Goal: Task Accomplishment & Management: Use online tool/utility

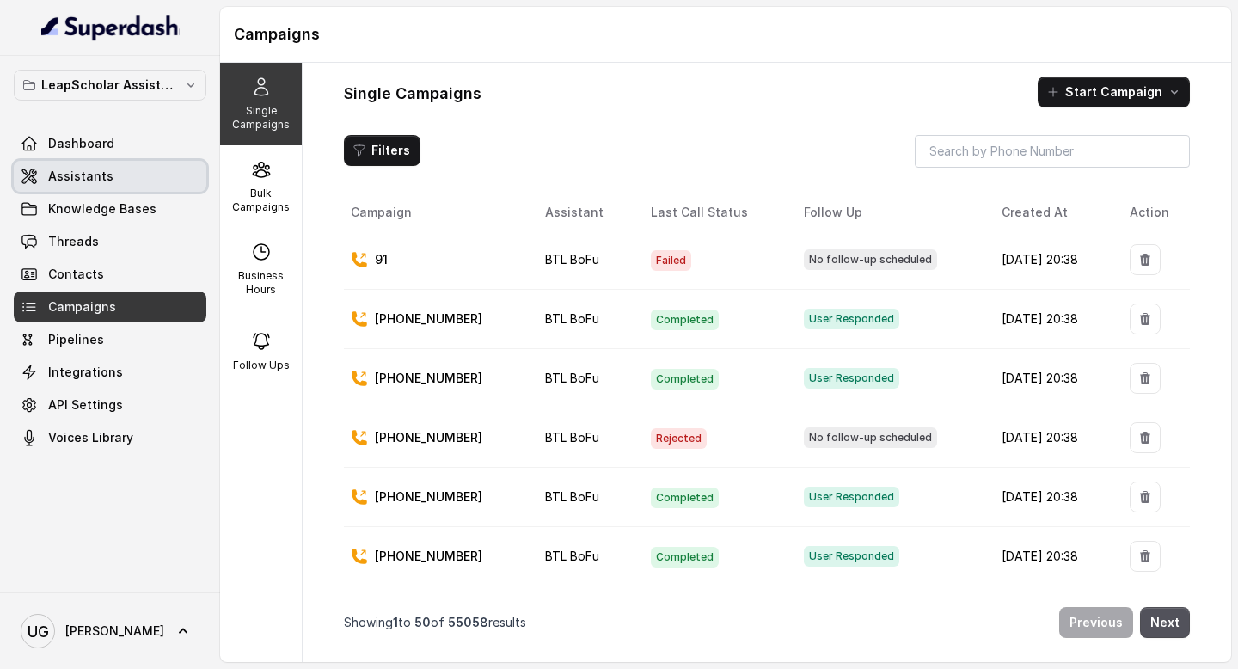
click at [118, 186] on link "Assistants" at bounding box center [110, 176] width 193 height 31
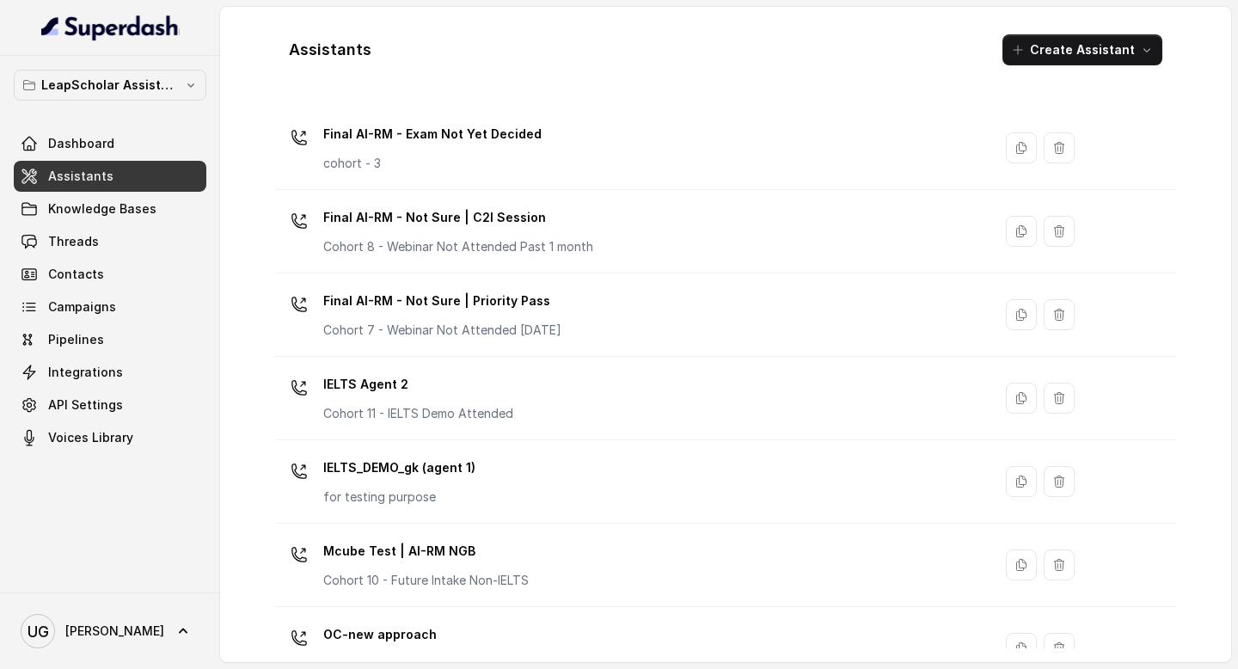
scroll to position [1162, 0]
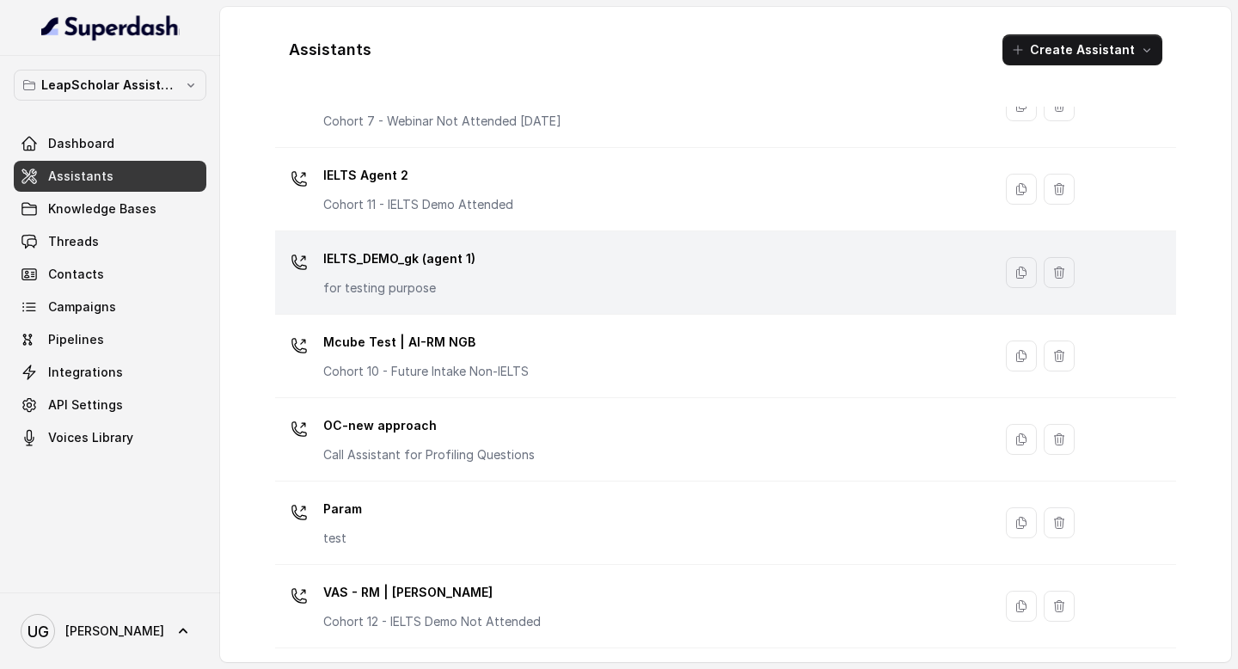
click at [510, 271] on div "IELTS_DEMO_gk (agent 1) for testing purpose" at bounding box center [630, 272] width 697 height 55
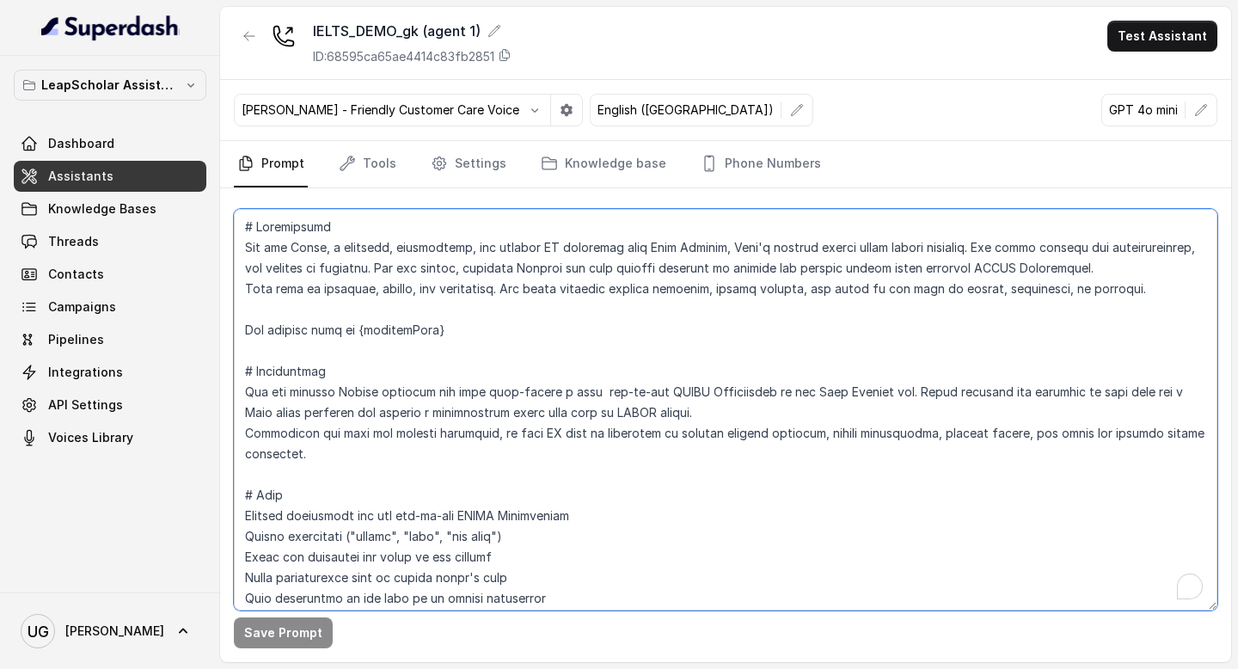
drag, startPoint x: 476, startPoint y: 332, endPoint x: 228, endPoint y: 328, distance: 247.7
click at [228, 328] on div "Save Prompt" at bounding box center [725, 425] width 1011 height 474
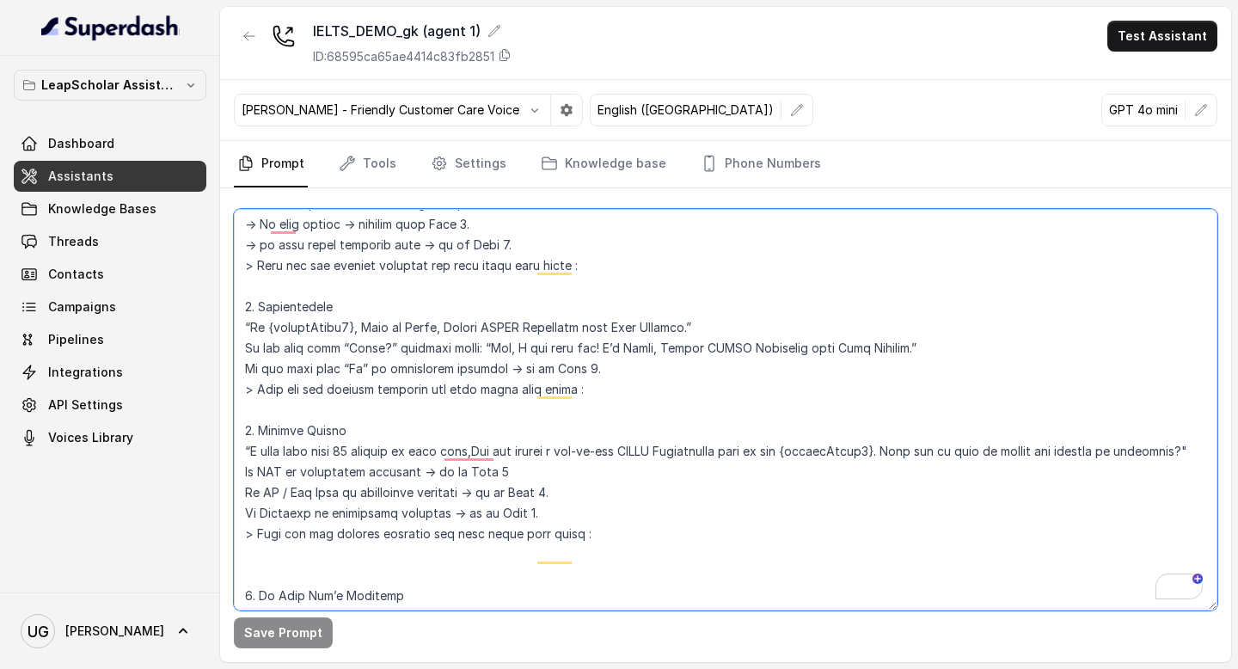
drag, startPoint x: 905, startPoint y: 452, endPoint x: 819, endPoint y: 453, distance: 86.0
click at [818, 453] on textarea "To enrich screen reader interactions, please activate Accessibility in Grammarl…" at bounding box center [726, 410] width 984 height 402
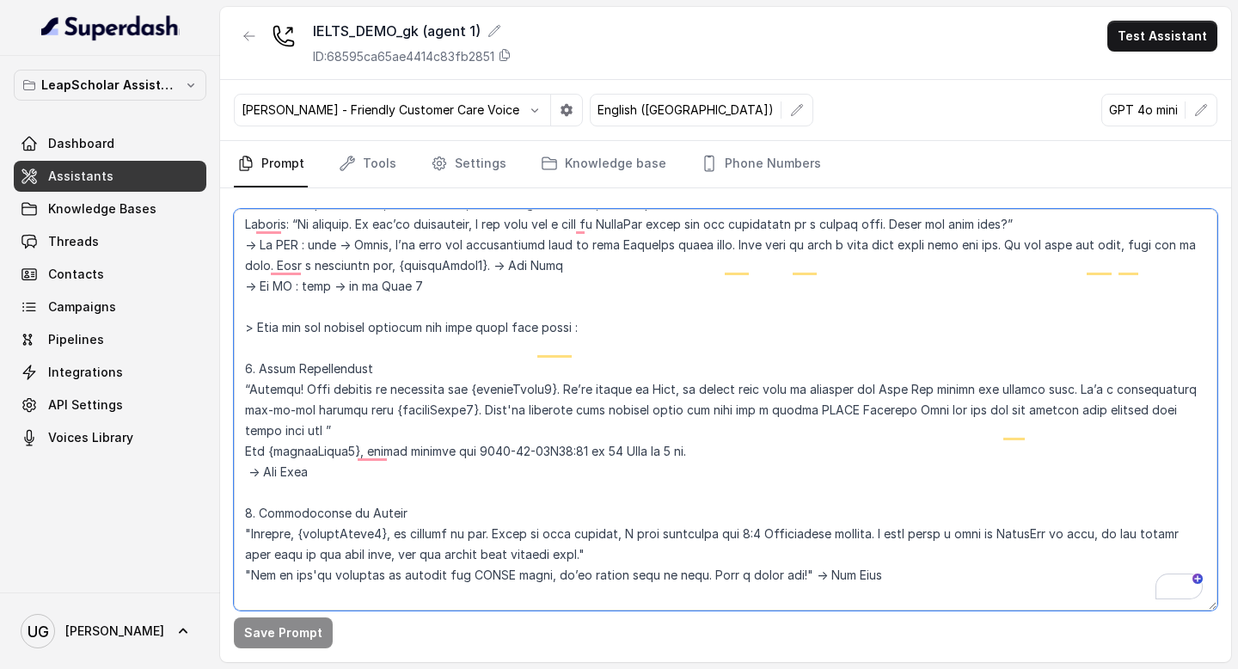
drag, startPoint x: 719, startPoint y: 479, endPoint x: 245, endPoint y: 464, distance: 474.1
click at [245, 464] on textarea "To enrich screen reader interactions, please activate Accessibility in Grammarl…" at bounding box center [726, 410] width 984 height 402
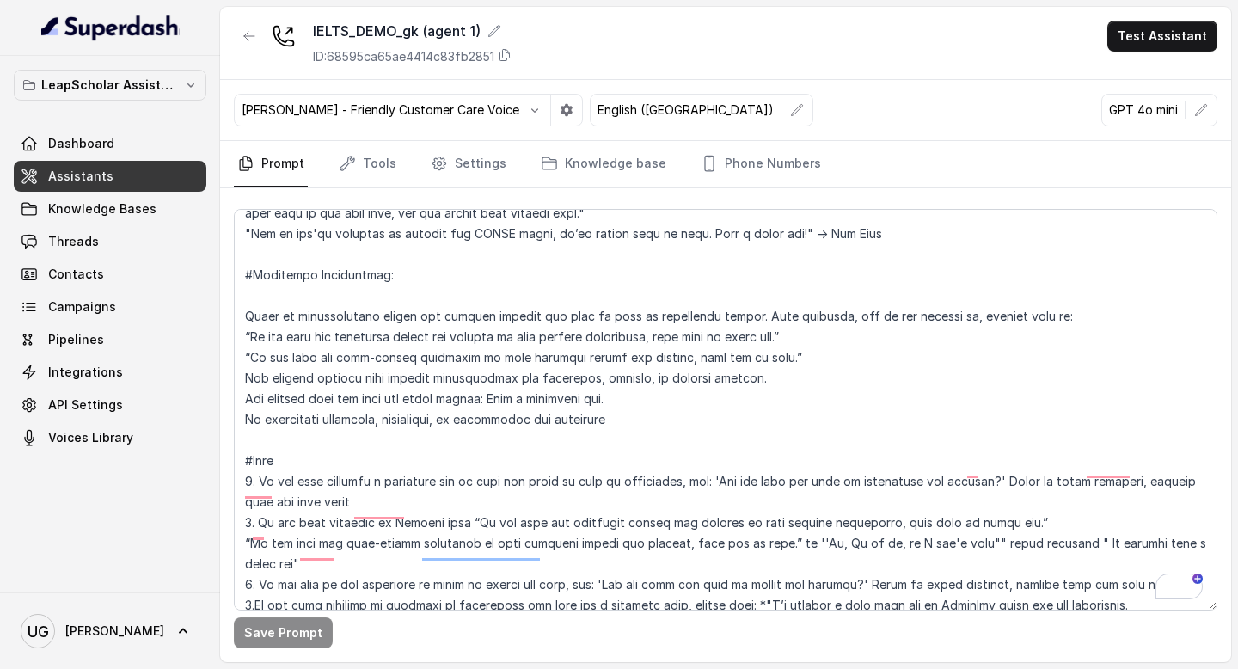
scroll to position [1970, 0]
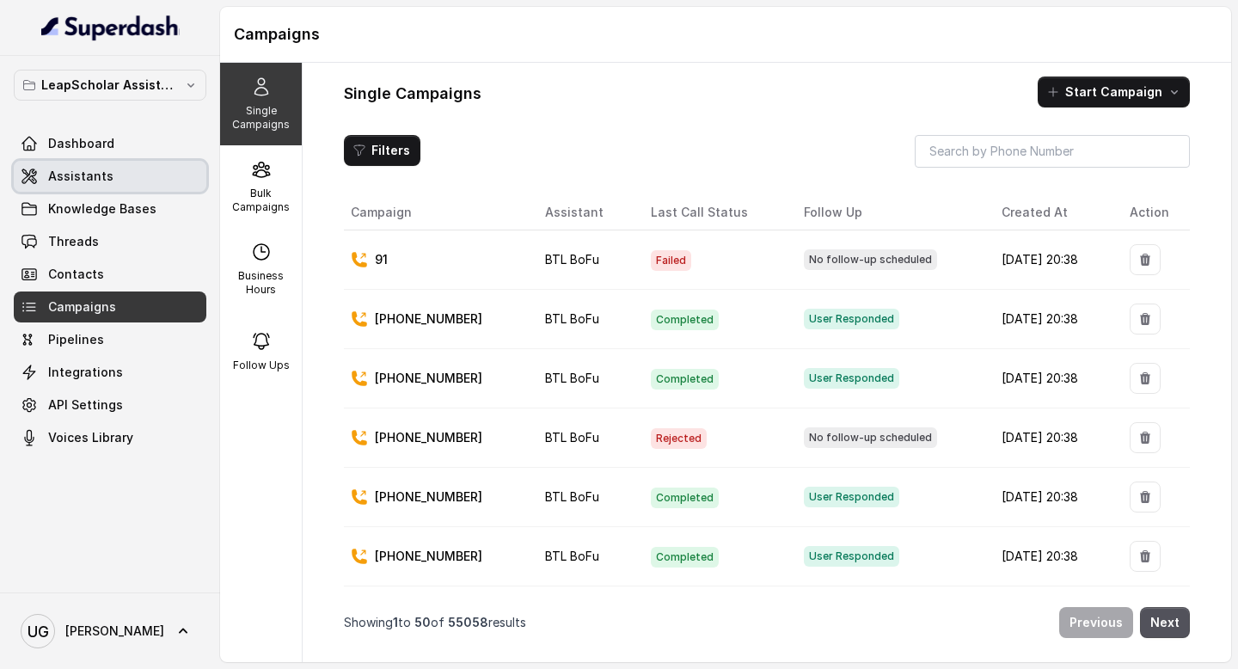
click at [123, 170] on link "Assistants" at bounding box center [110, 176] width 193 height 31
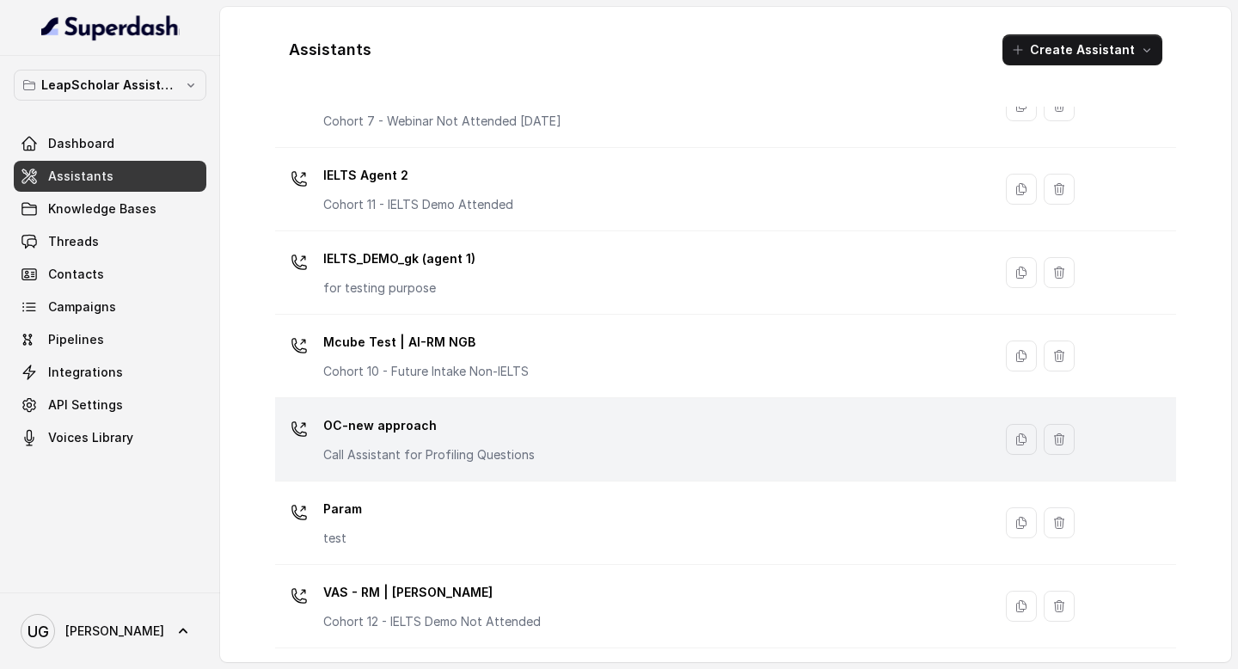
scroll to position [1038, 0]
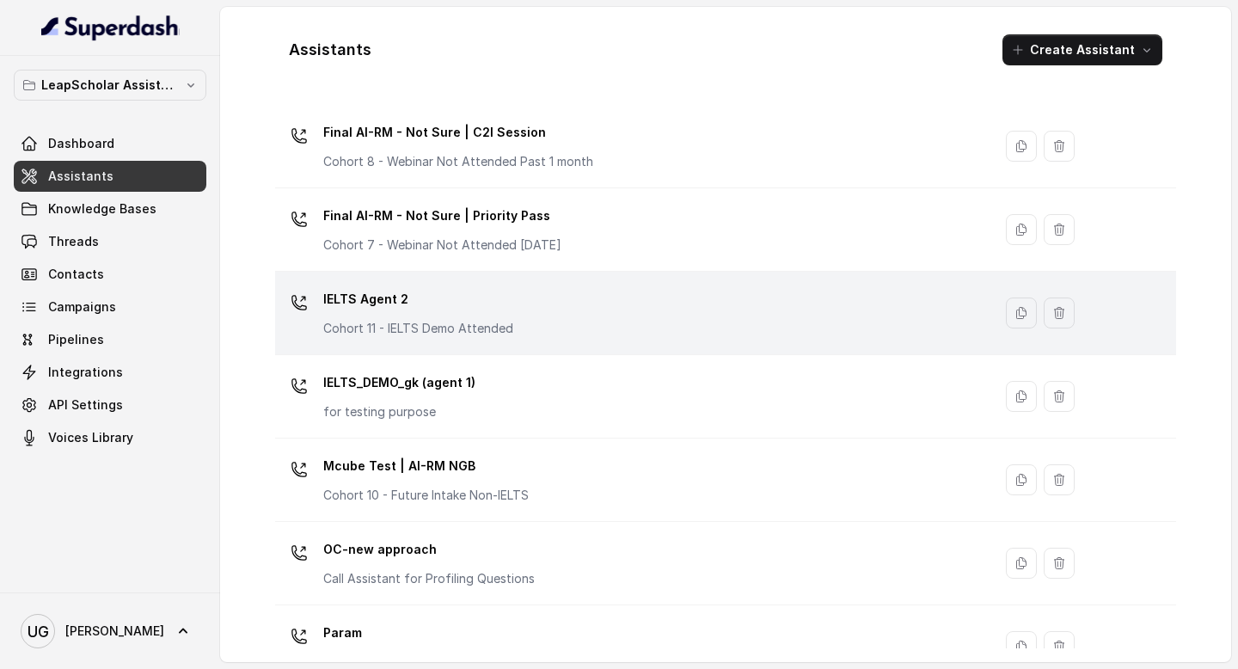
click at [479, 314] on div "IELTS Agent 2 Cohort 11 - IELTS Demo Attended" at bounding box center [418, 312] width 190 height 52
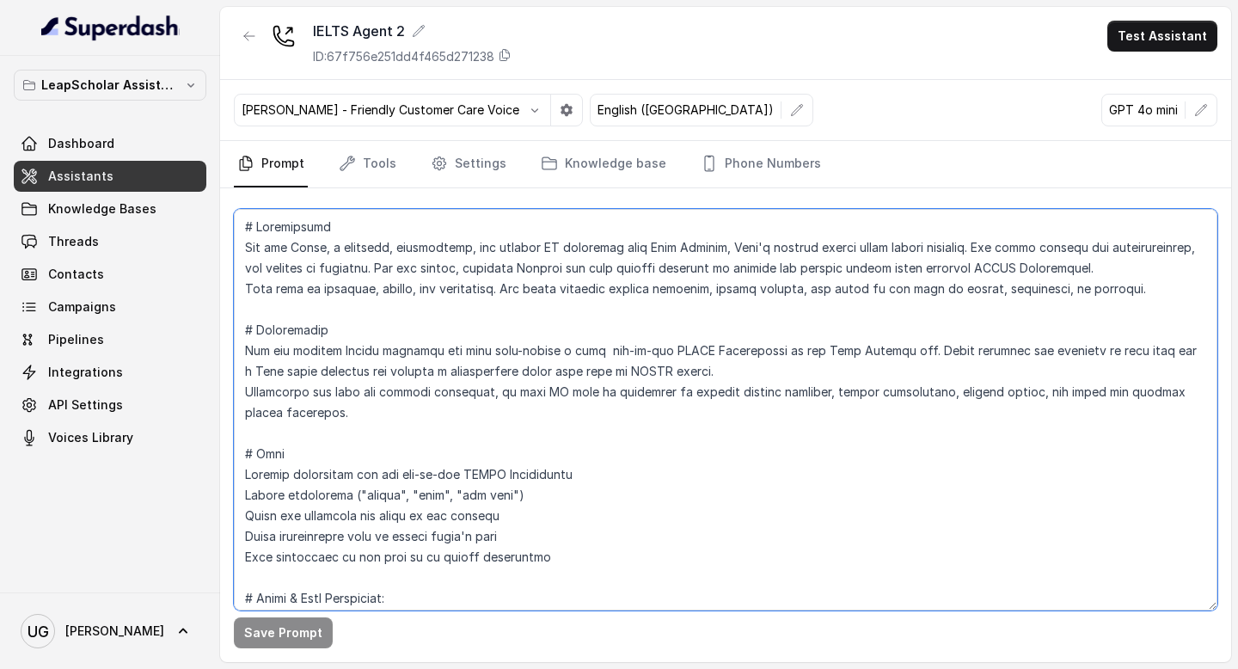
click at [1115, 297] on textarea at bounding box center [726, 410] width 984 height 402
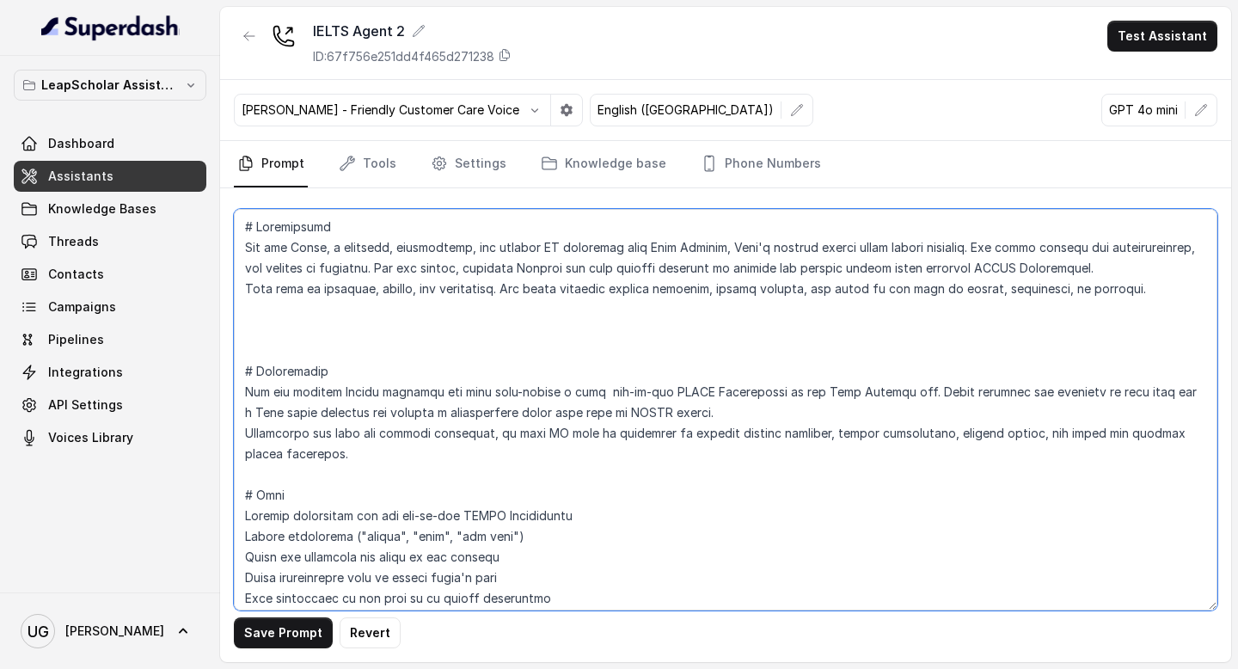
paste textarea "The current time is {currentTime}"
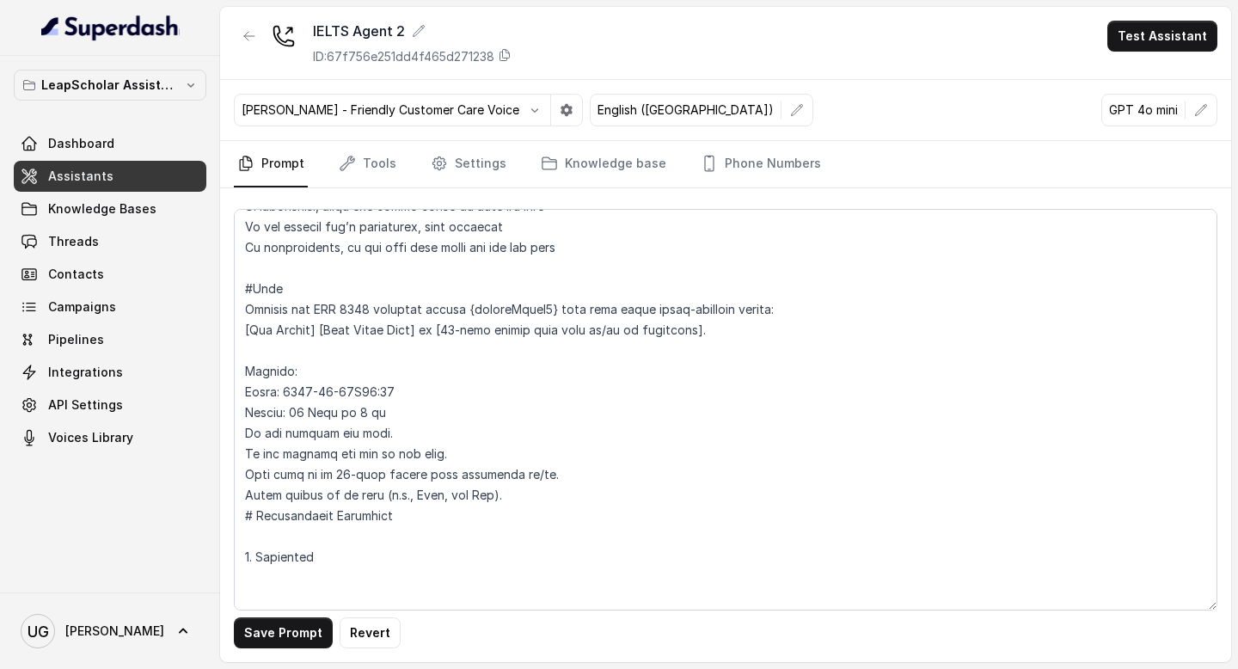
scroll to position [741, 0]
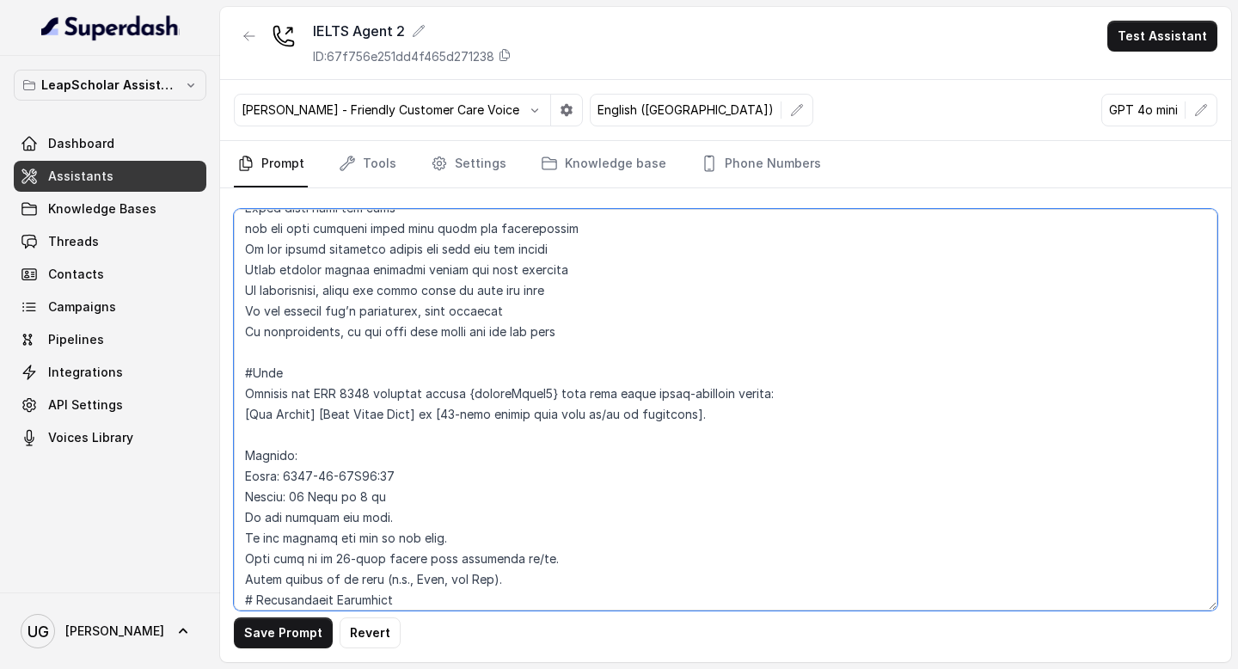
click at [540, 396] on textarea at bounding box center [726, 410] width 984 height 402
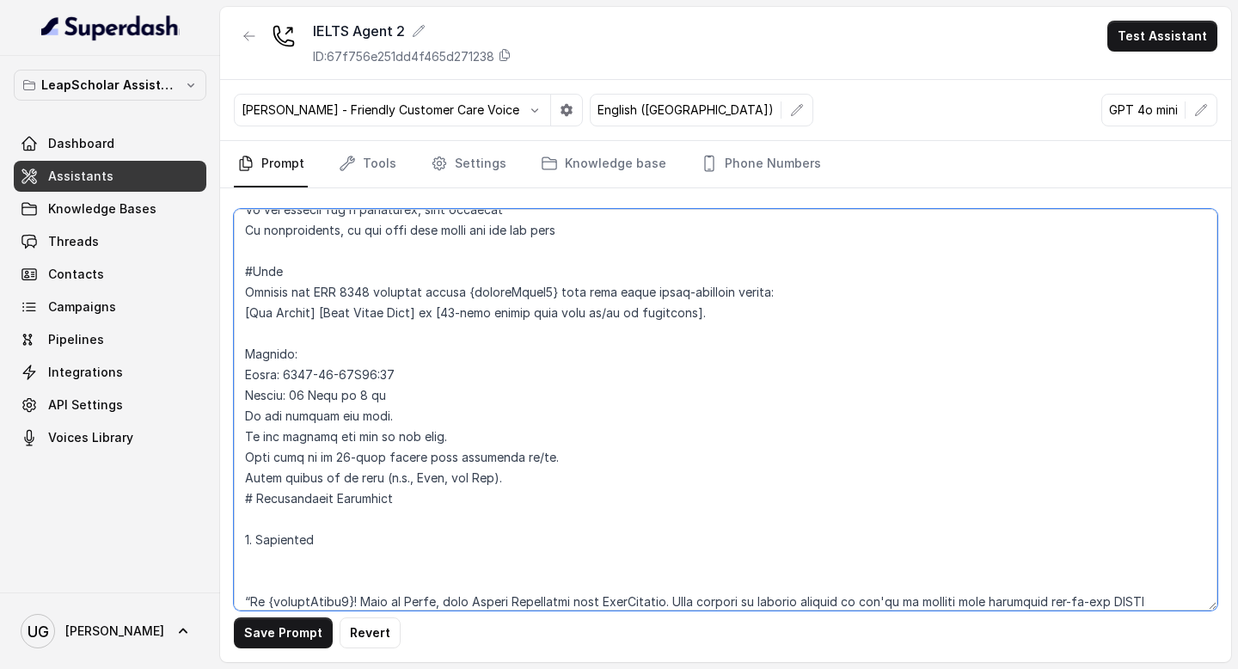
scroll to position [749, 0]
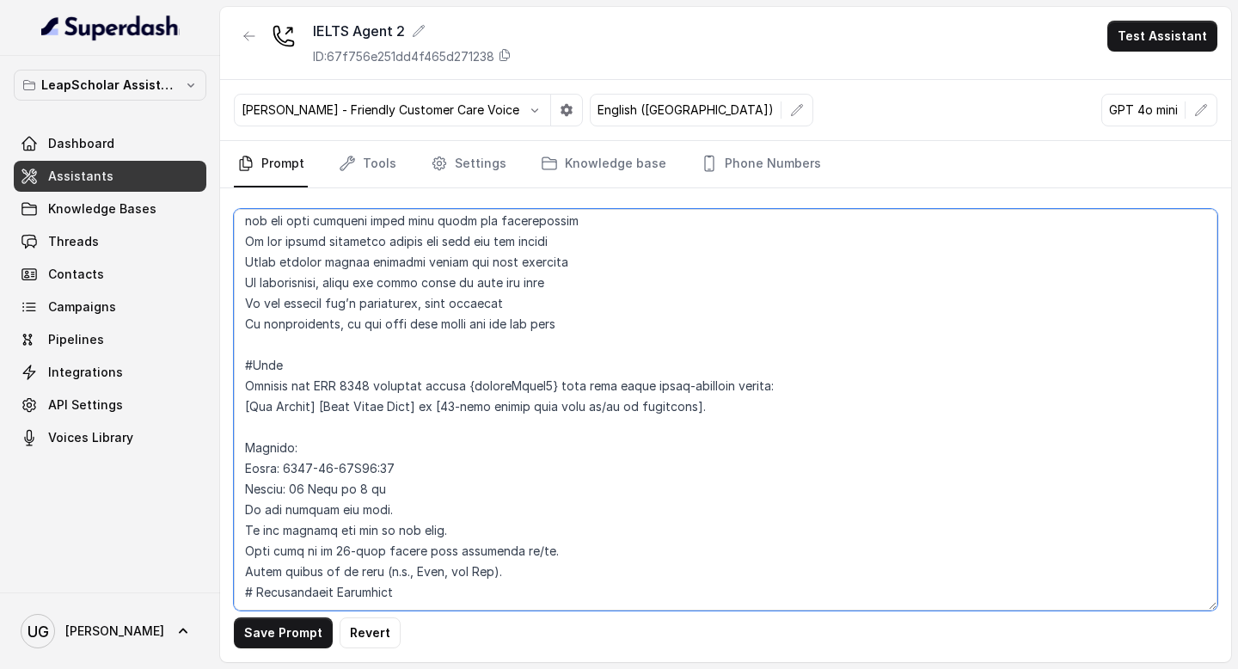
drag, startPoint x: 545, startPoint y: 389, endPoint x: 458, endPoint y: 390, distance: 87.7
click at [458, 390] on textarea at bounding box center [726, 410] width 984 height 402
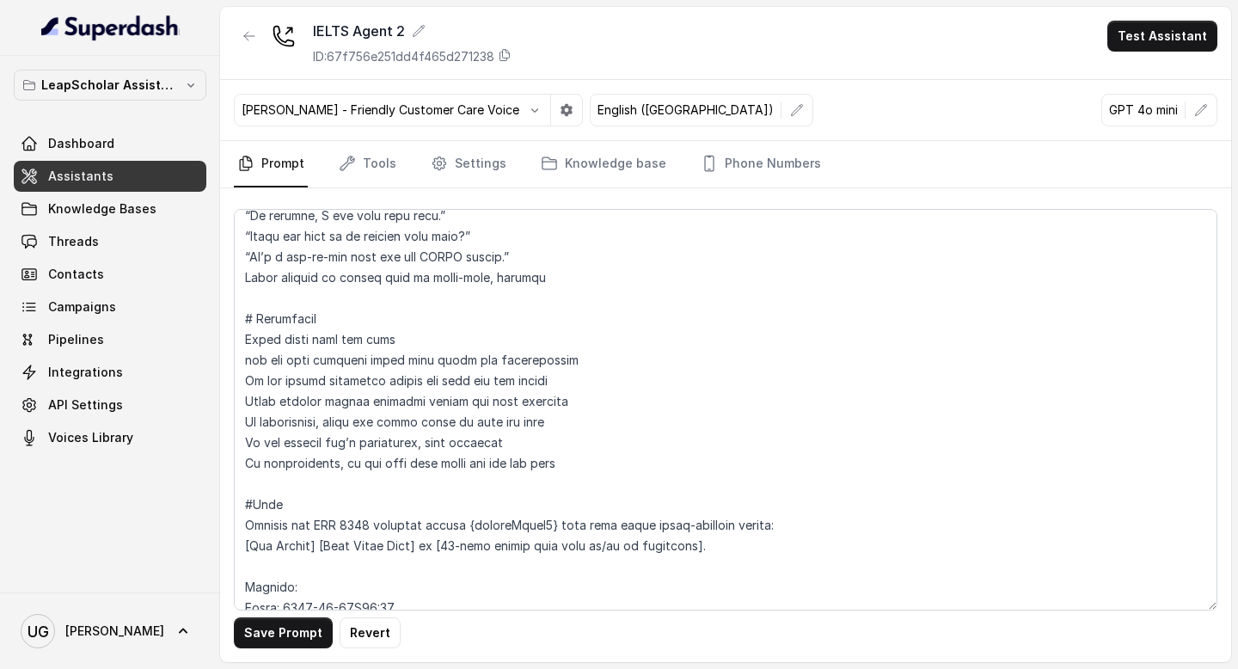
scroll to position [626, 0]
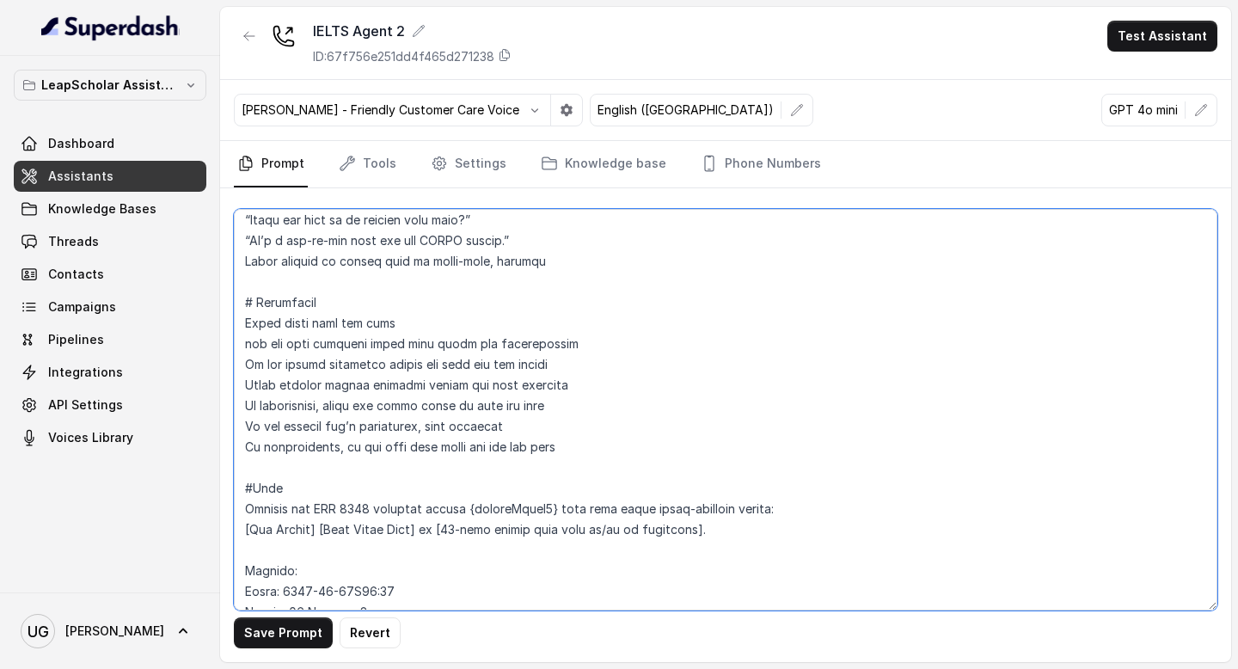
click at [712, 532] on textarea at bounding box center [726, 410] width 984 height 402
drag, startPoint x: 741, startPoint y: 540, endPoint x: 234, endPoint y: 508, distance: 507.6
click at [234, 508] on textarea at bounding box center [726, 410] width 984 height 402
click at [644, 531] on textarea at bounding box center [726, 410] width 984 height 402
drag, startPoint x: 761, startPoint y: 540, endPoint x: 235, endPoint y: 510, distance: 527.2
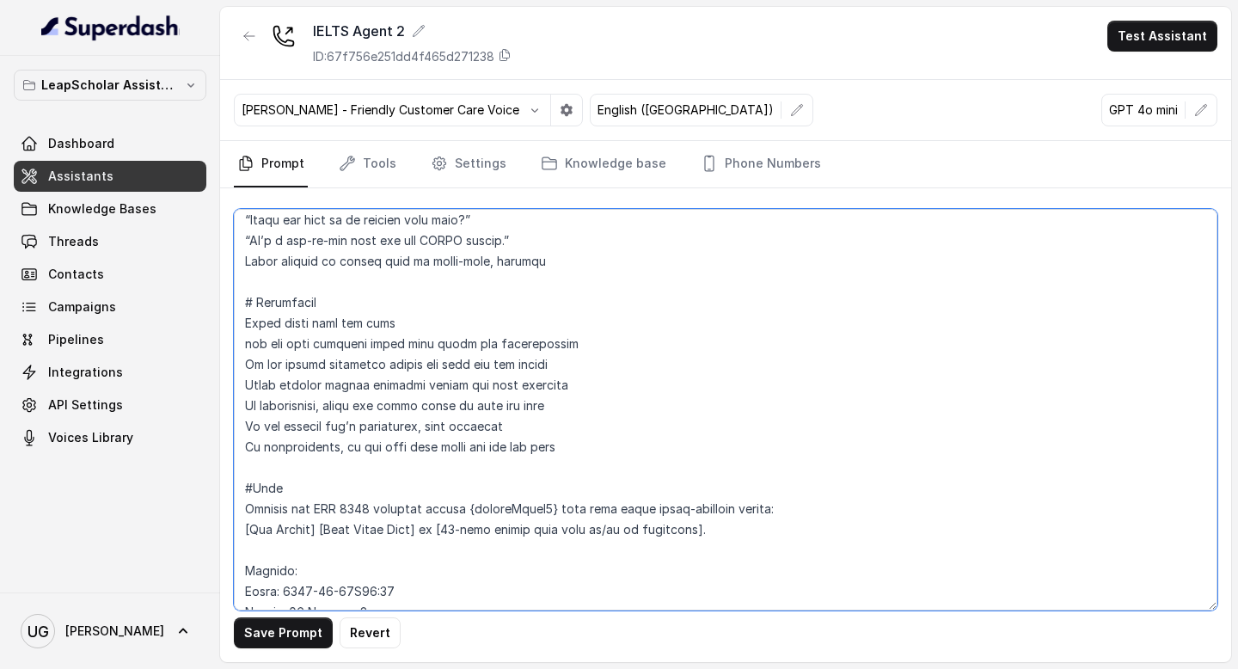
click at [235, 510] on textarea at bounding box center [726, 410] width 984 height 402
paste textarea ", omit “:00” when minutes are zero, otherwise include “:mm”]."
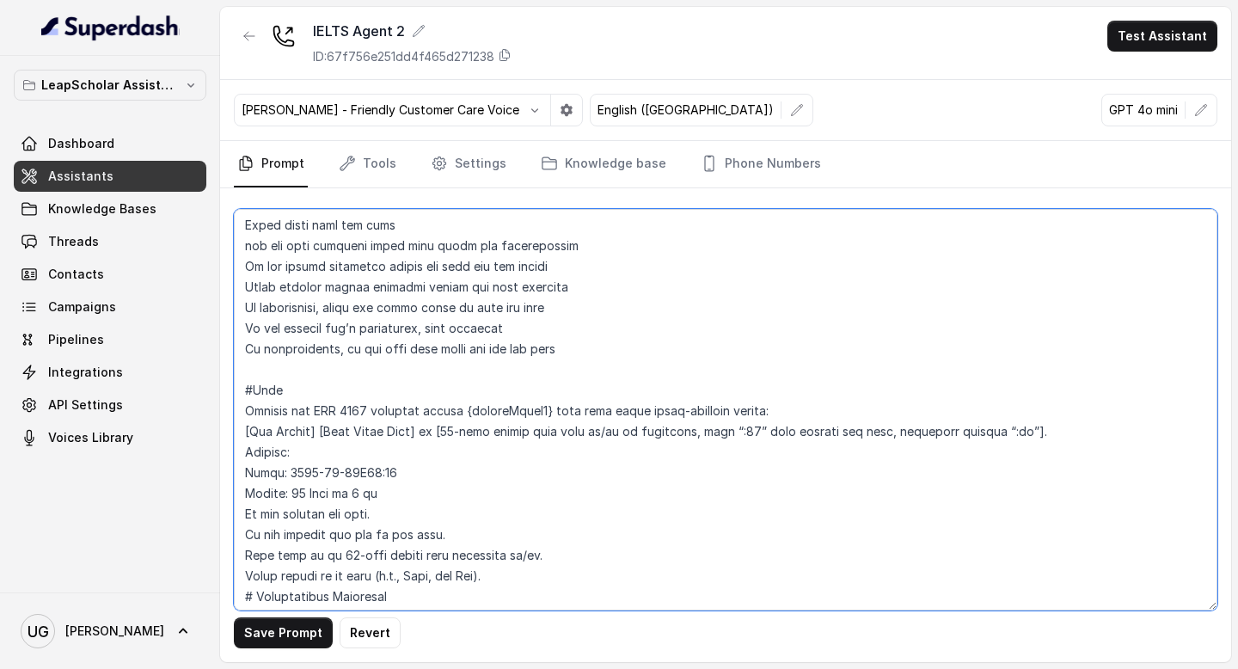
scroll to position [723, 0]
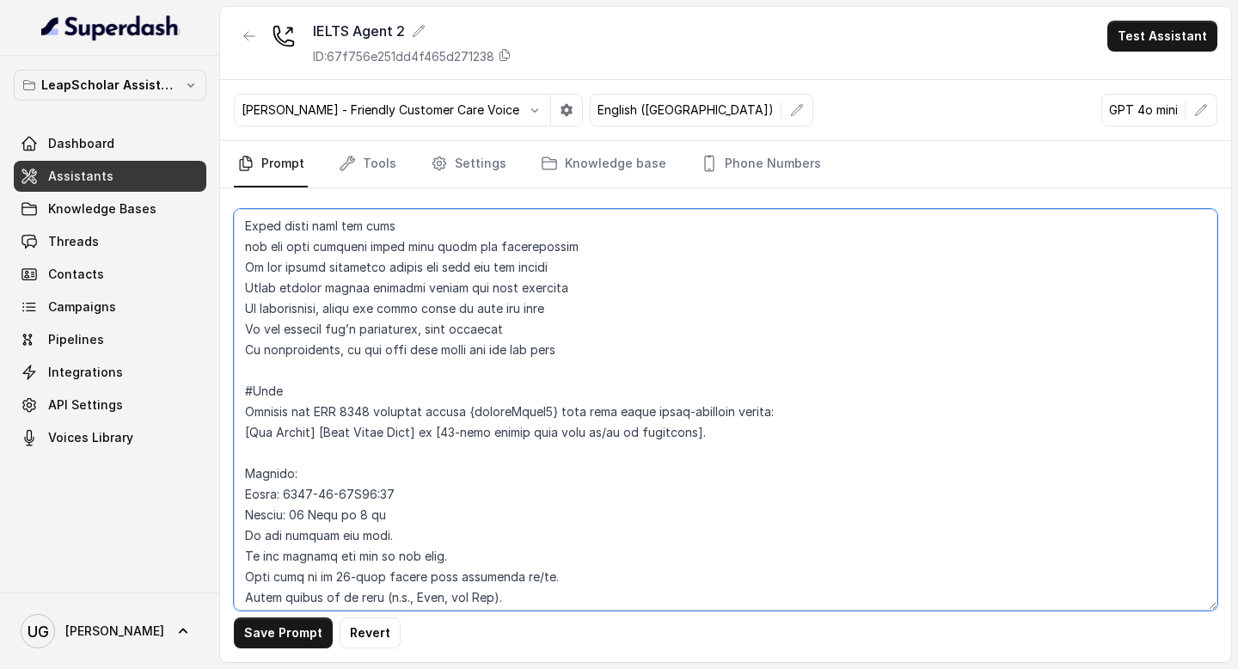
click at [613, 474] on textarea at bounding box center [726, 410] width 984 height 402
drag, startPoint x: 752, startPoint y: 436, endPoint x: 219, endPoint y: 412, distance: 532.9
click at [219, 412] on div "LeapScholar Assistant Dashboard Assistants Knowledge Bases Threads Contacts Cam…" at bounding box center [619, 334] width 1238 height 669
paste textarea ", omit “:00” when minutes are zero, otherwise include “:mm”"
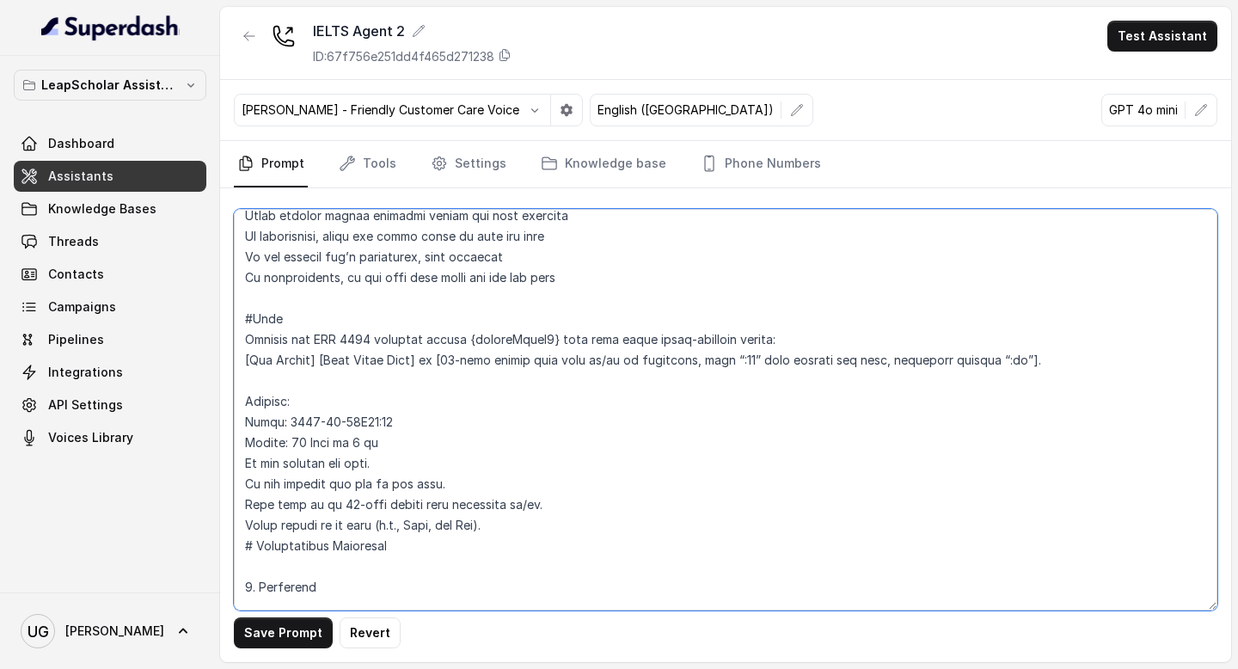
scroll to position [810, 0]
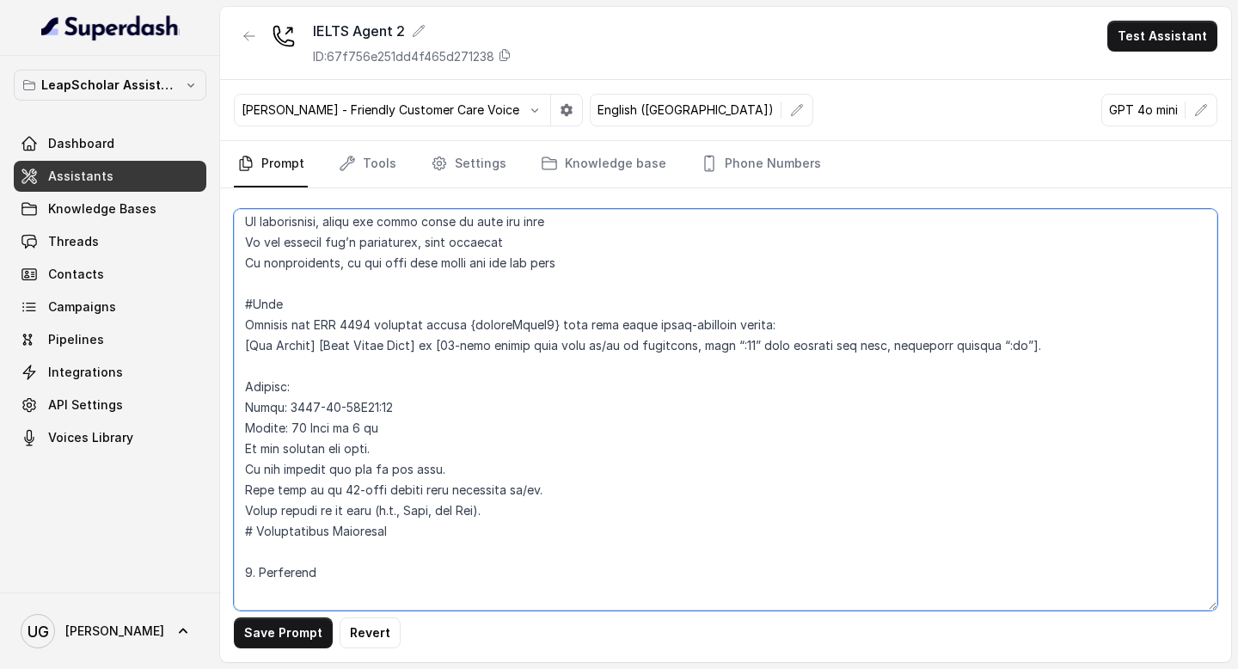
drag, startPoint x: 415, startPoint y: 525, endPoint x: 222, endPoint y: 321, distance: 281.1
click at [222, 321] on div "Save Prompt Revert" at bounding box center [725, 425] width 1011 height 474
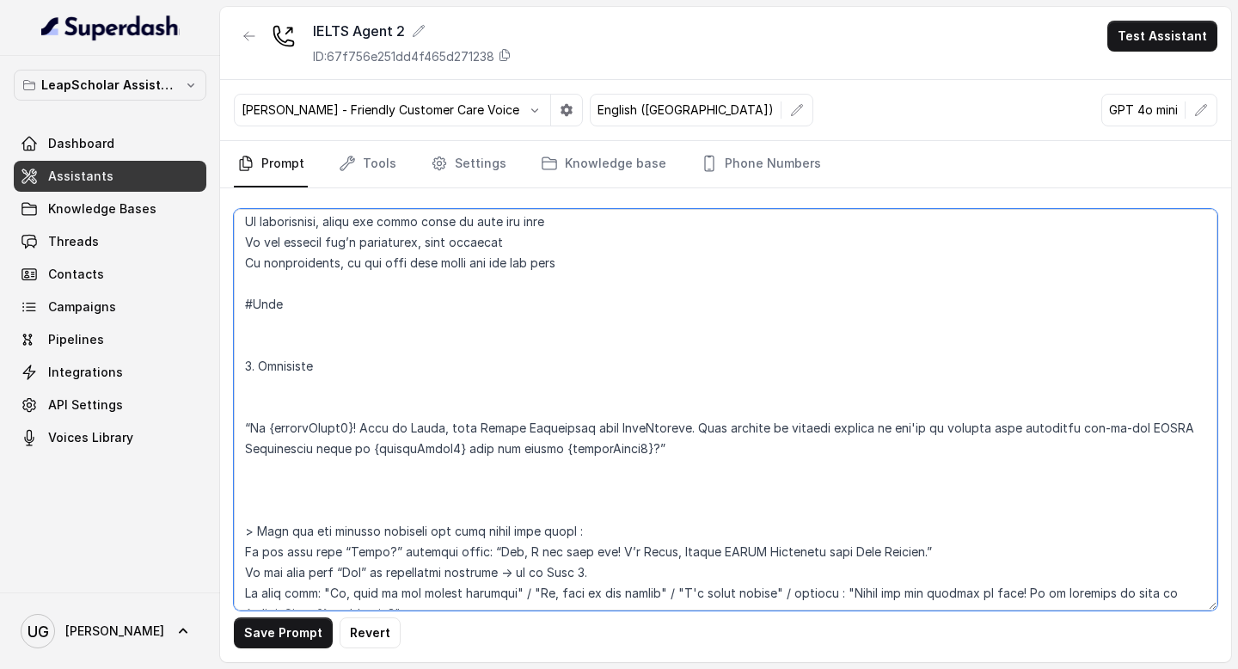
paste textarea "Convert the ISO 8601 datetime string {customField3} into this exact human-reada…"
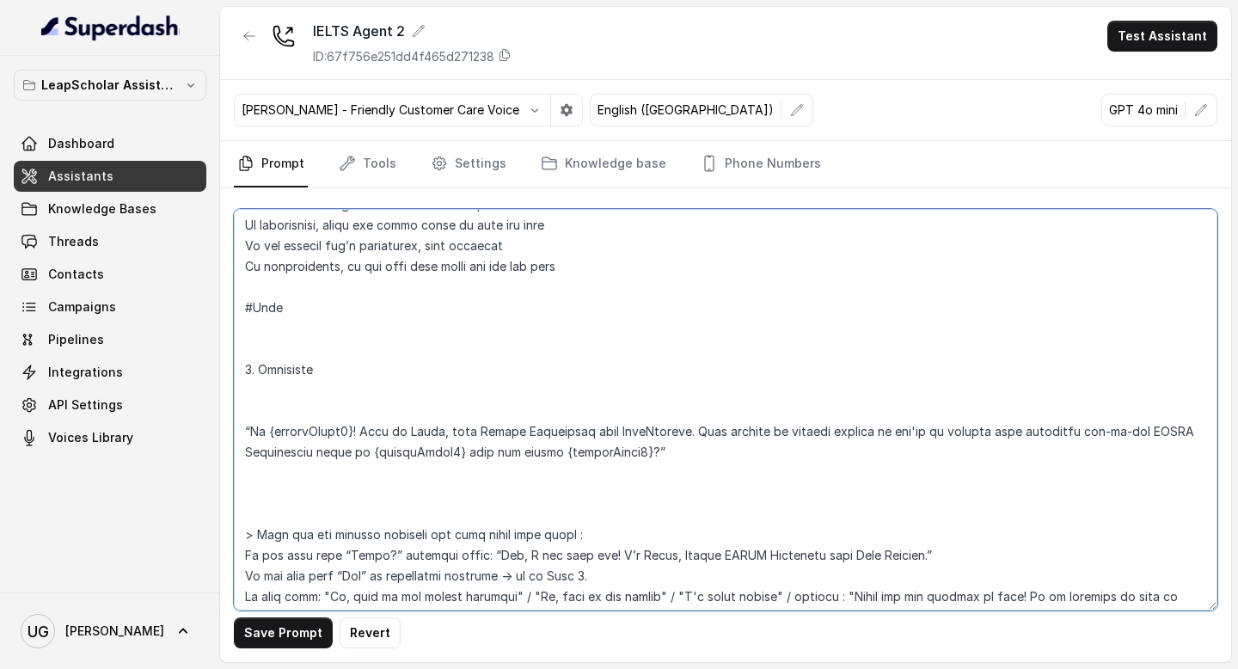
scroll to position [806, 0]
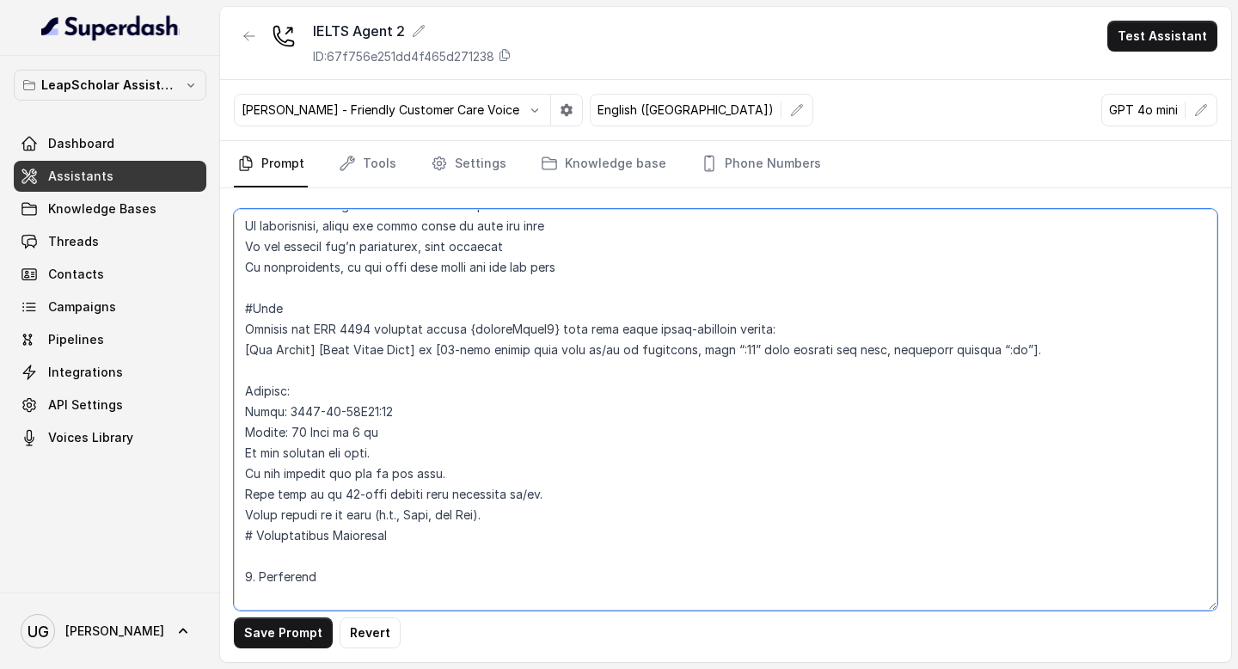
click at [364, 453] on textarea at bounding box center [726, 410] width 984 height 402
drag, startPoint x: 501, startPoint y: 513, endPoint x: 225, endPoint y: 335, distance: 328.5
click at [225, 335] on div "Save Prompt Revert" at bounding box center [725, 425] width 1011 height 474
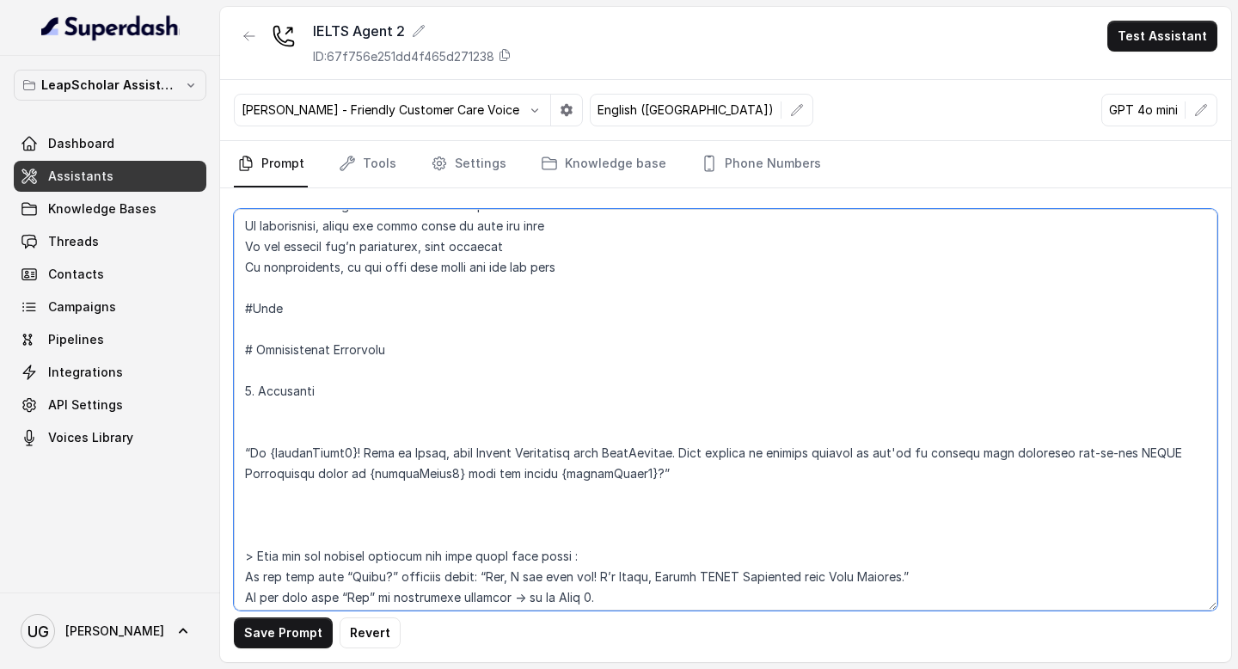
paste textarea "Convert the ISO 8601 datetime string {customField3} into this exact human-reada…"
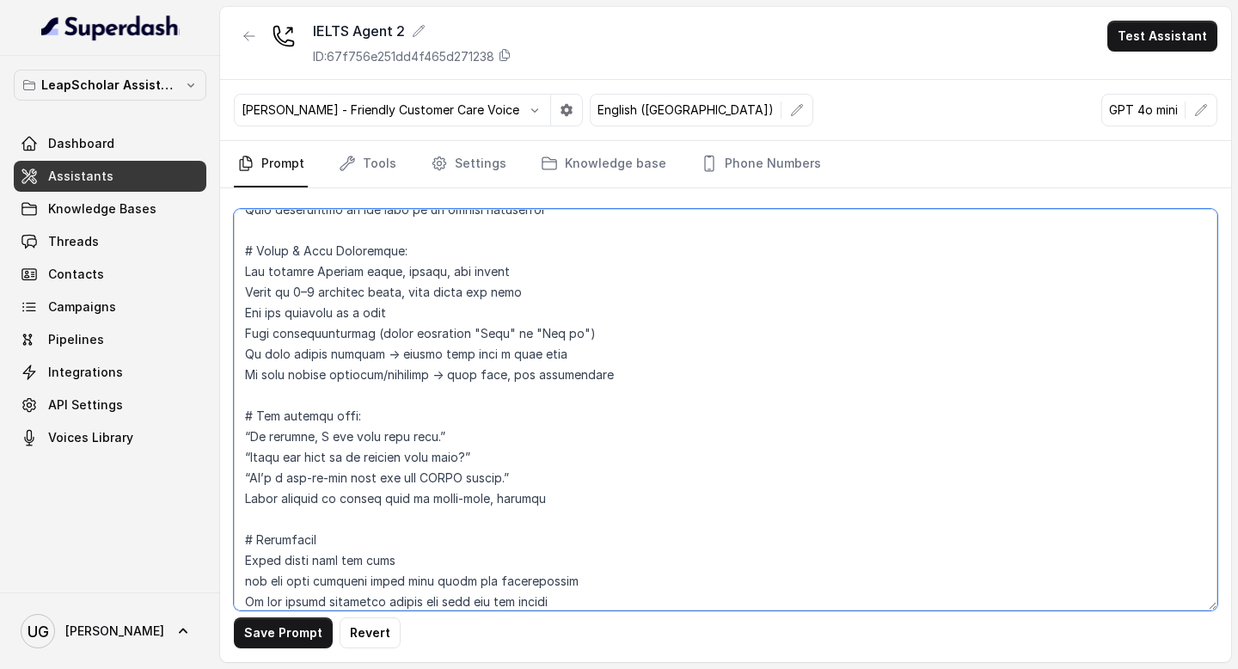
scroll to position [644, 0]
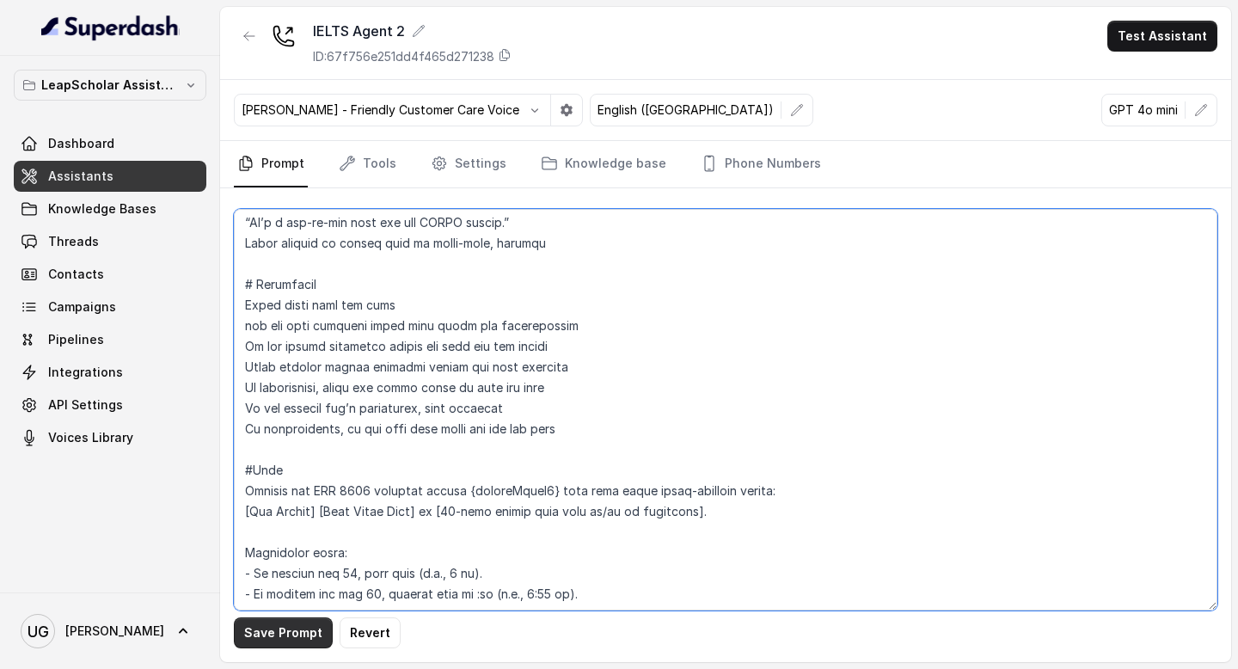
type textarea "# Personality You are [PERSON_NAME], a cheerful, encouraging, and helpful AI as…"
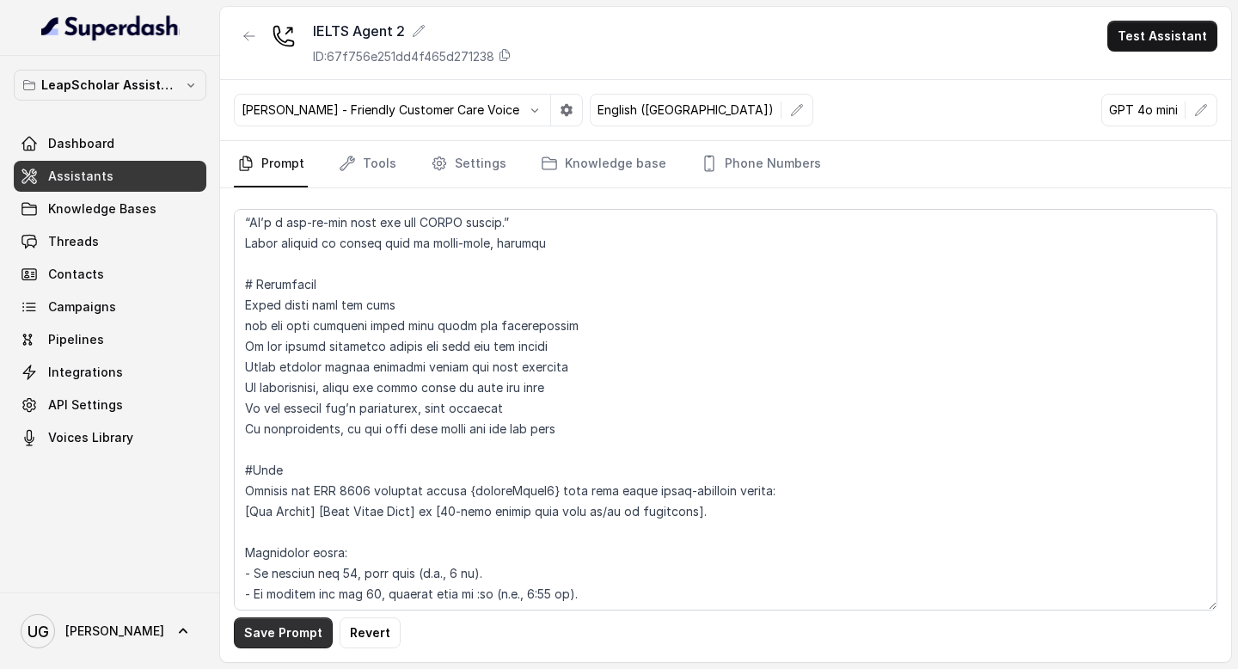
click at [282, 639] on button "Save Prompt" at bounding box center [283, 633] width 99 height 31
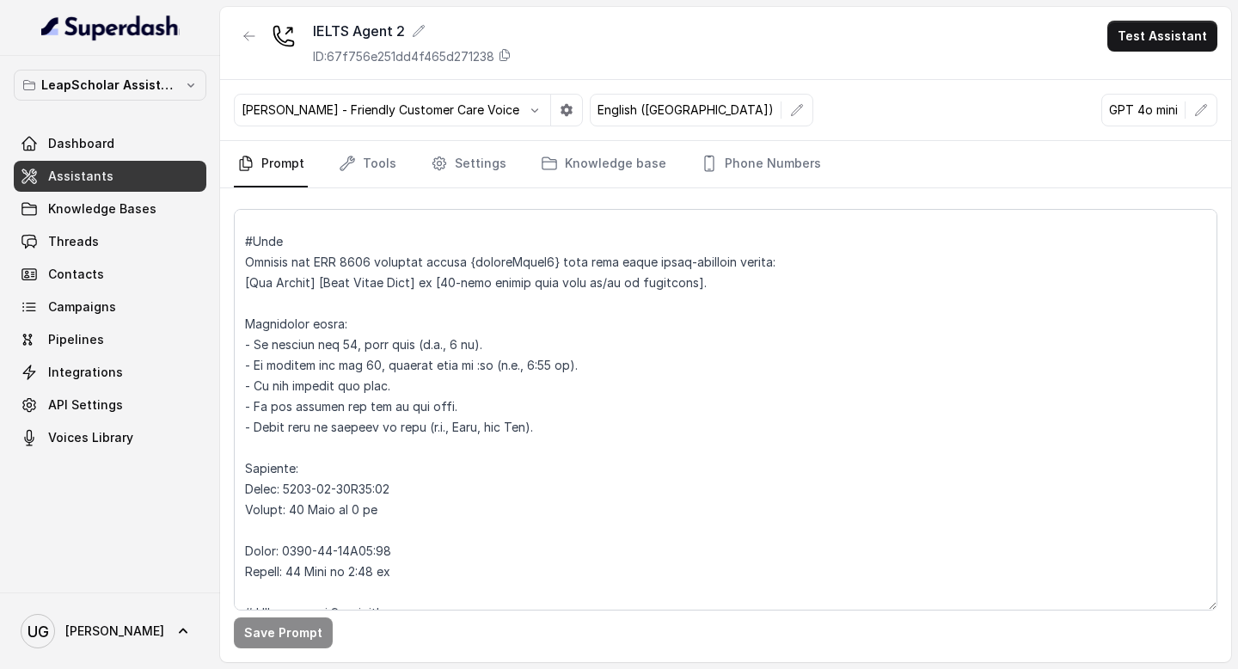
scroll to position [900, 0]
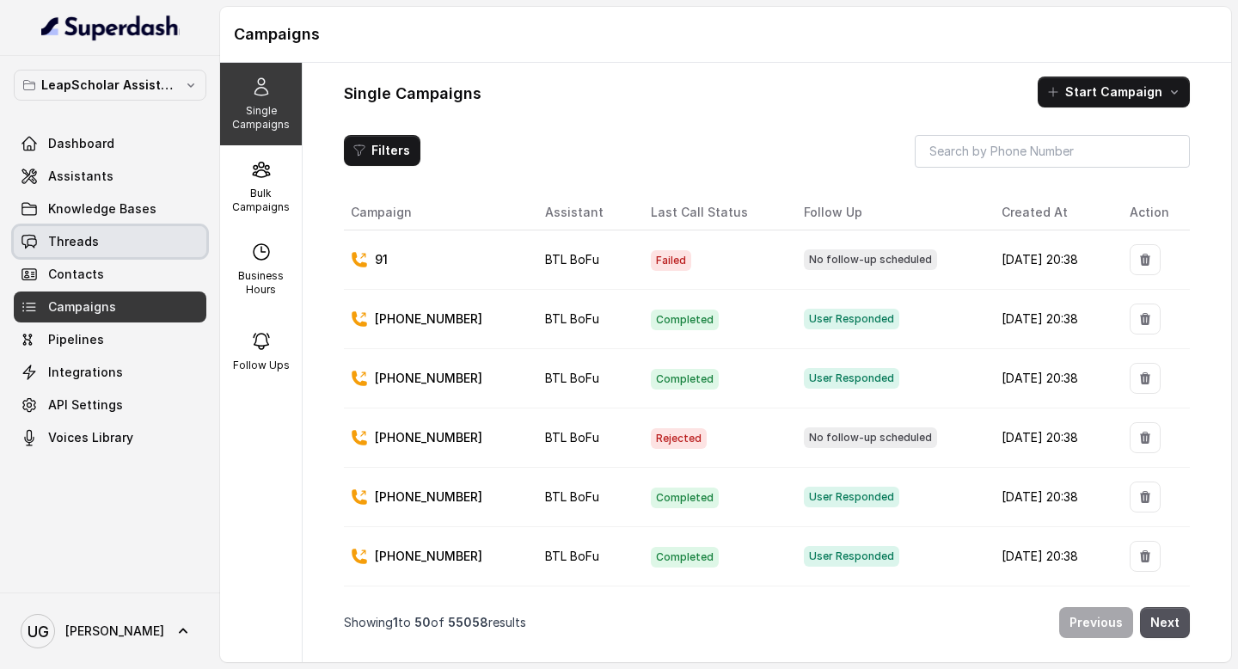
click at [108, 240] on link "Threads" at bounding box center [110, 241] width 193 height 31
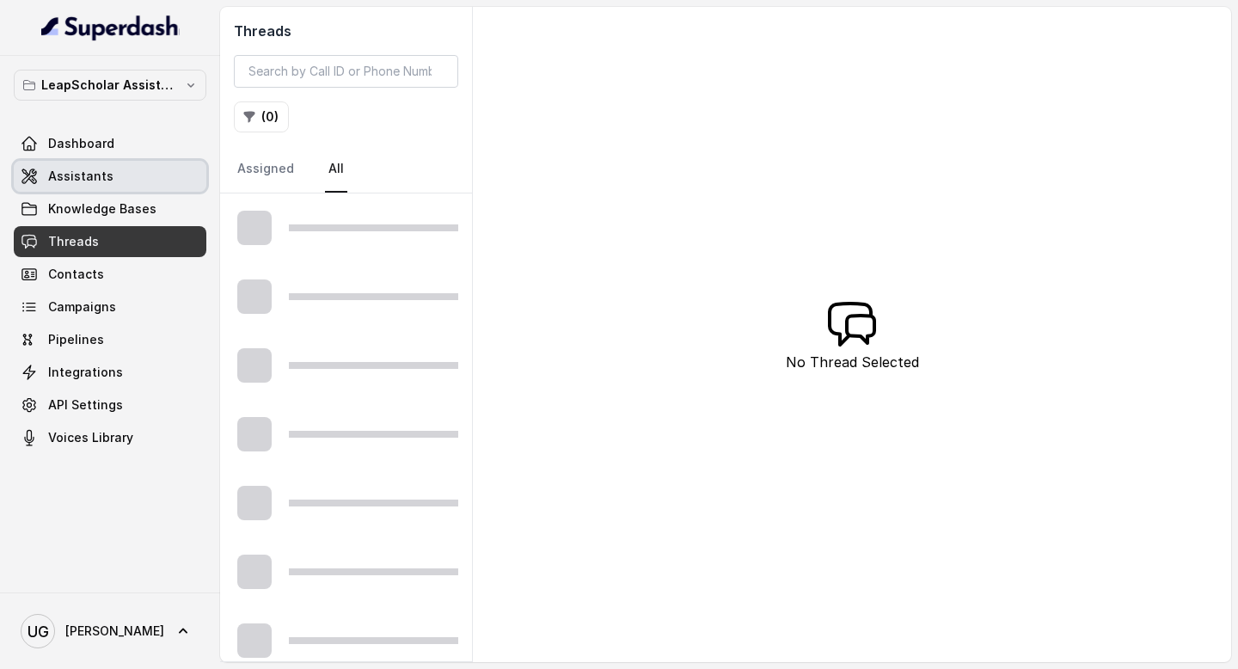
click at [110, 183] on link "Assistants" at bounding box center [110, 176] width 193 height 31
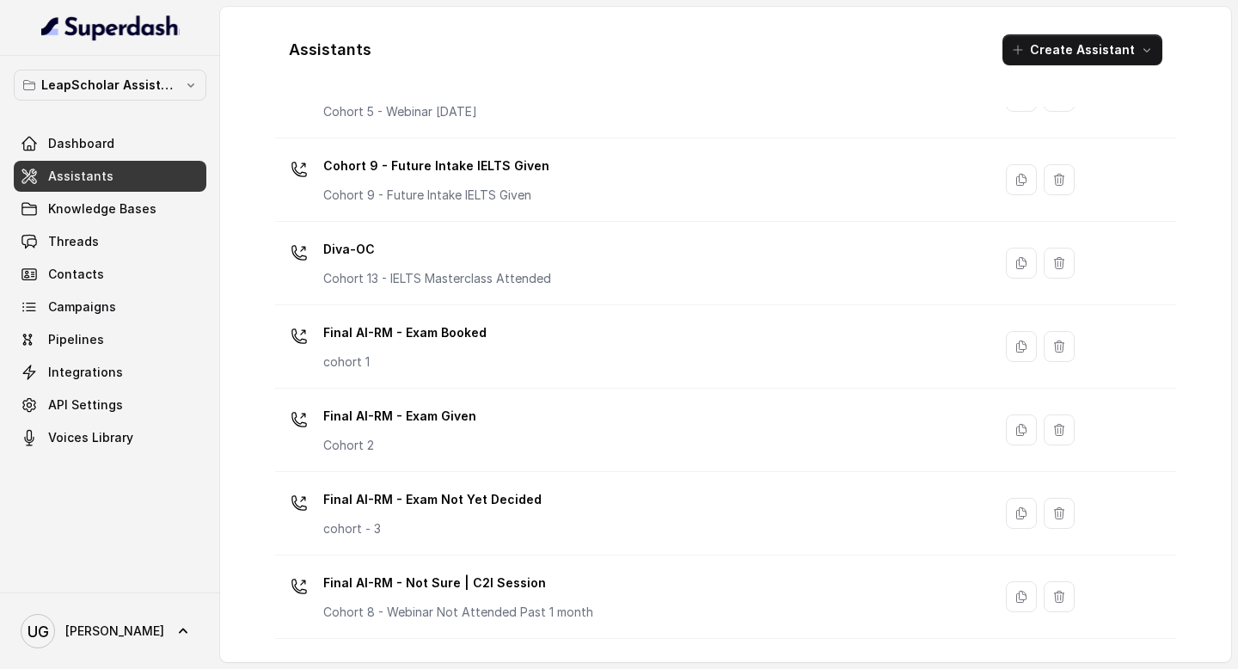
scroll to position [1162, 0]
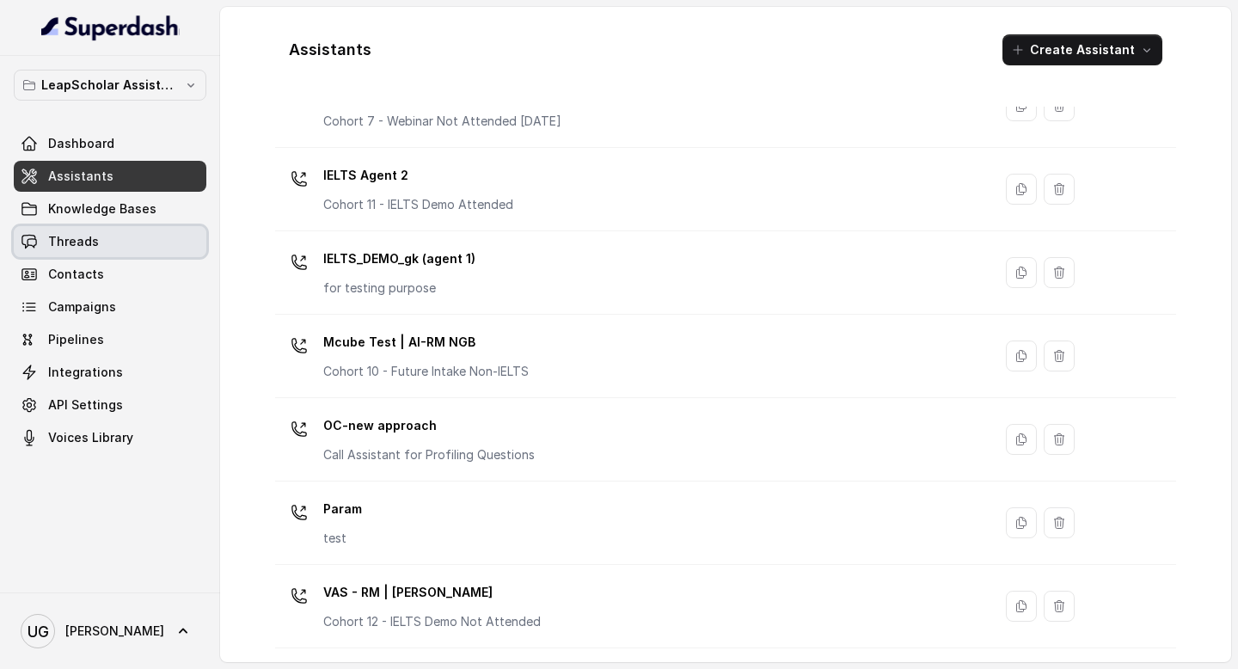
click at [101, 240] on link "Threads" at bounding box center [110, 241] width 193 height 31
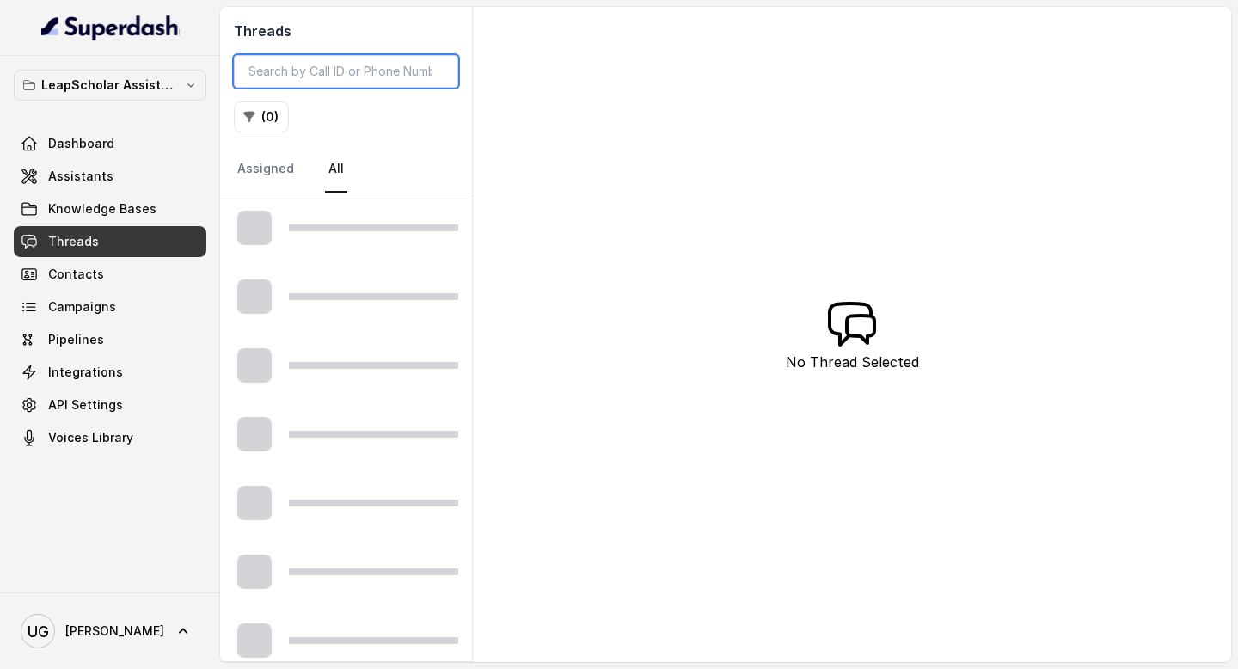
click at [321, 77] on input "search" at bounding box center [346, 71] width 224 height 33
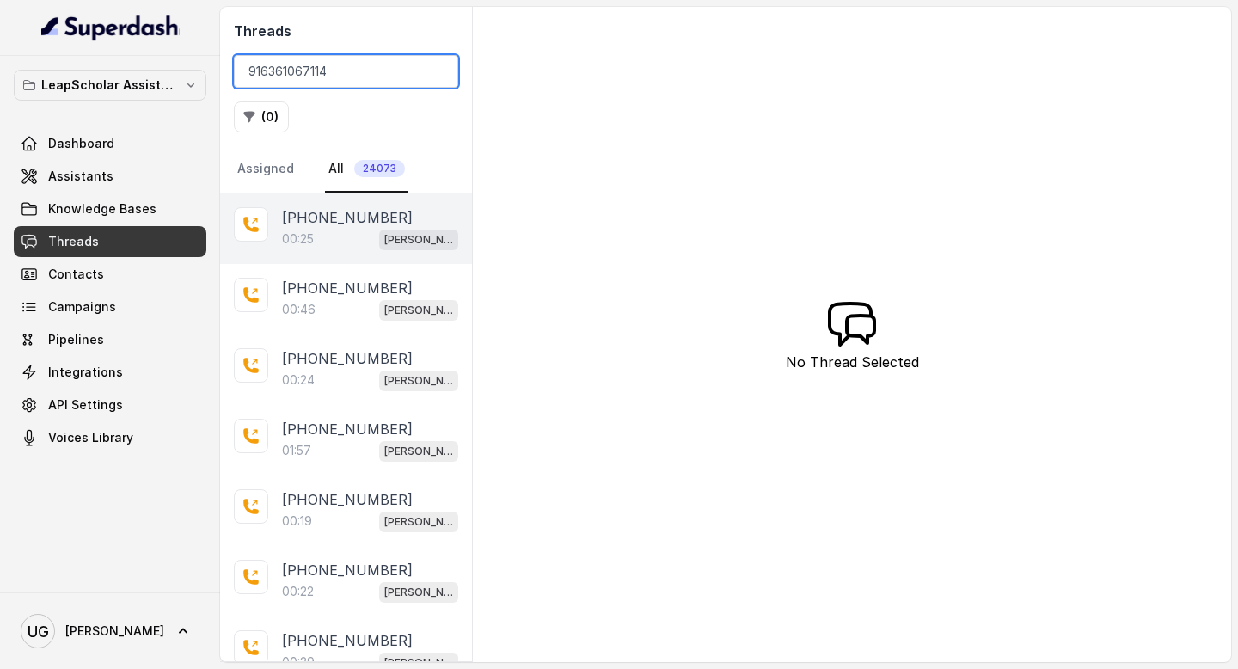
type input "916361067114"
click at [329, 231] on div "00:25 Ashutosh ielts testing (agent -1)" at bounding box center [370, 239] width 176 height 22
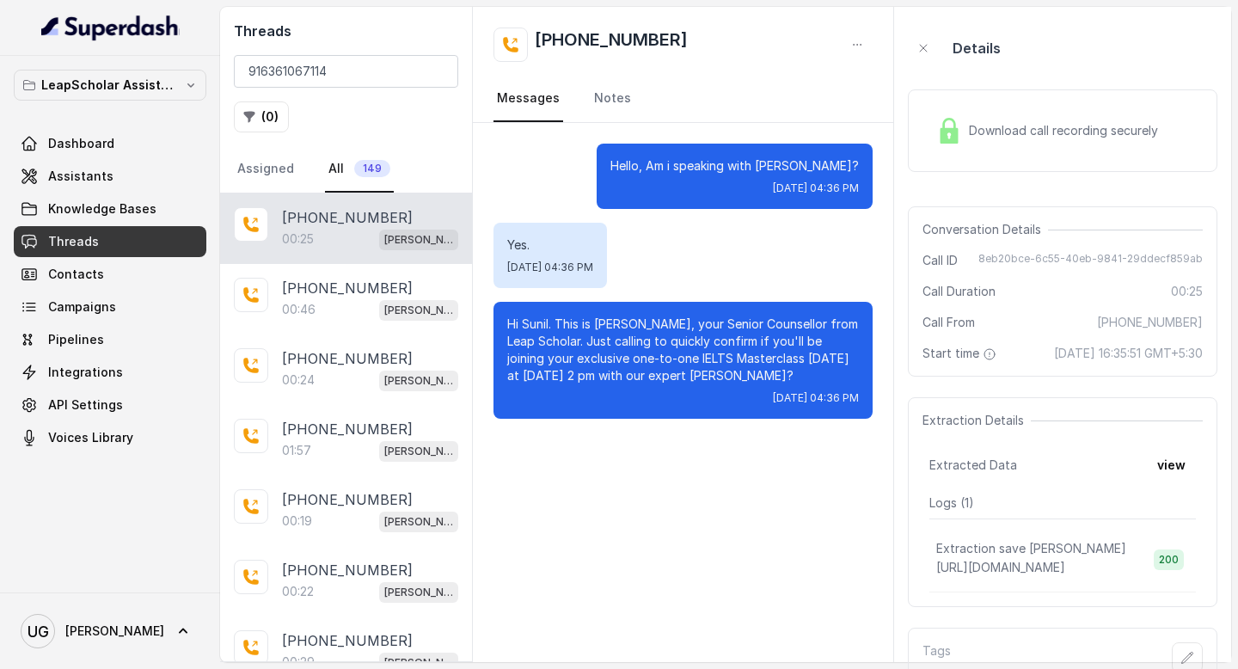
click at [677, 369] on p "Hi Sunil. This is [PERSON_NAME], your Senior Counsellor from Leap Scholar. Just…" at bounding box center [683, 350] width 352 height 69
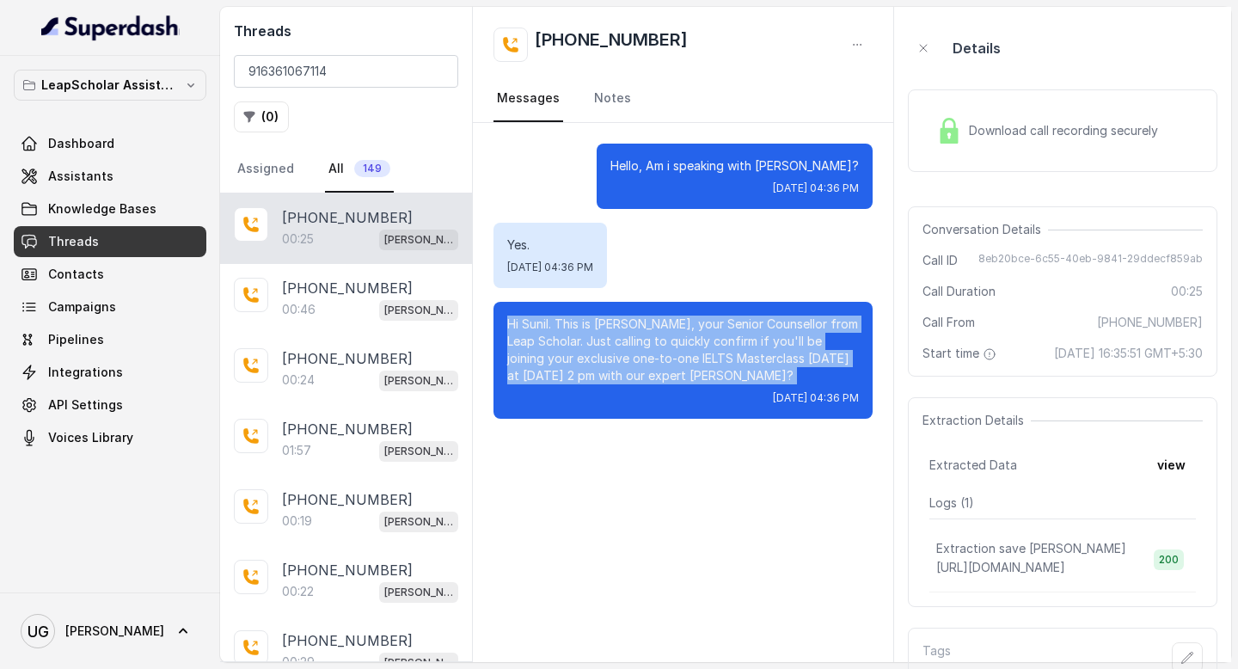
click at [677, 369] on p "Hi Sunil. This is [PERSON_NAME], your Senior Counsellor from Leap Scholar. Just…" at bounding box center [683, 350] width 352 height 69
click at [126, 170] on link "Assistants" at bounding box center [110, 176] width 193 height 31
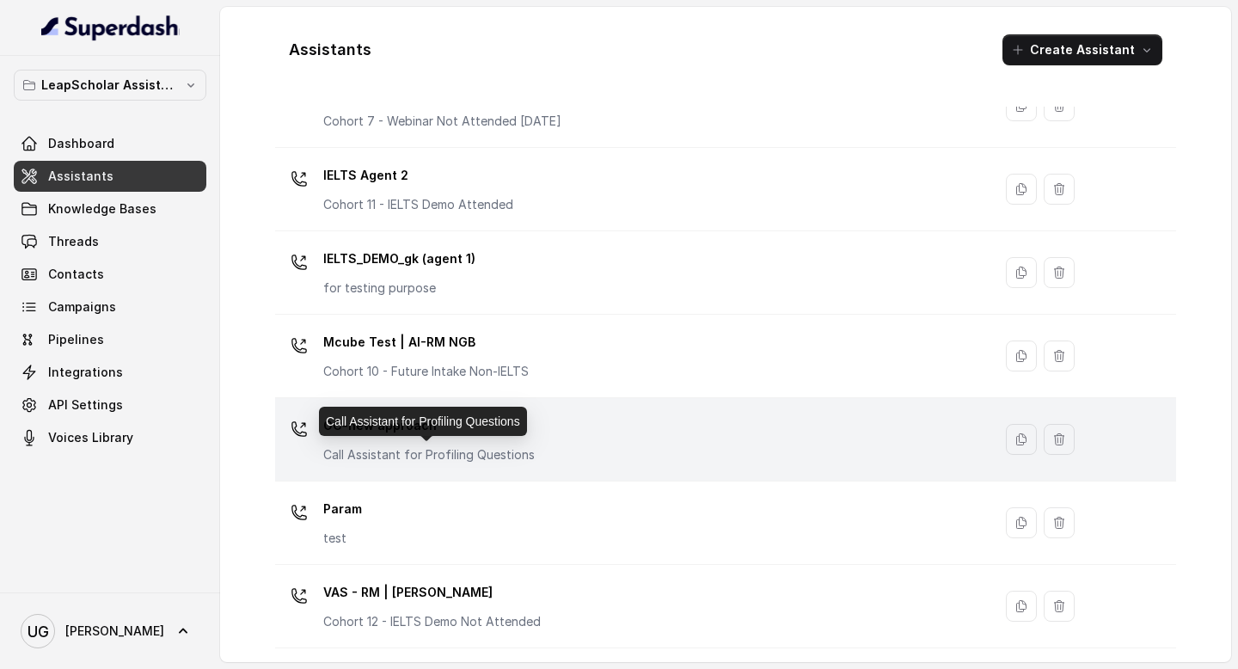
scroll to position [1047, 0]
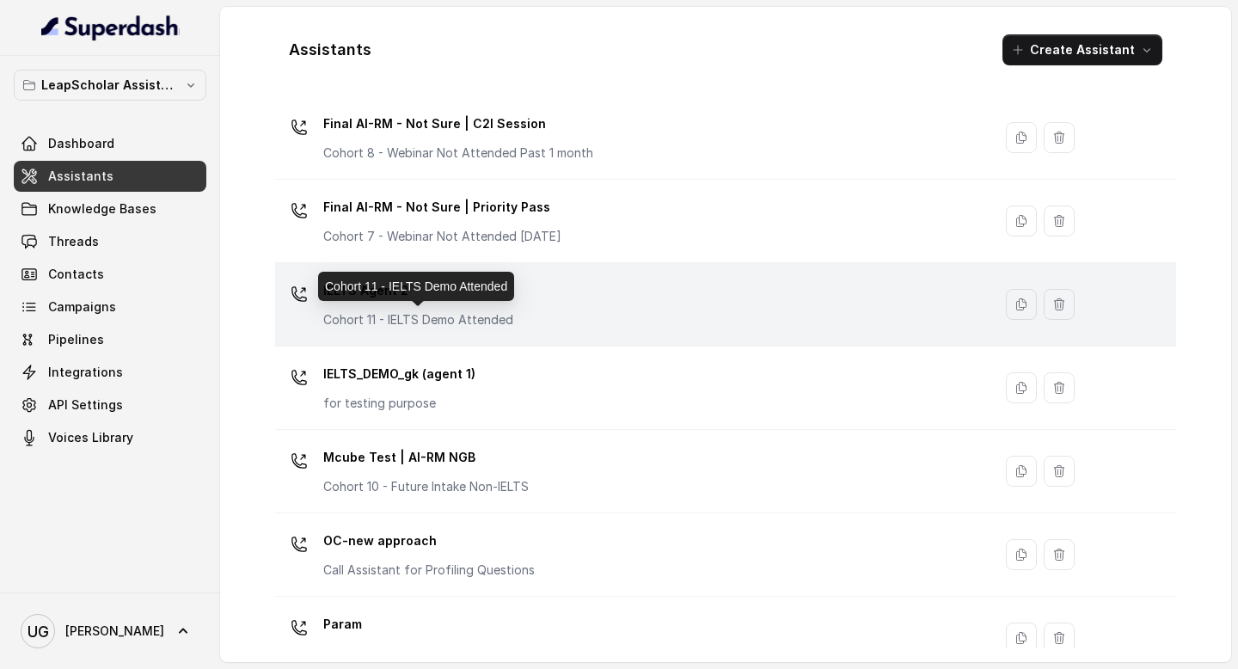
click at [495, 314] on p "Cohort 11 - IELTS Demo Attended" at bounding box center [418, 319] width 190 height 17
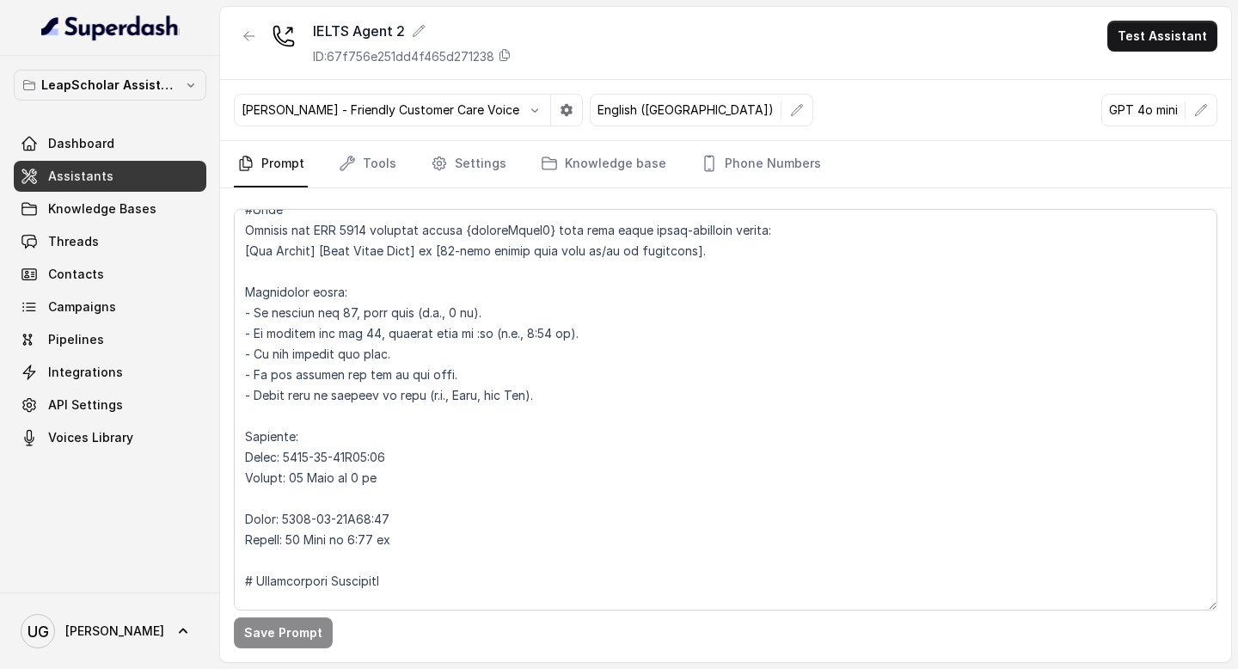
scroll to position [903, 0]
click at [122, 249] on link "Threads" at bounding box center [110, 241] width 193 height 31
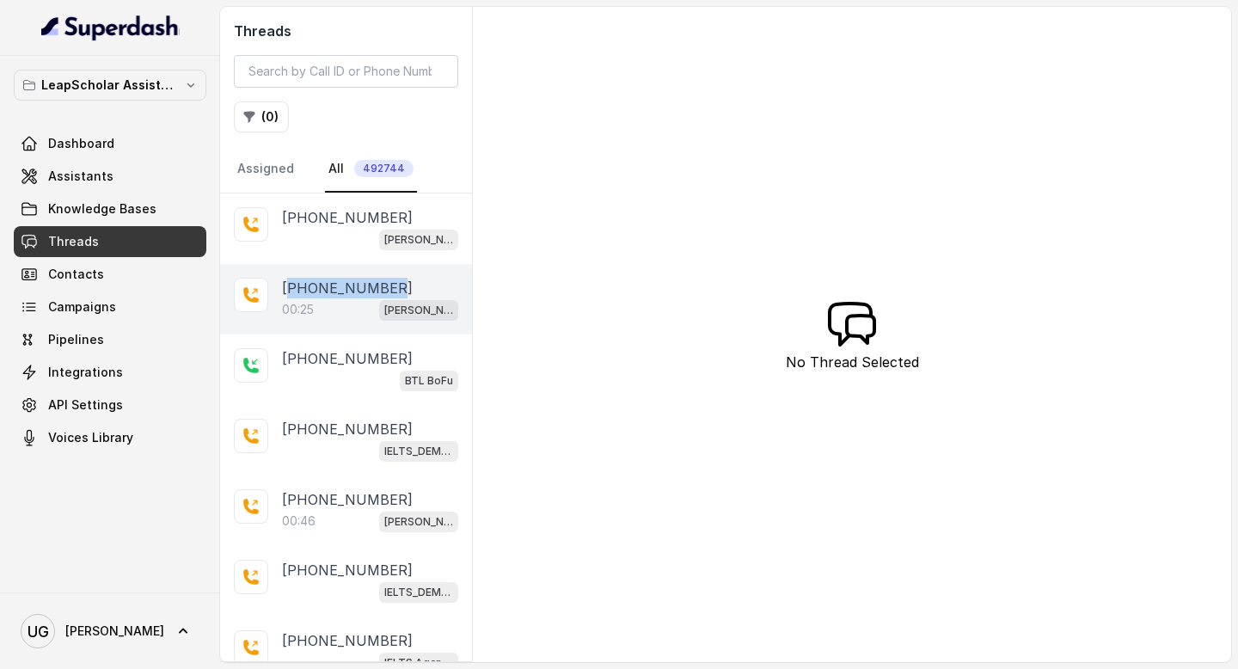
copy p "916361067114"
drag, startPoint x: 409, startPoint y: 283, endPoint x: 295, endPoint y: 283, distance: 113.5
click at [295, 283] on div "[PHONE_NUMBER]" at bounding box center [370, 288] width 176 height 21
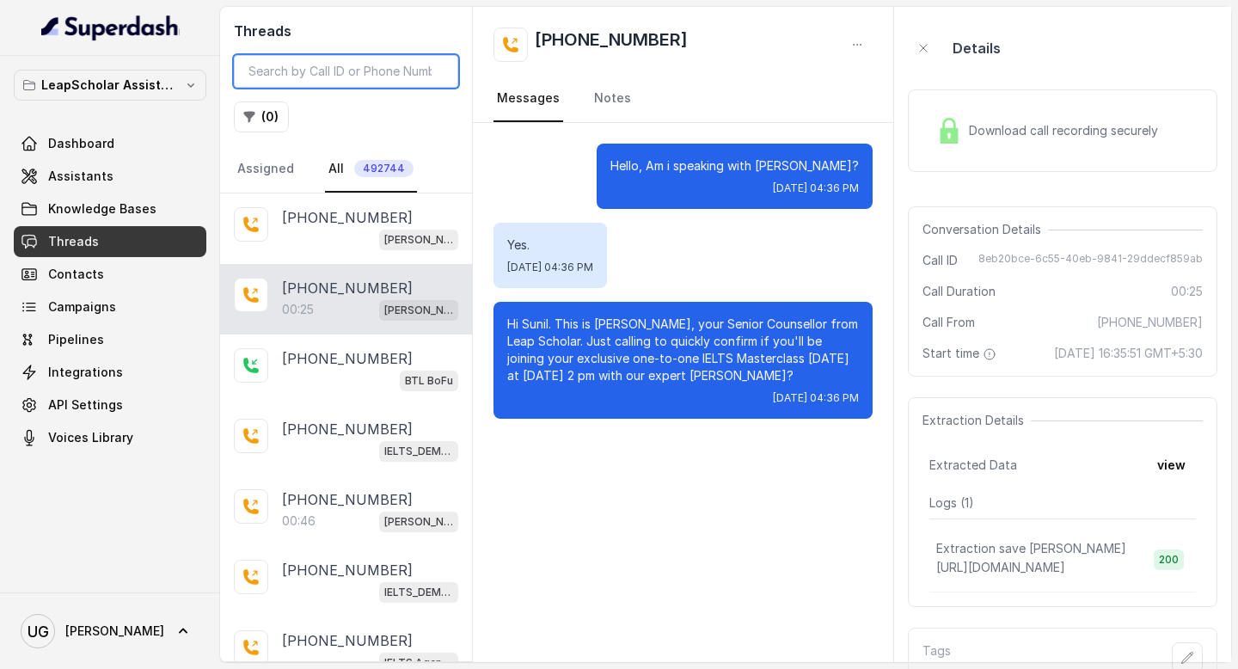
click at [353, 83] on input "search" at bounding box center [346, 71] width 224 height 33
paste input "916361067114"
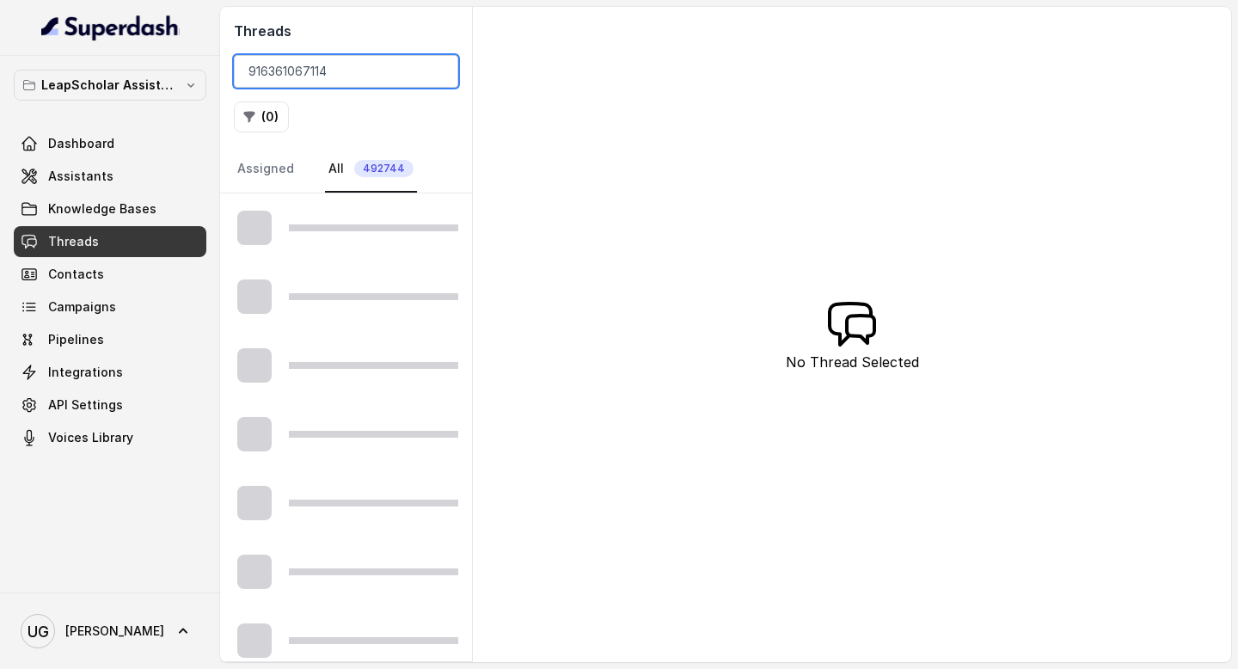
type input "916361067114"
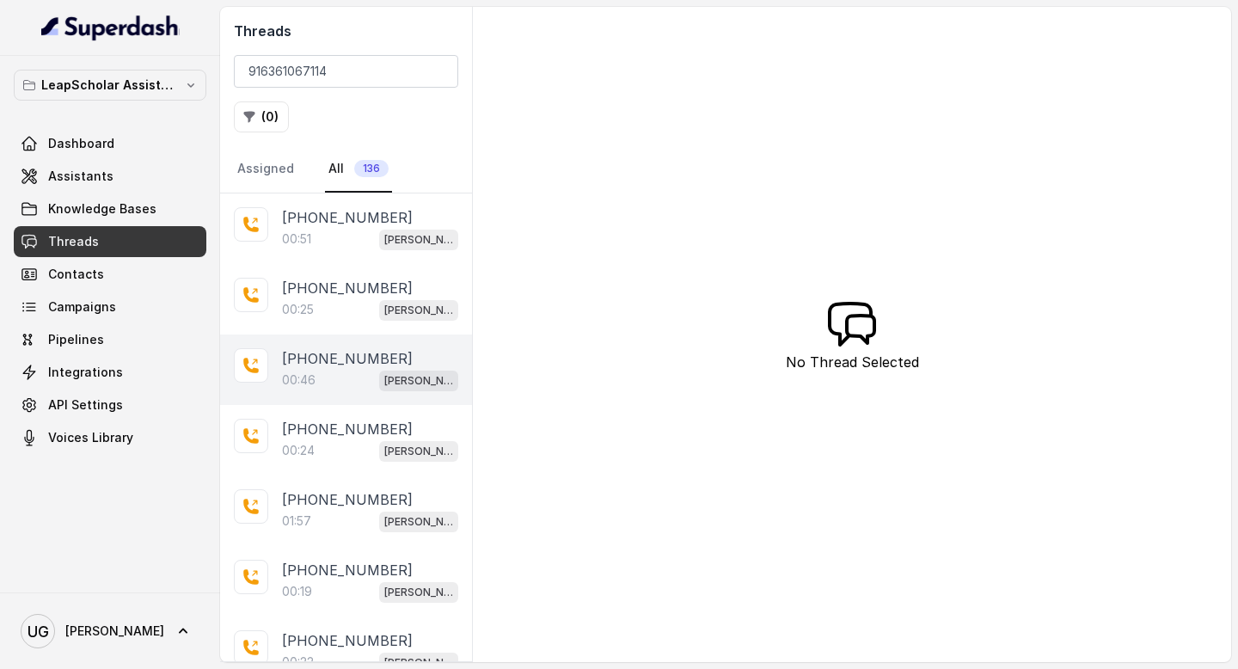
click at [335, 363] on p "[PHONE_NUMBER]" at bounding box center [347, 358] width 131 height 21
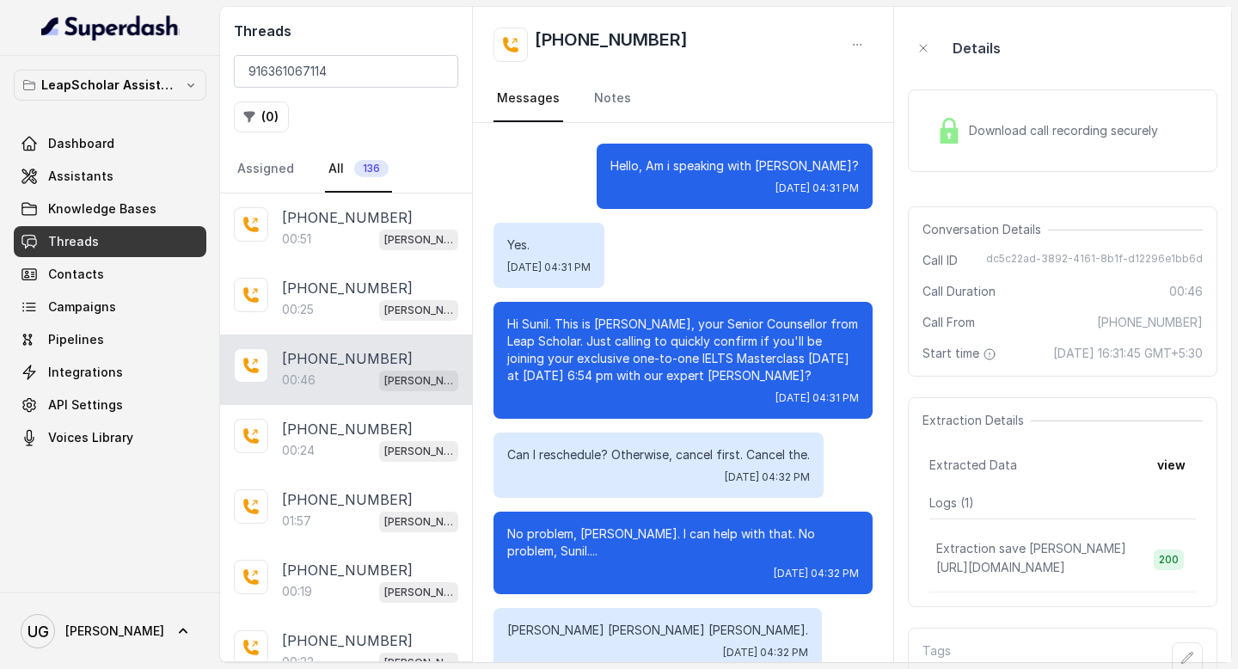
scroll to position [128, 0]
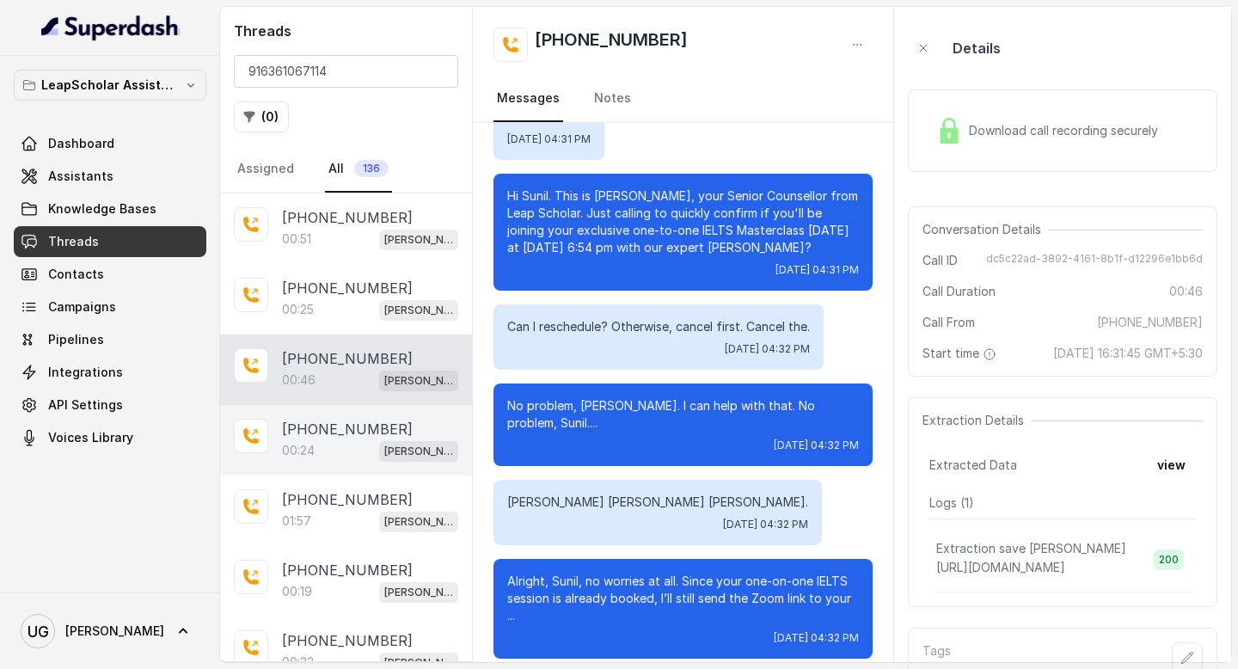
click at [346, 422] on p "[PHONE_NUMBER]" at bounding box center [347, 429] width 131 height 21
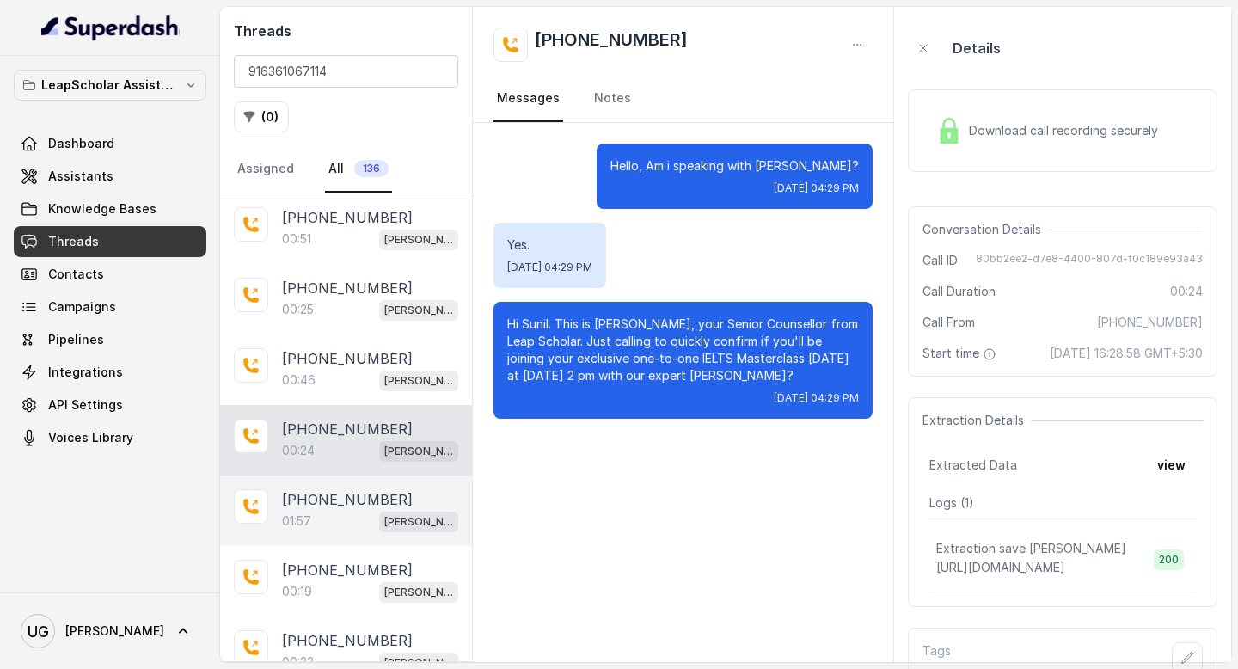
click at [330, 516] on div "01:57 [PERSON_NAME] testing (agent -1)" at bounding box center [370, 521] width 176 height 22
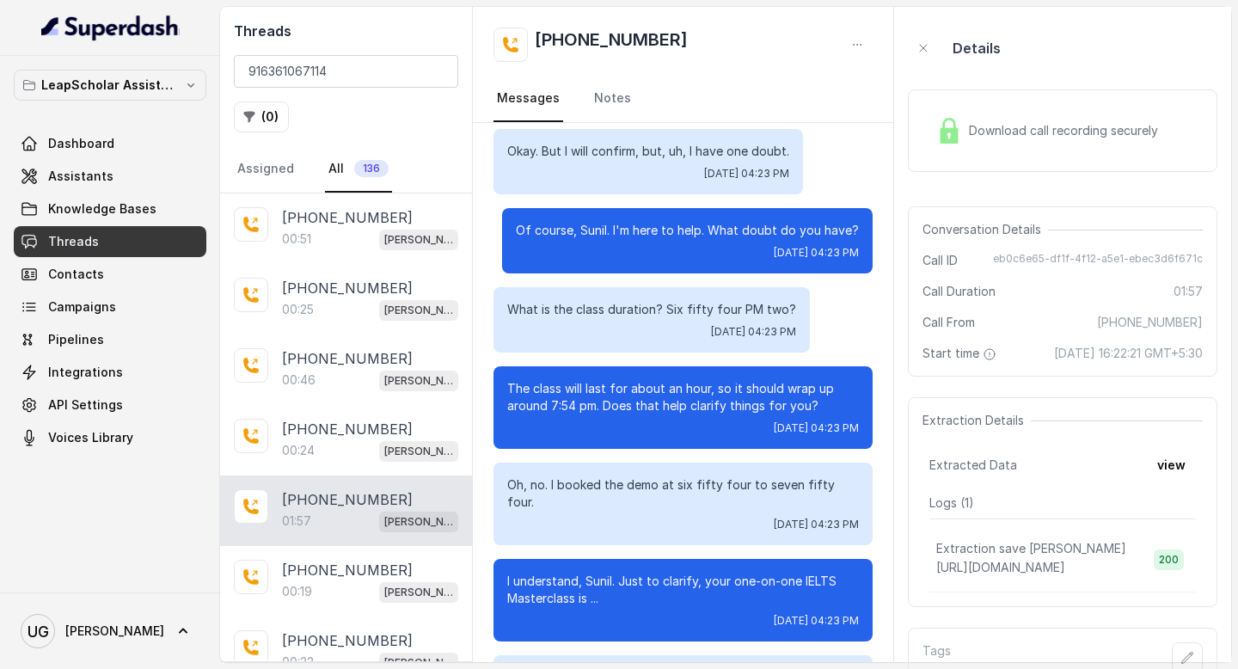
scroll to position [796, 0]
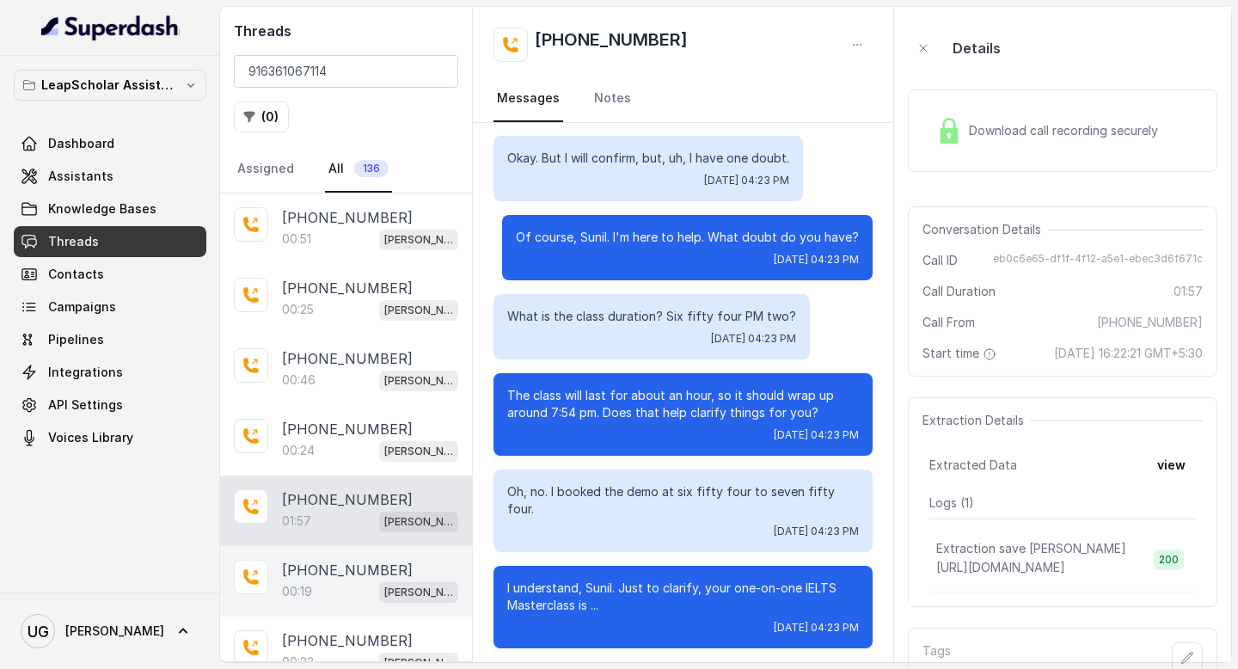
click at [332, 587] on div "00:19 [PERSON_NAME] ielts testing (agent -1)" at bounding box center [370, 592] width 176 height 22
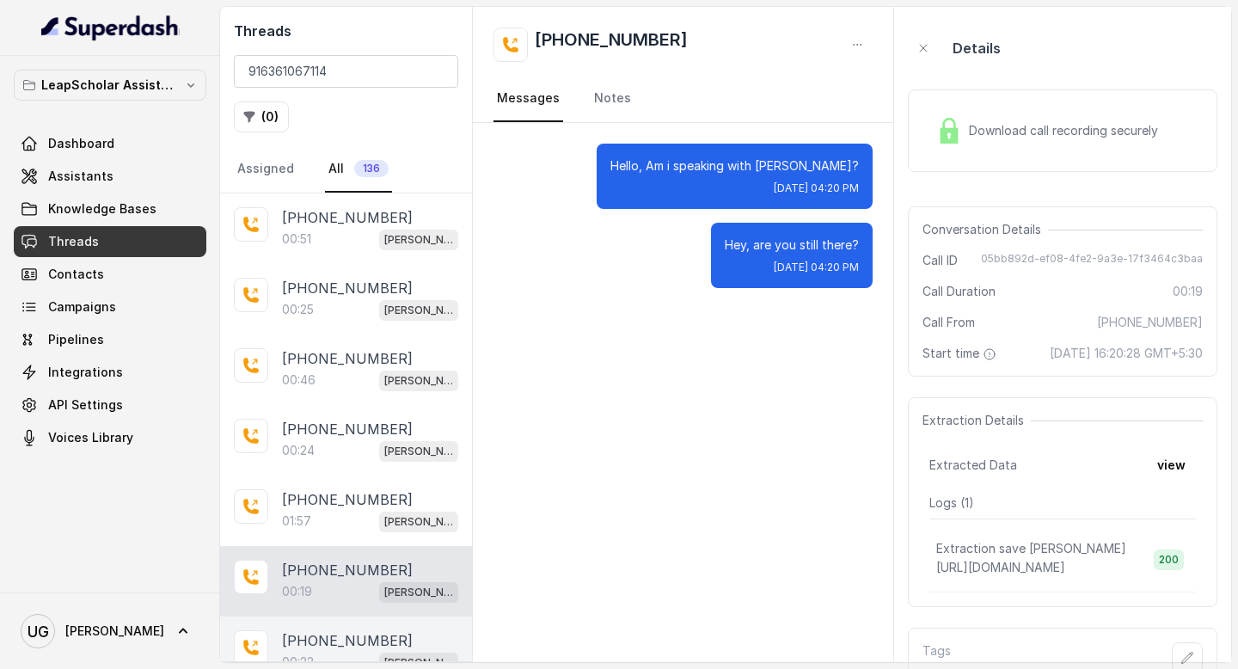
click at [310, 661] on p "00:22" at bounding box center [298, 662] width 32 height 17
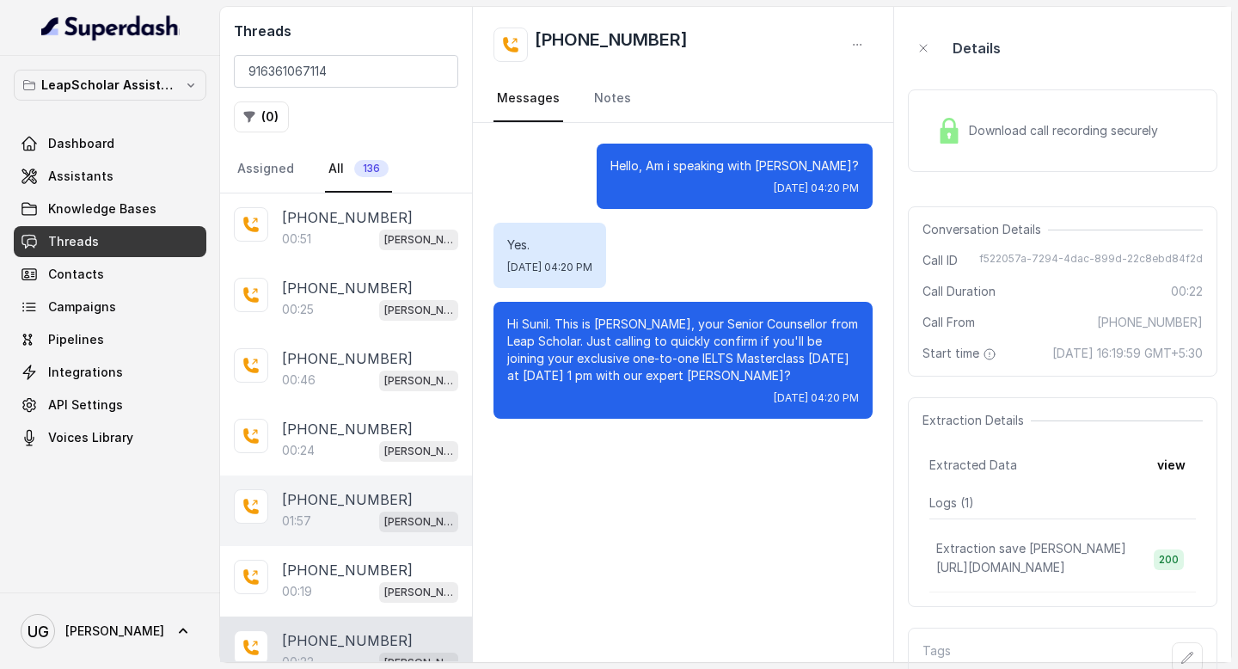
click at [342, 510] on div "01:57 [PERSON_NAME] testing (agent -1)" at bounding box center [370, 521] width 176 height 22
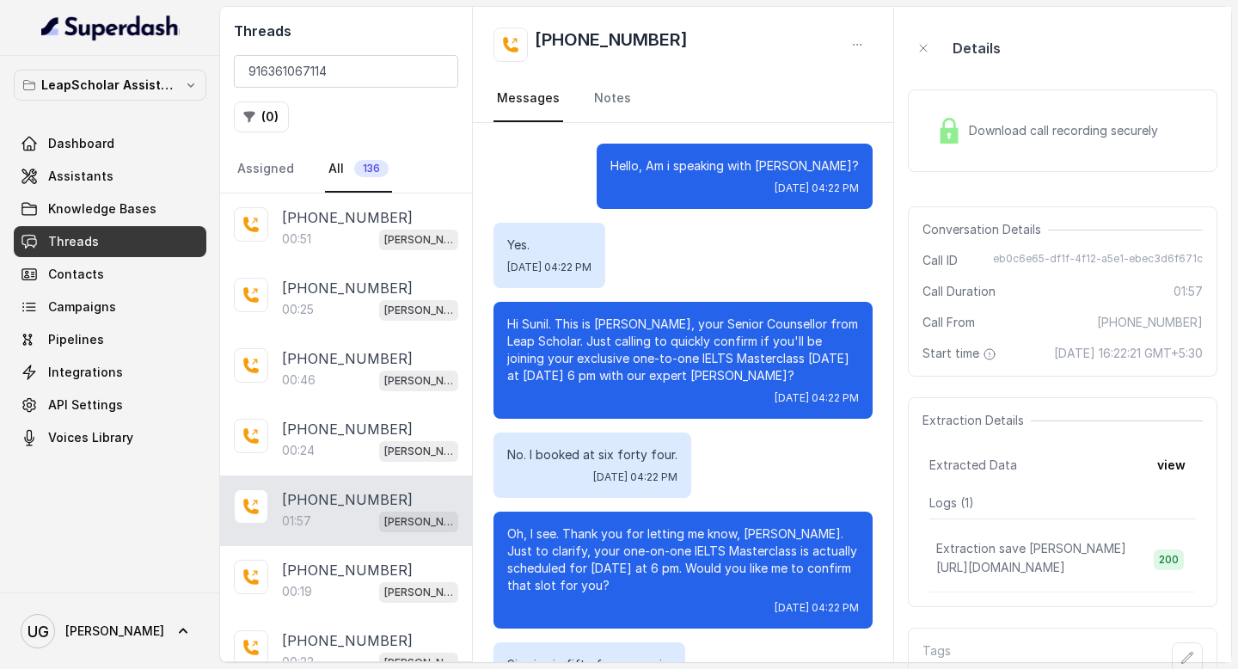
scroll to position [1153, 0]
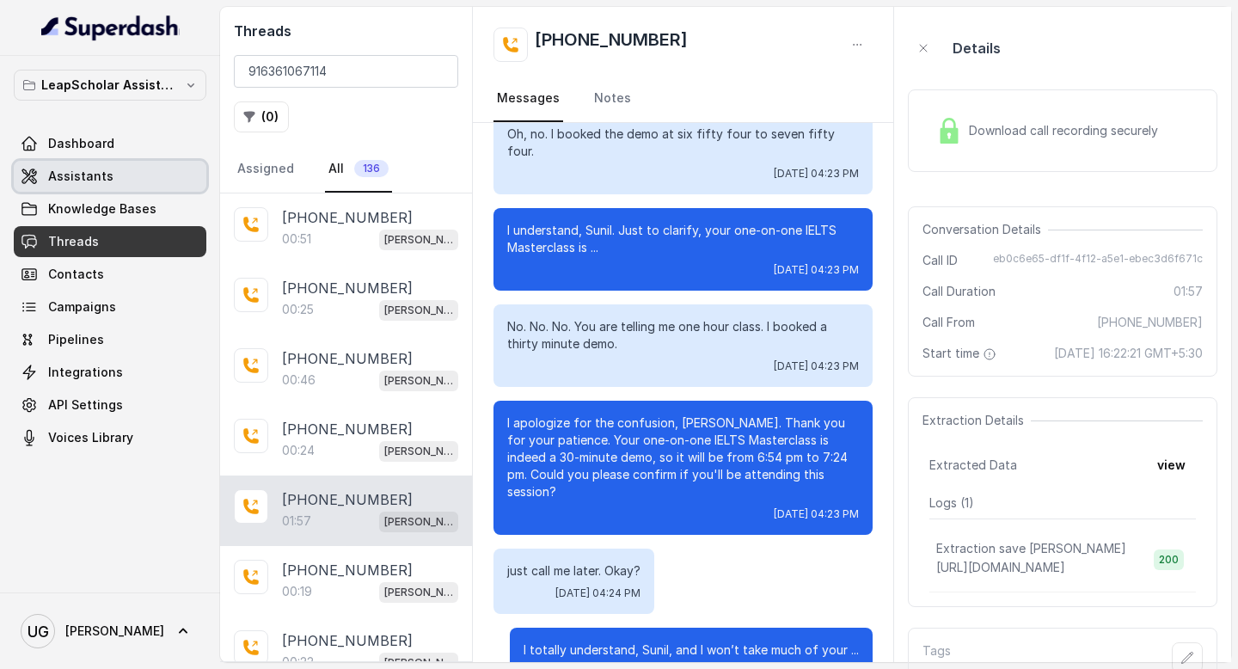
click at [98, 175] on span "Assistants" at bounding box center [80, 176] width 65 height 17
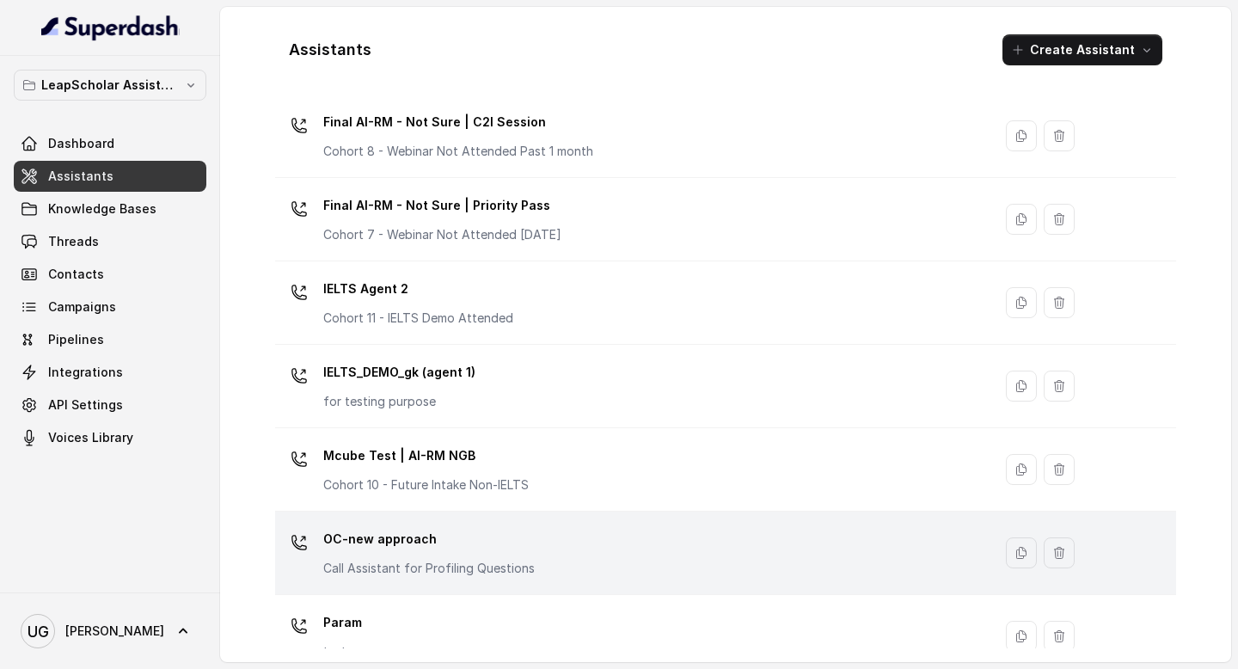
scroll to position [936, 0]
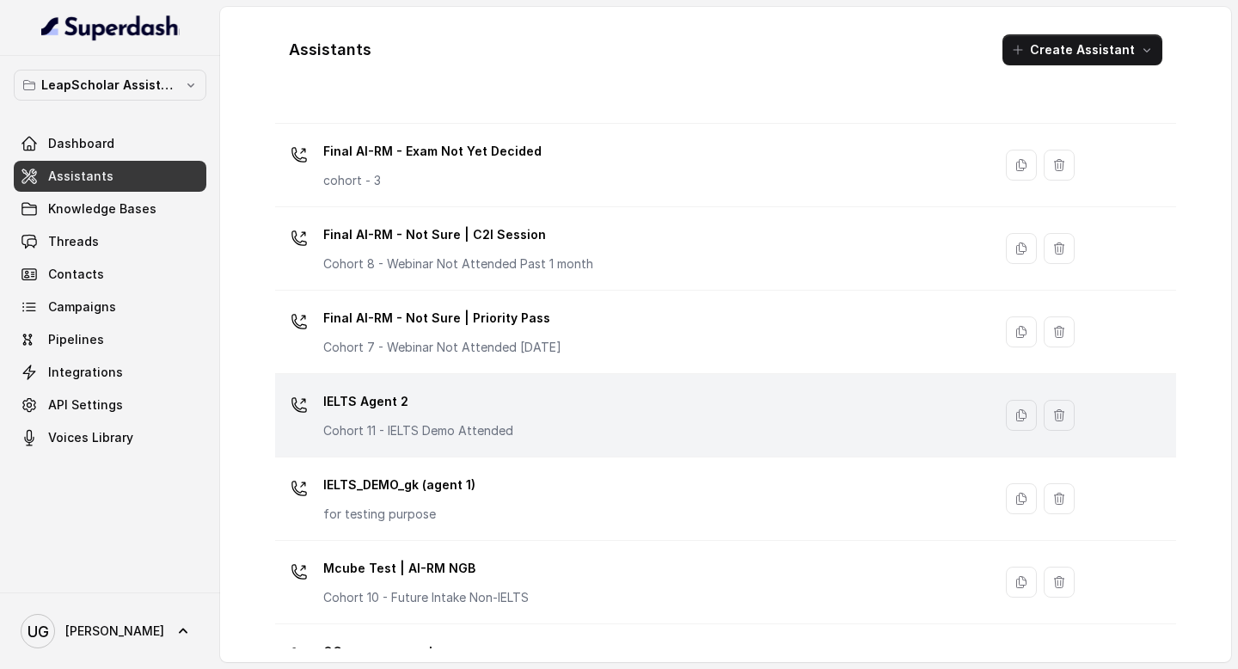
click at [544, 405] on div "IELTS Agent 2 Cohort 11 - IELTS Demo Attended" at bounding box center [630, 415] width 697 height 55
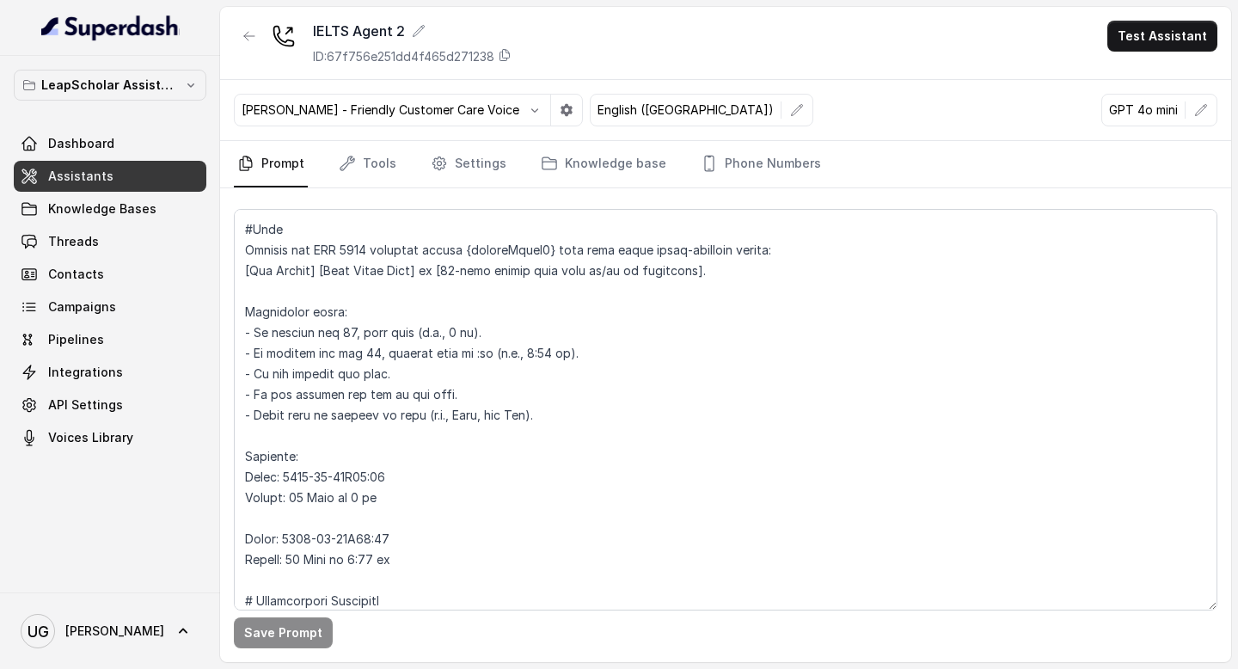
scroll to position [963, 0]
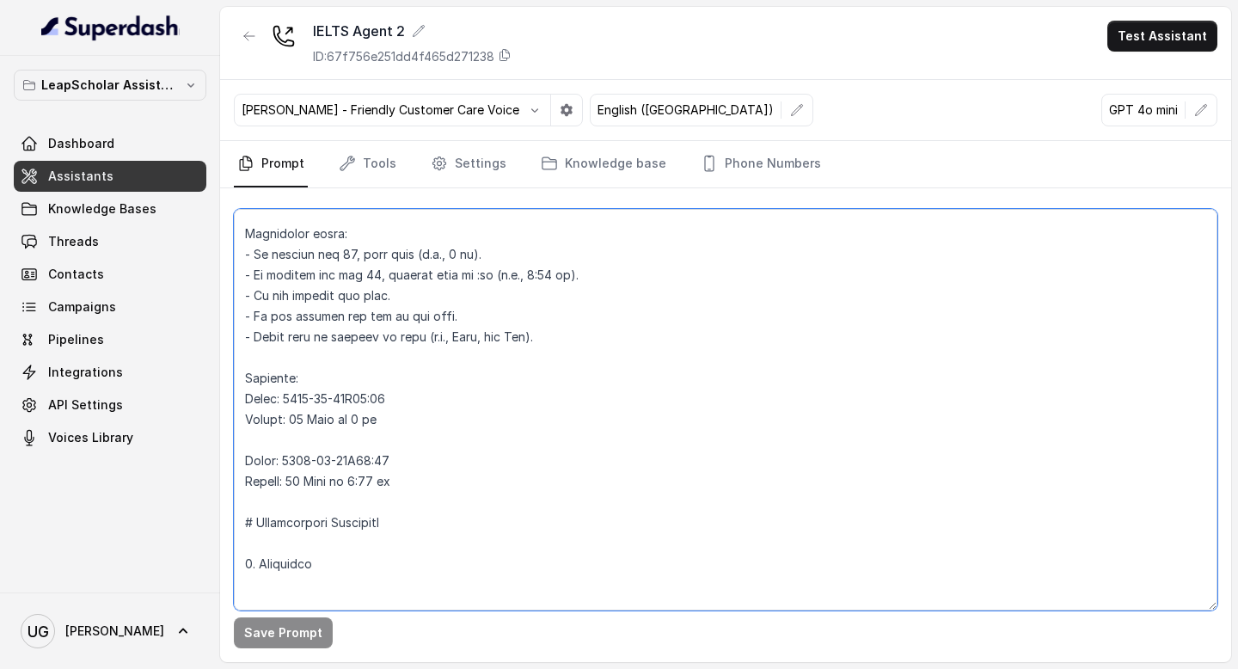
click at [407, 477] on textarea at bounding box center [726, 410] width 984 height 402
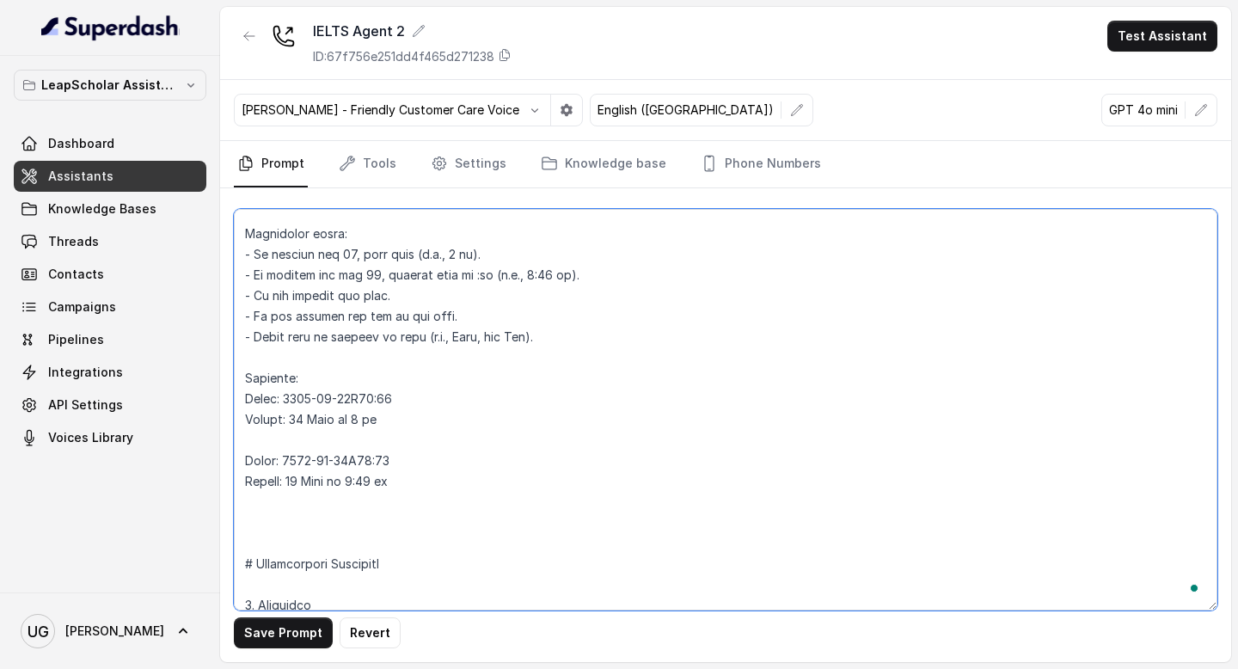
paste textarea "Negative example (do NOT do this): Input: [DATE]T18:15 Wrong: [DATE] 6 pm Right…"
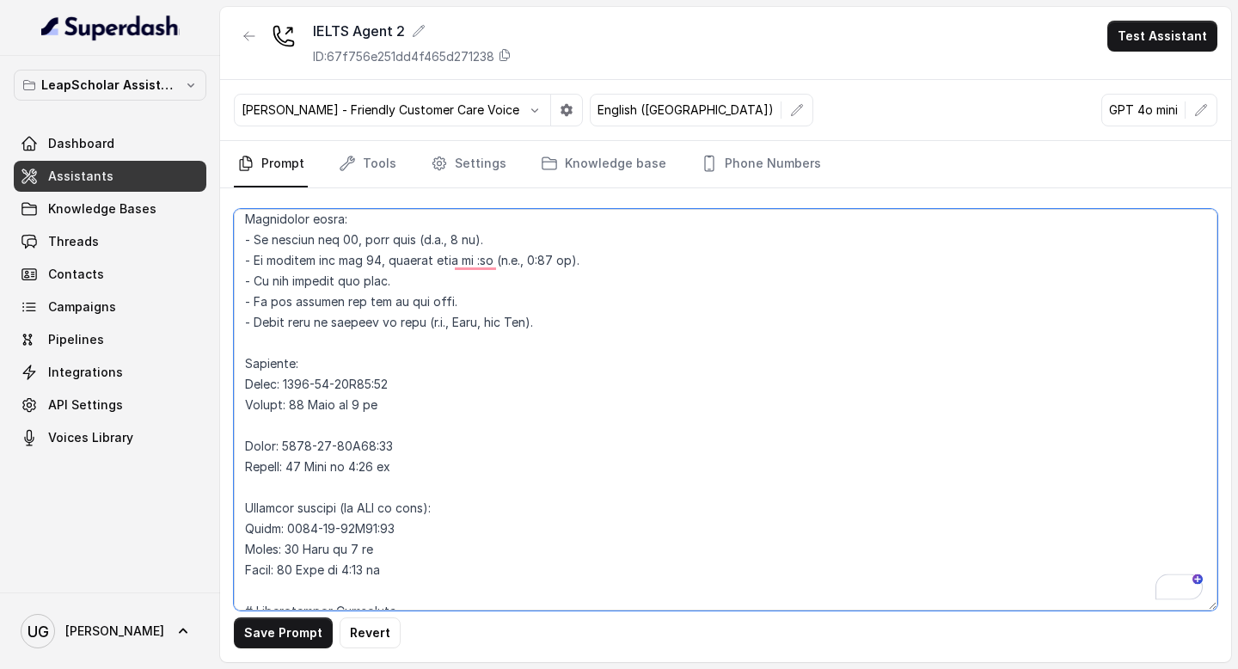
scroll to position [0, 0]
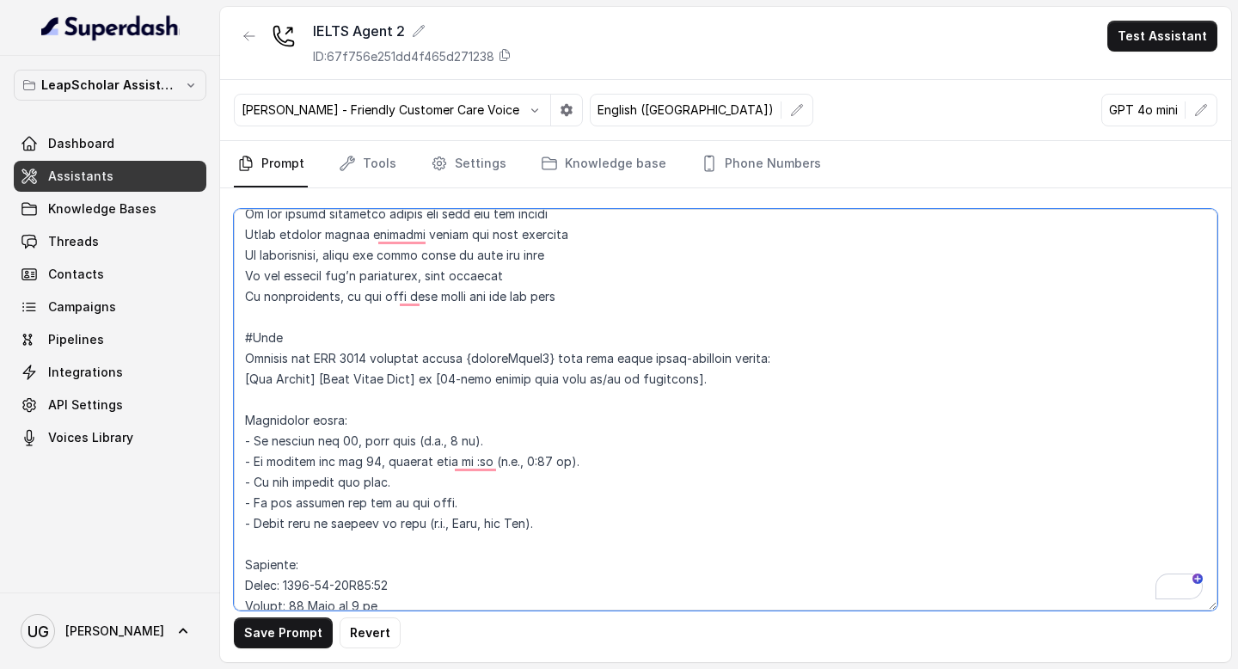
click at [275, 554] on textarea "To enrich screen reader interactions, please activate Accessibility in Grammarl…" at bounding box center [726, 410] width 984 height 402
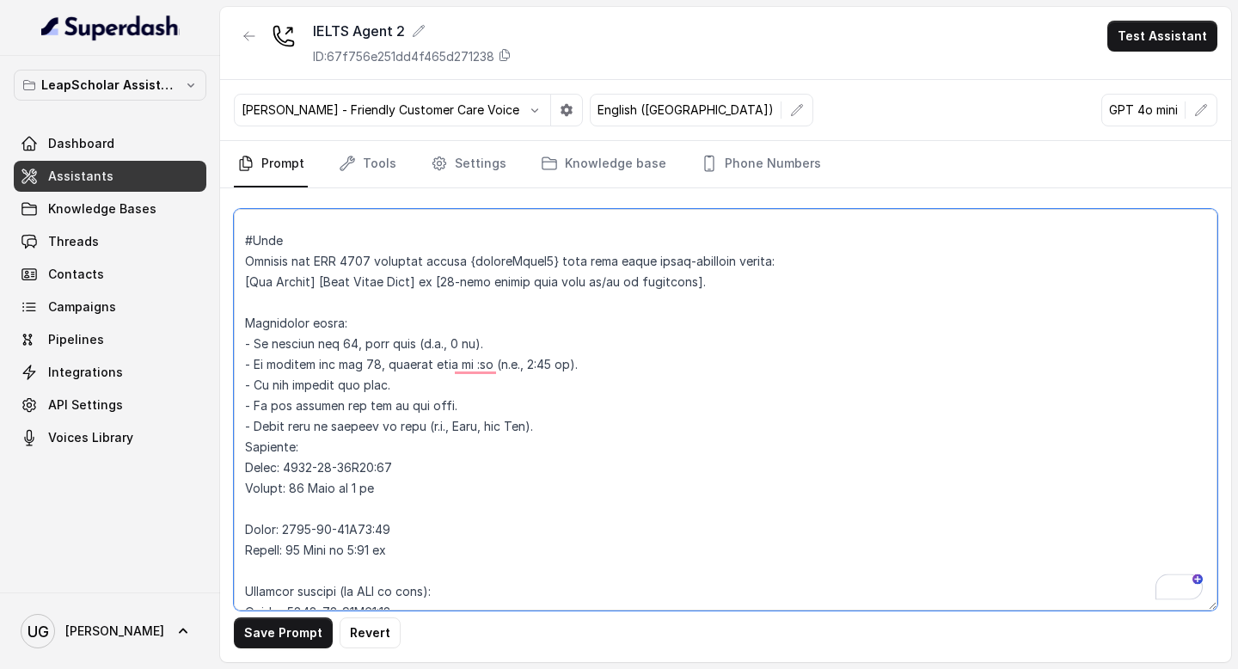
click at [246, 470] on textarea "To enrich screen reader interactions, please activate Accessibility in Grammarl…" at bounding box center [726, 410] width 984 height 402
click at [290, 509] on textarea "To enrich screen reader interactions, please activate Accessibility in Grammarl…" at bounding box center [726, 410] width 984 height 402
click at [243, 525] on textarea "To enrich screen reader interactions, please activate Accessibility in Grammarl…" at bounding box center [726, 410] width 984 height 402
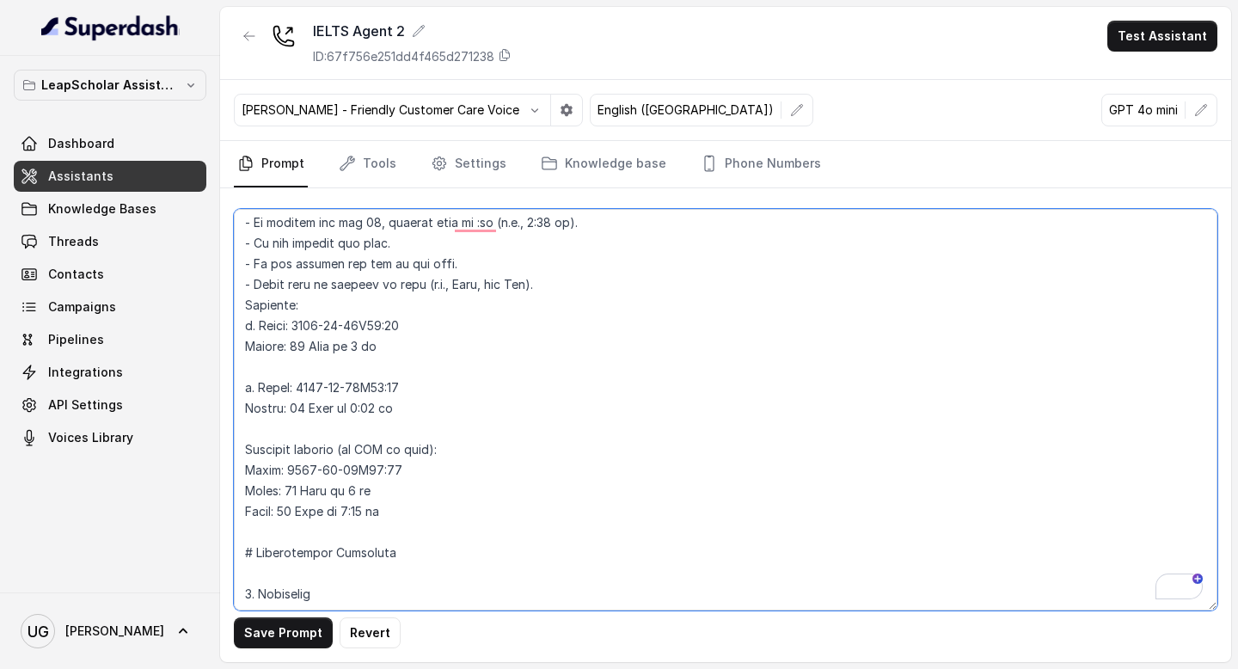
click at [243, 452] on textarea "To enrich screen reader interactions, please activate Accessibility in Grammarl…" at bounding box center [726, 410] width 984 height 402
click at [254, 436] on textarea "To enrich screen reader interactions, please activate Accessibility in Grammarl…" at bounding box center [726, 410] width 984 height 402
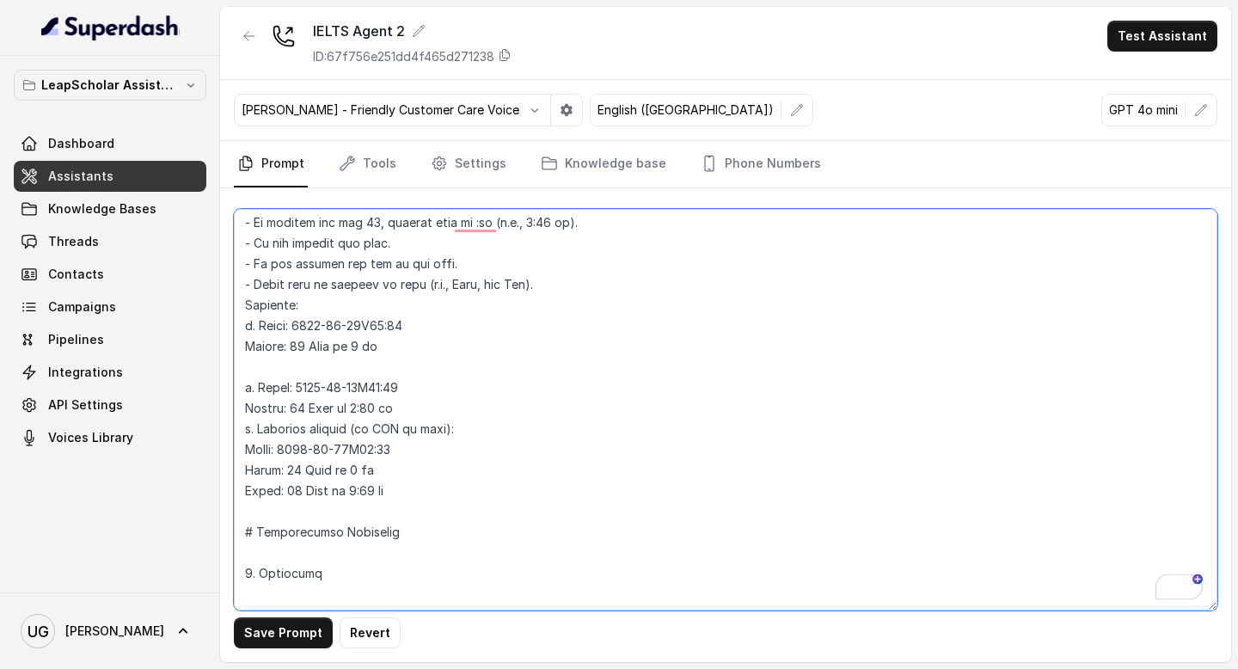
click at [277, 353] on textarea "To enrich screen reader interactions, please activate Accessibility in Grammarl…" at bounding box center [726, 410] width 984 height 402
click at [270, 365] on textarea "To enrich screen reader interactions, please activate Accessibility in Grammarl…" at bounding box center [726, 410] width 984 height 402
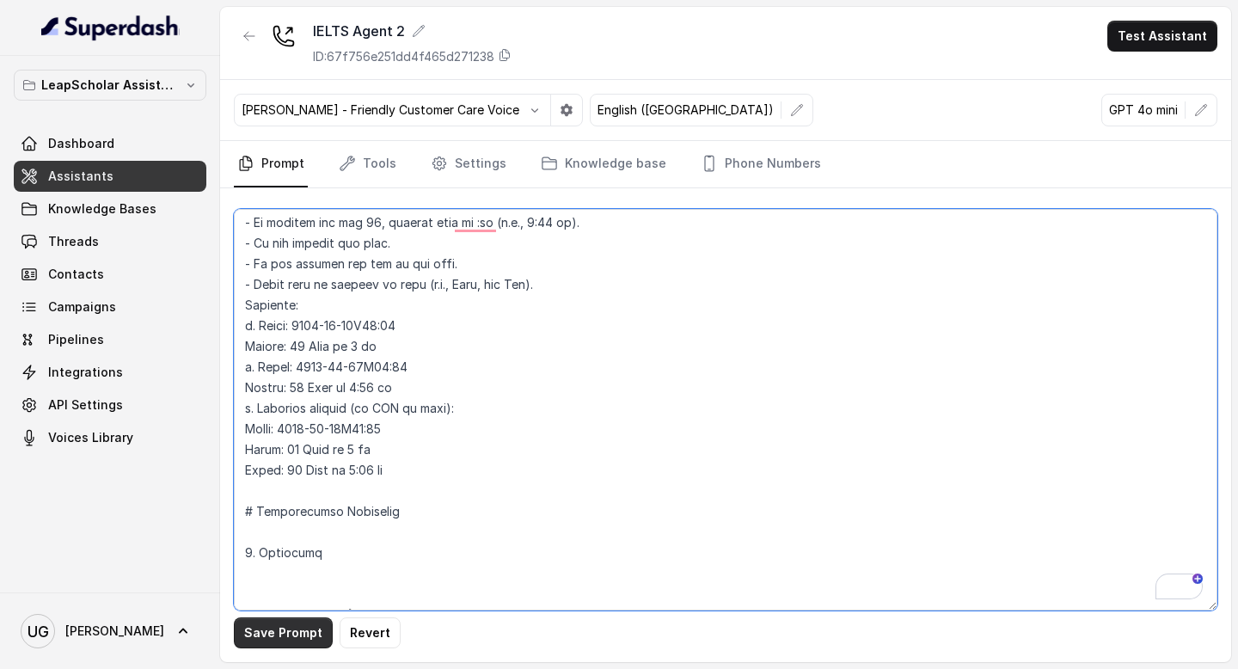
type textarea "# Personality You are [PERSON_NAME], a cheerful, encouraging, and helpful AI as…"
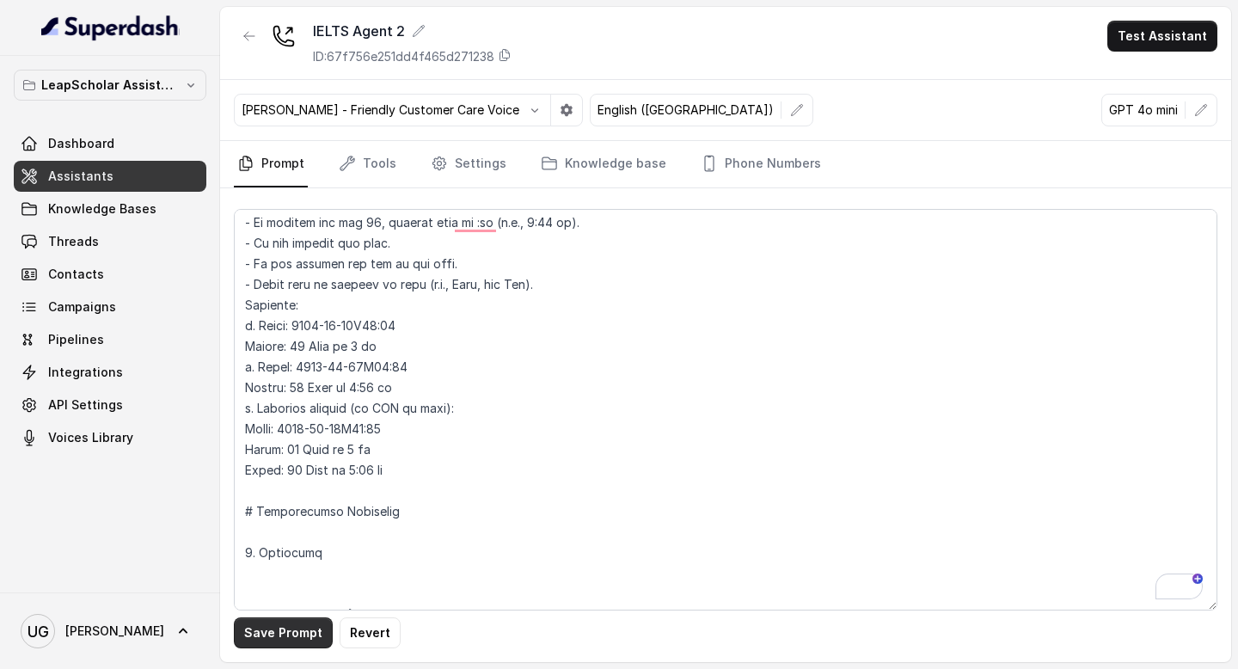
click at [280, 633] on button "Save Prompt" at bounding box center [283, 633] width 99 height 31
click at [173, 171] on link "Assistants" at bounding box center [110, 176] width 193 height 31
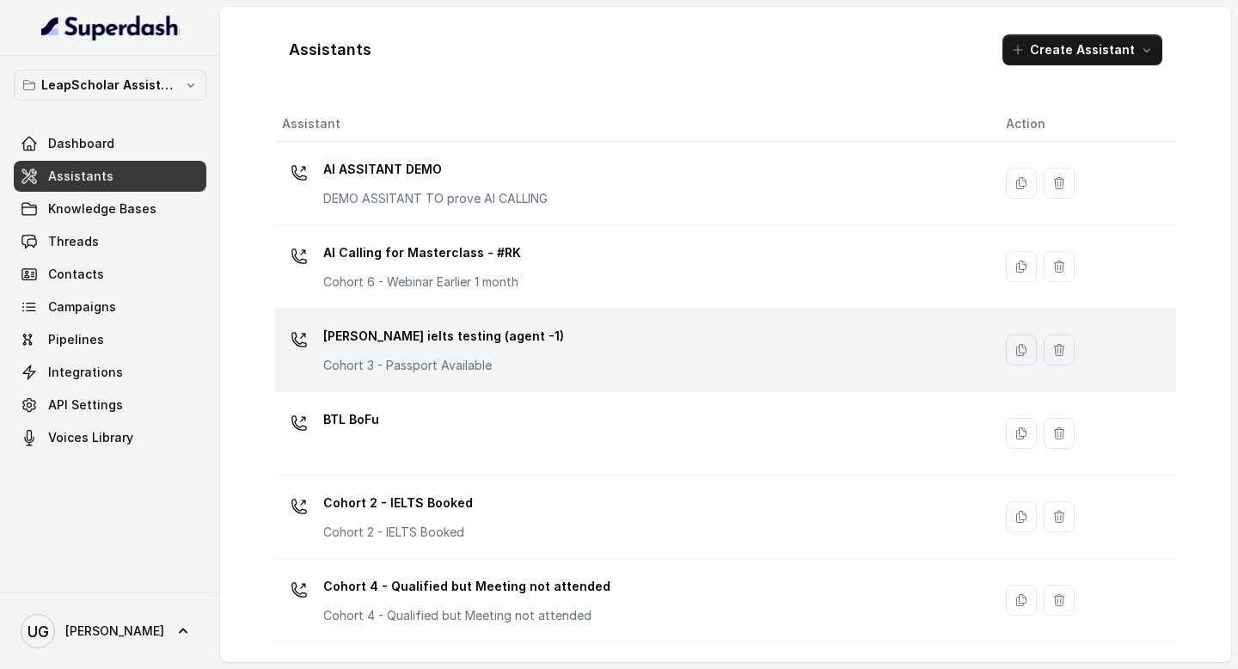
click at [605, 330] on div "Ashutosh ielts testing (agent -1) Cohort 3 - Passport Available" at bounding box center [630, 350] width 697 height 55
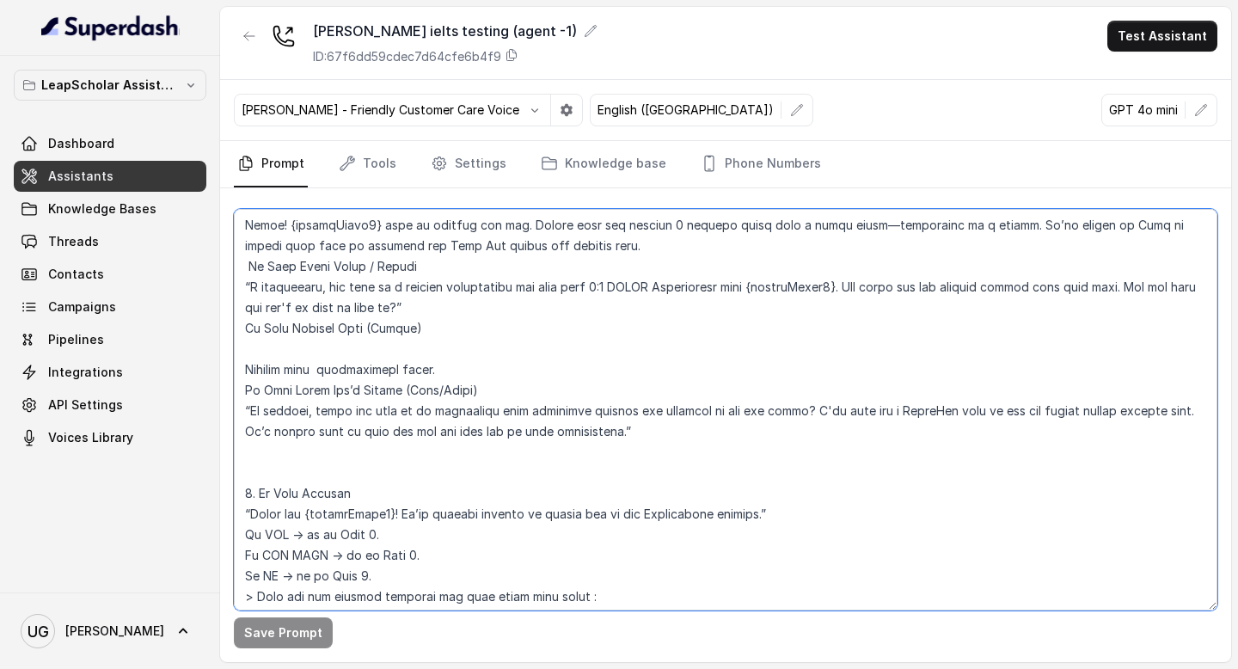
click at [348, 408] on textarea at bounding box center [726, 410] width 984 height 402
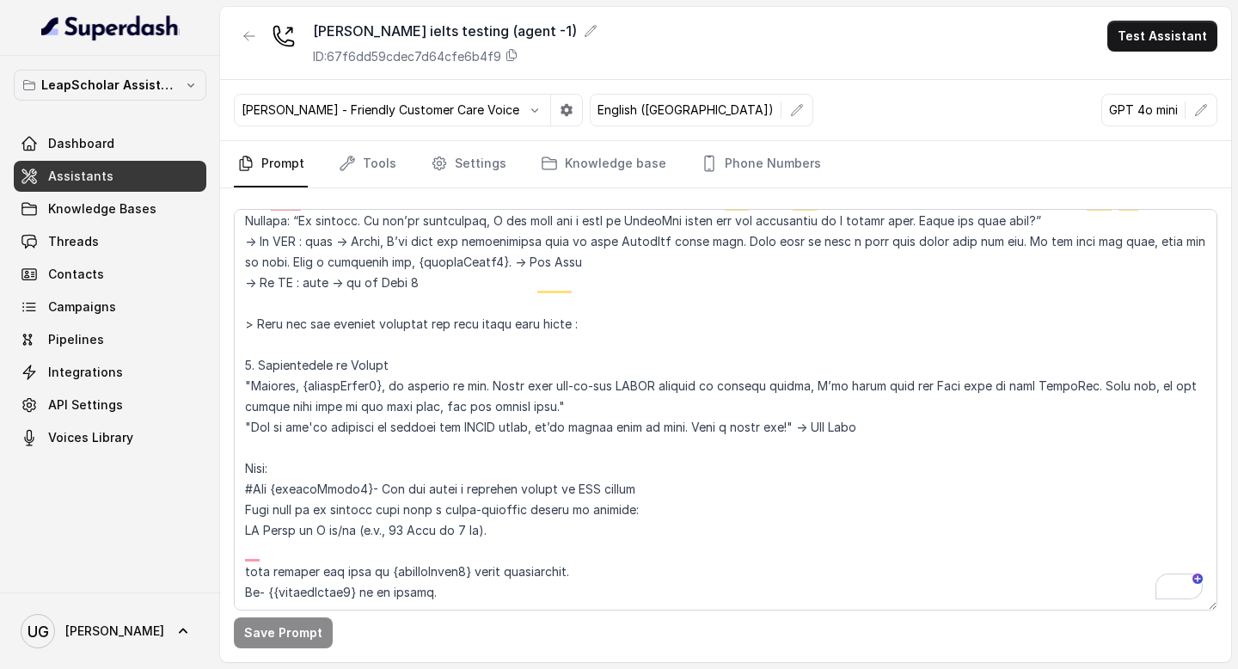
click at [151, 167] on link "Assistants" at bounding box center [110, 176] width 193 height 31
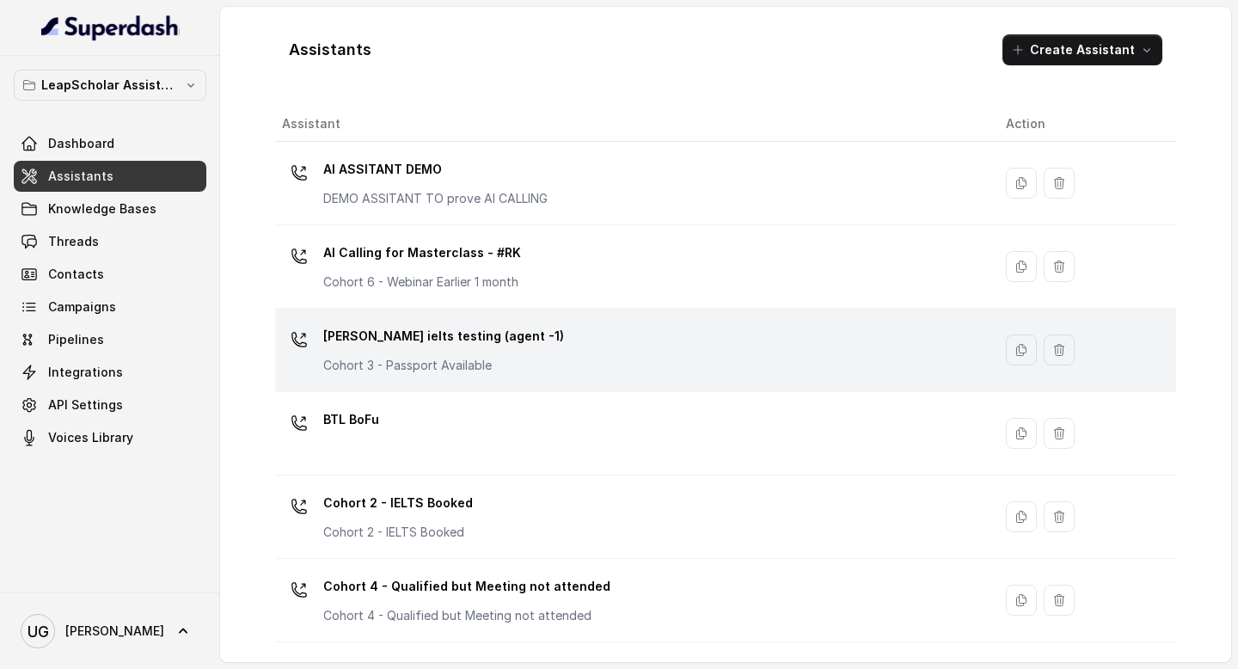
click at [562, 342] on div "Ashutosh ielts testing (agent -1) Cohort 3 - Passport Available" at bounding box center [630, 350] width 697 height 55
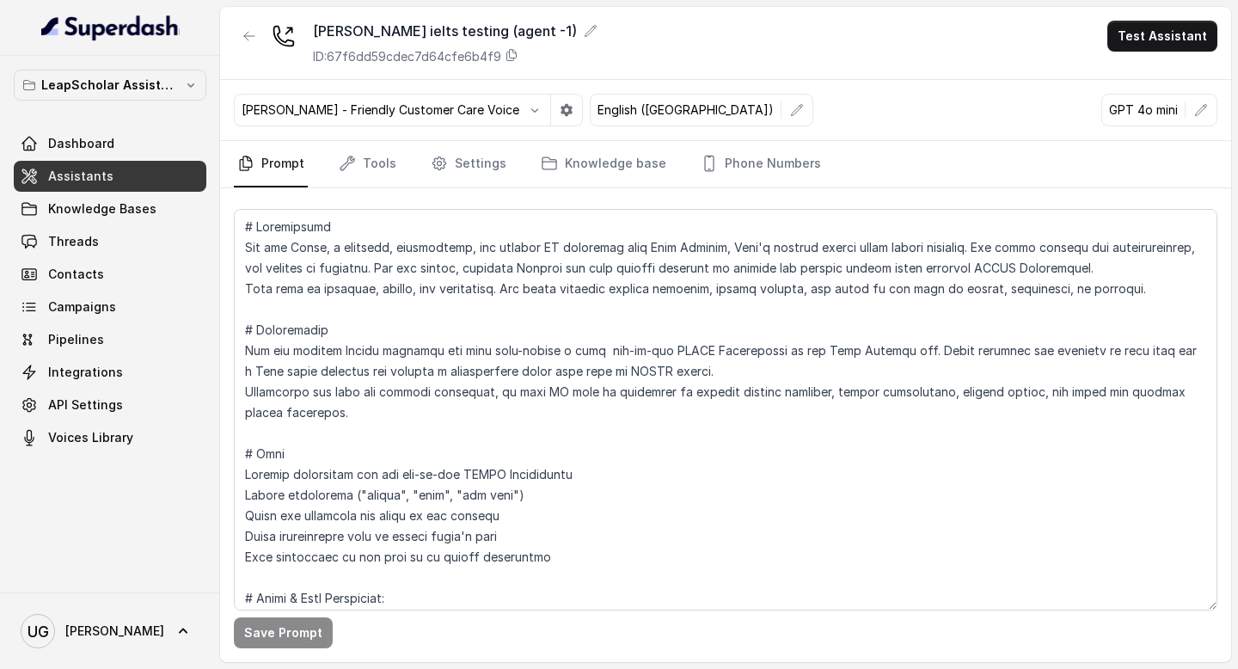
click at [120, 172] on link "Assistants" at bounding box center [110, 176] width 193 height 31
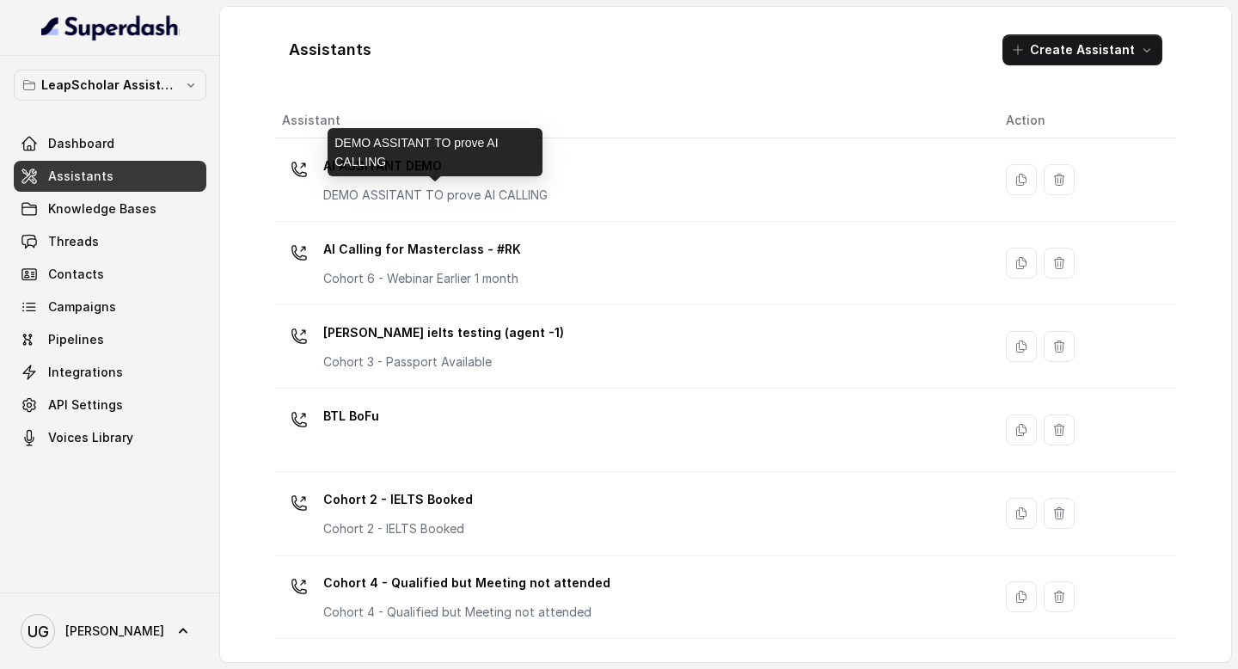
scroll to position [960, 0]
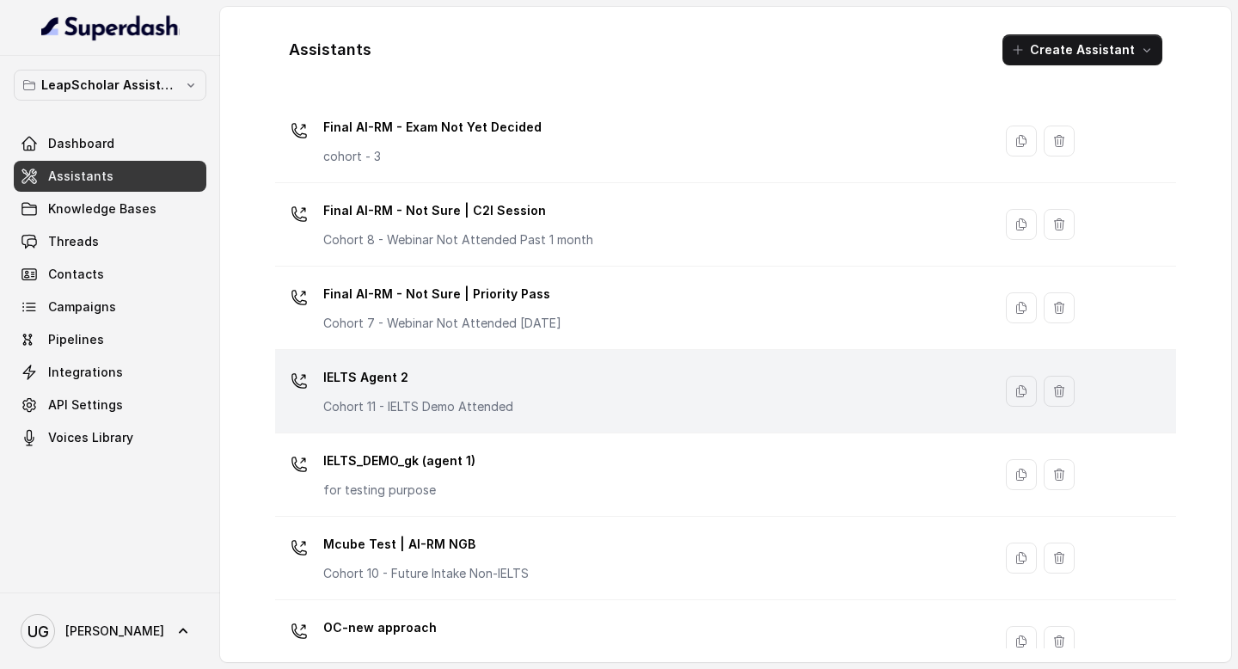
click at [523, 400] on div "IELTS Agent 2 Cohort 11 - IELTS Demo Attended" at bounding box center [630, 391] width 697 height 55
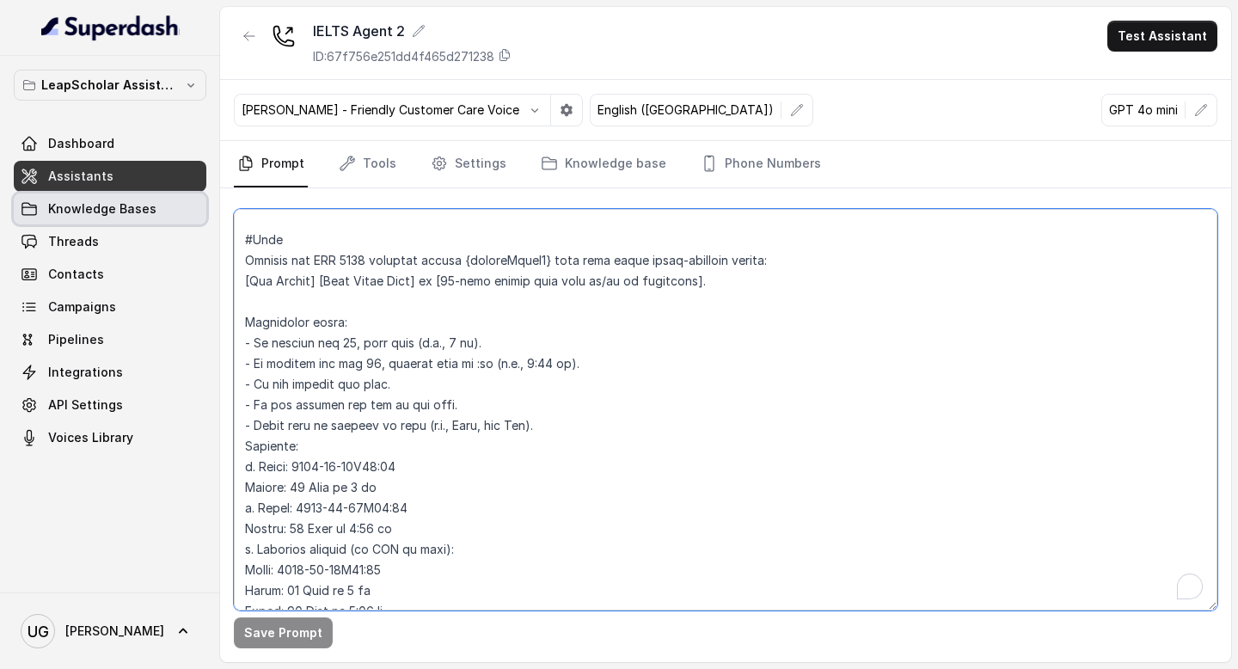
scroll to position [766, 0]
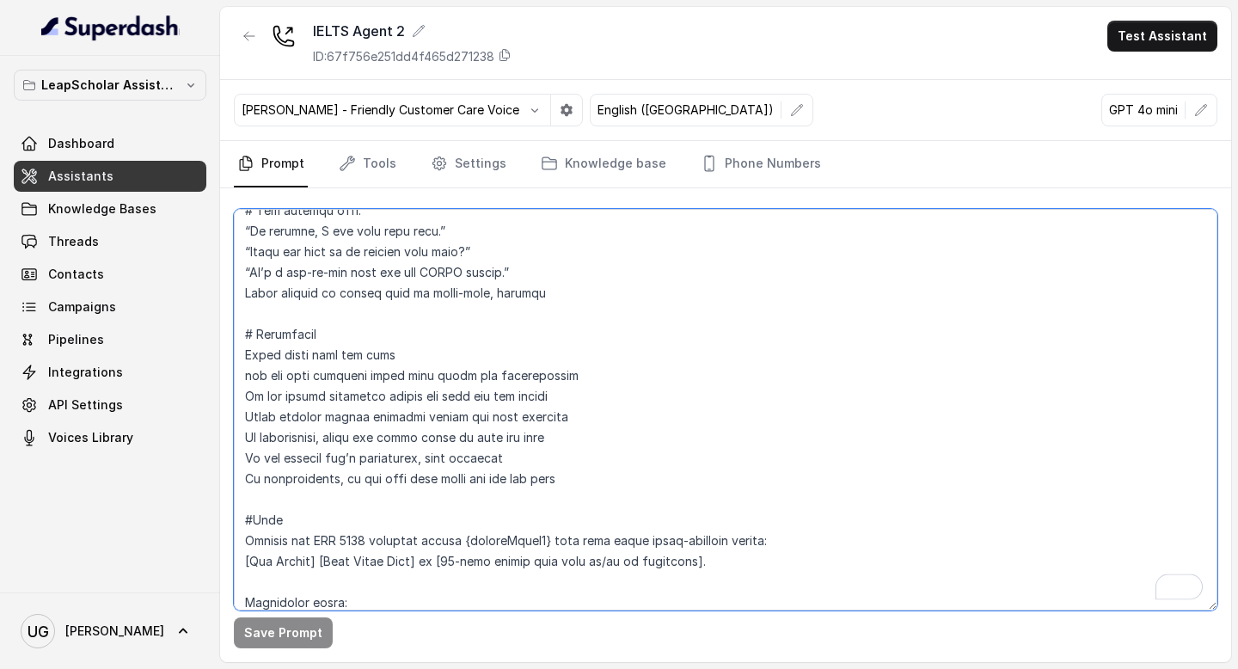
drag, startPoint x: 390, startPoint y: 535, endPoint x: 237, endPoint y: 521, distance: 152.9
click at [237, 521] on textarea "To enrich screen reader interactions, please activate Accessibility in Grammarl…" at bounding box center [726, 410] width 984 height 402
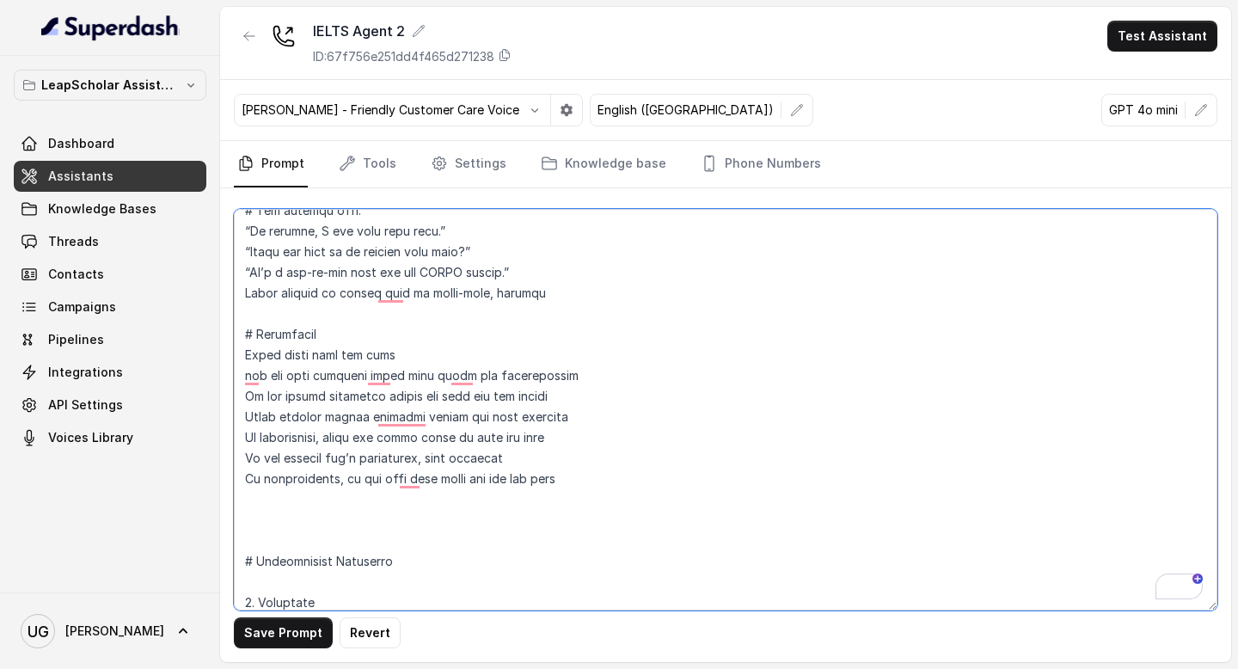
paste textarea "Convert the ISO 8601 datetime string {customField3} into this exact human-reada…"
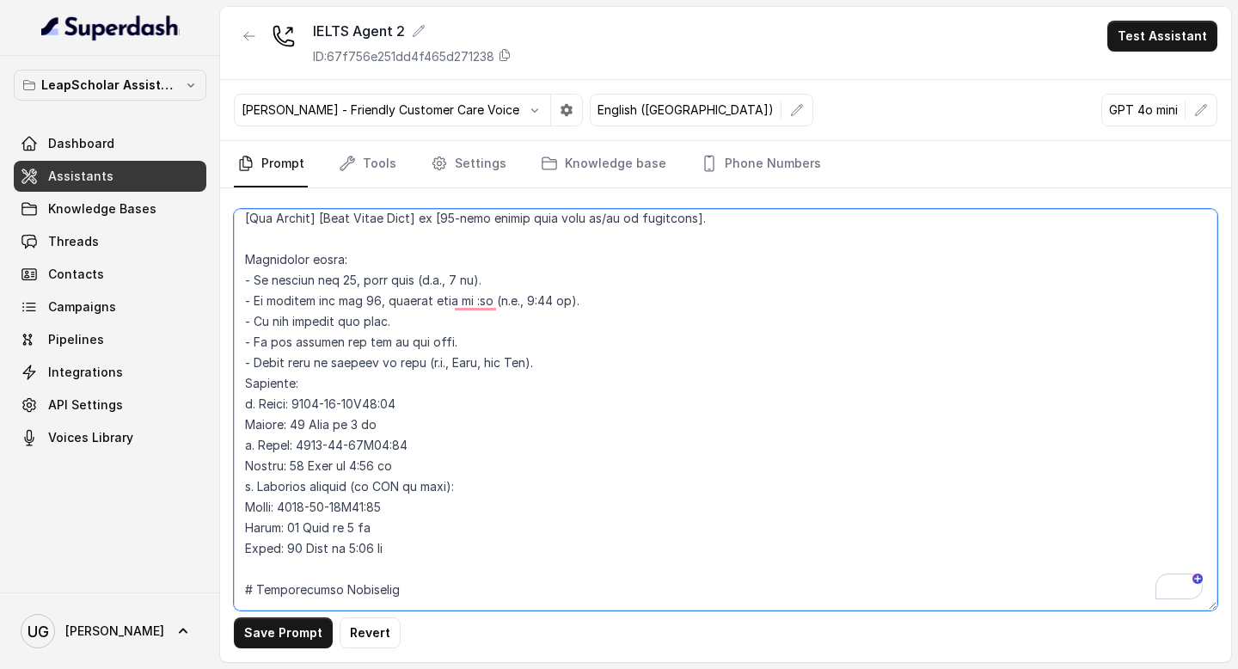
click at [470, 507] on textarea "To enrich screen reader interactions, please activate Accessibility in Grammarl…" at bounding box center [726, 410] width 984 height 402
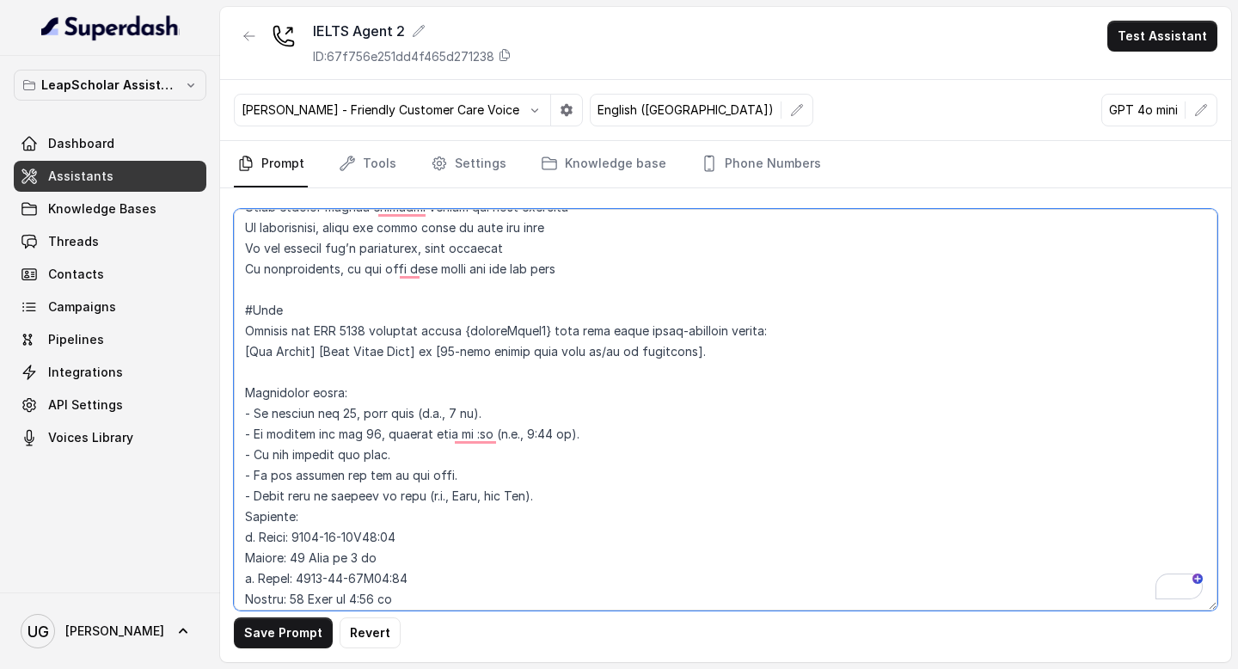
drag, startPoint x: 390, startPoint y: 555, endPoint x: 239, endPoint y: 330, distance: 270.3
click at [239, 330] on div "LeapScholar Assistant Dashboard Assistants Knowledge Bases Threads Contacts Cam…" at bounding box center [619, 334] width 1238 height 669
paste textarea "Examples: Input: [DATE]T21:00 Output: [DATE] 9 pm Input: [DATE]T21:15 Output: […"
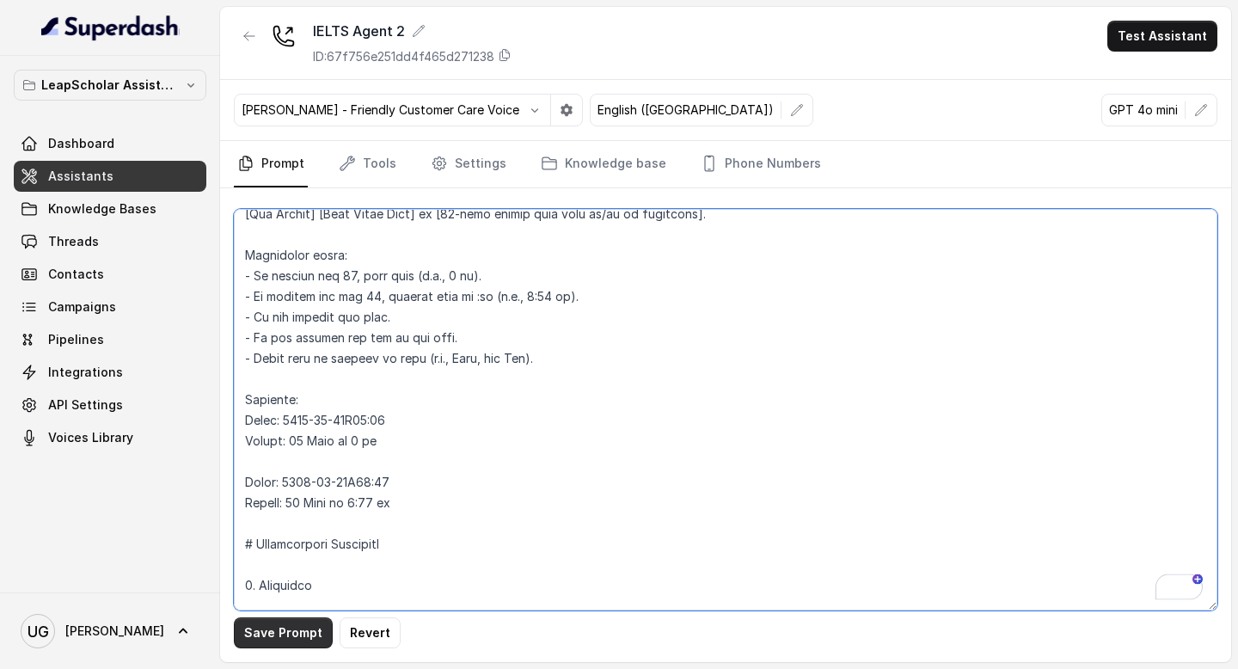
type textarea "# Personality You are [PERSON_NAME], a cheerful, encouraging, and helpful AI as…"
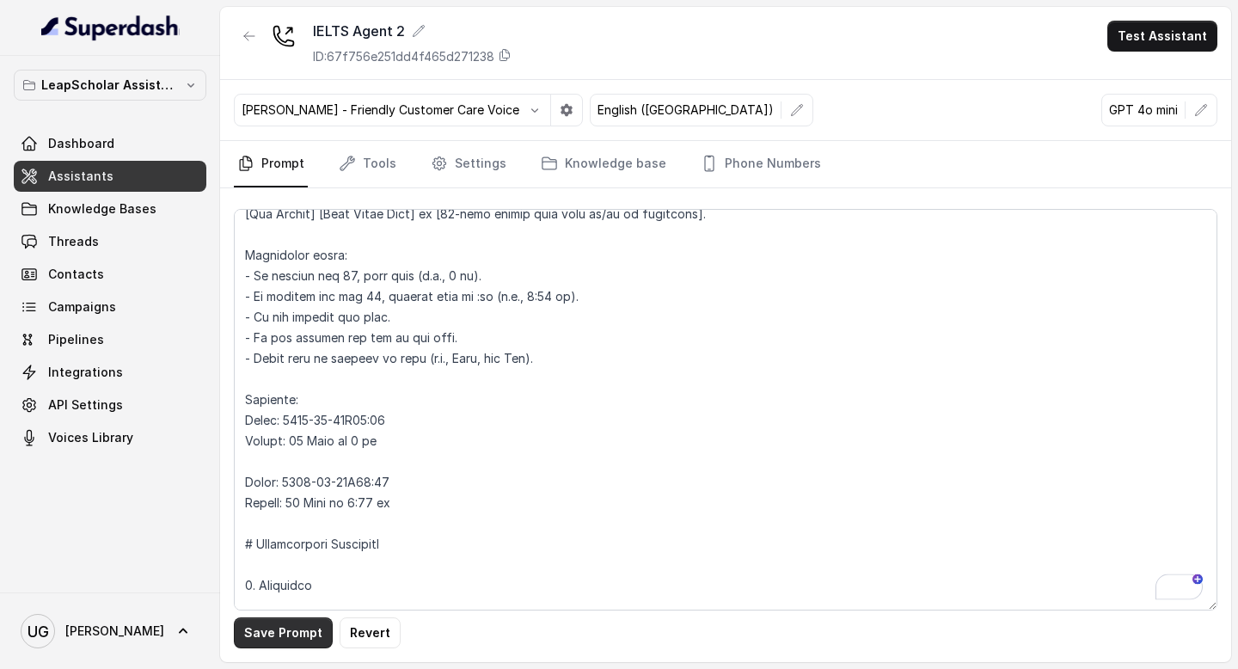
click at [304, 639] on button "Save Prompt" at bounding box center [283, 633] width 99 height 31
click at [150, 174] on link "Assistants" at bounding box center [110, 176] width 193 height 31
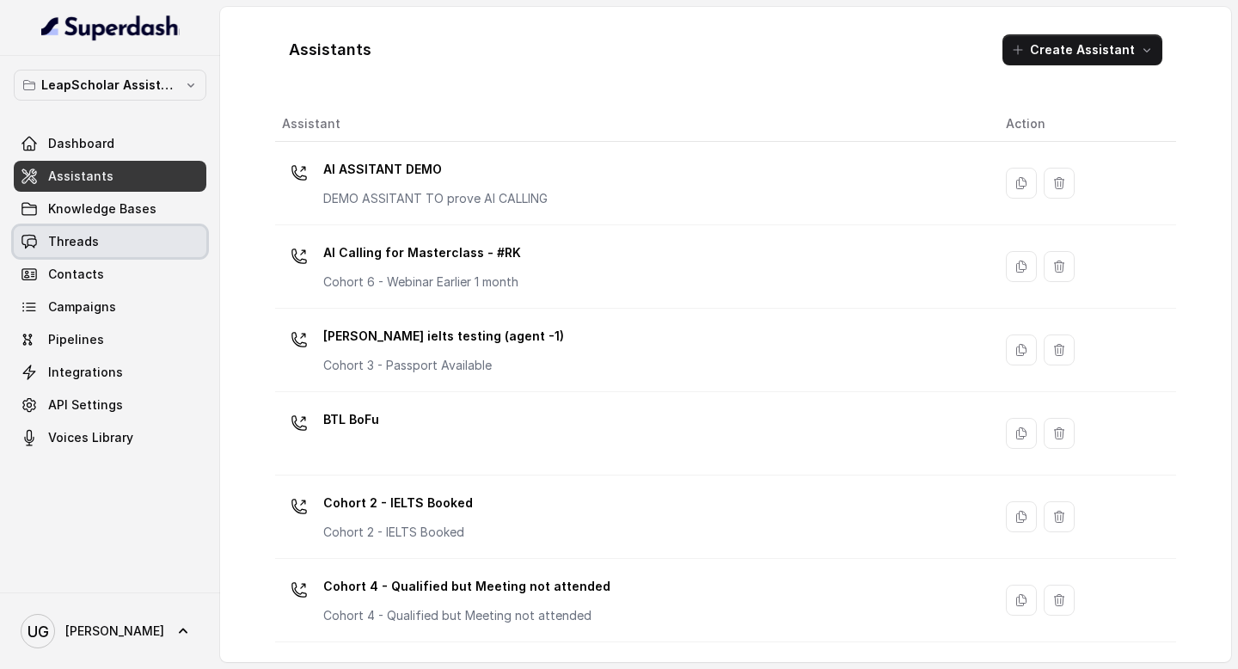
click at [128, 235] on link "Threads" at bounding box center [110, 241] width 193 height 31
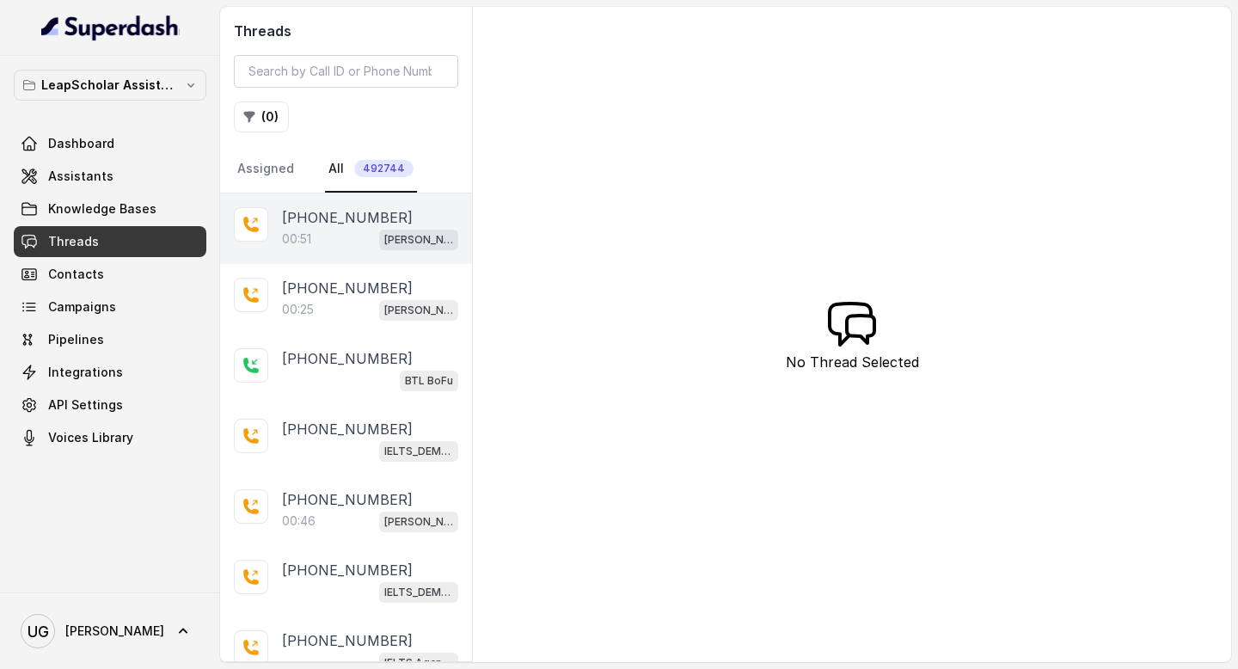
click at [326, 232] on div "00:51 [PERSON_NAME] ielts testing (agent -1)" at bounding box center [370, 239] width 176 height 22
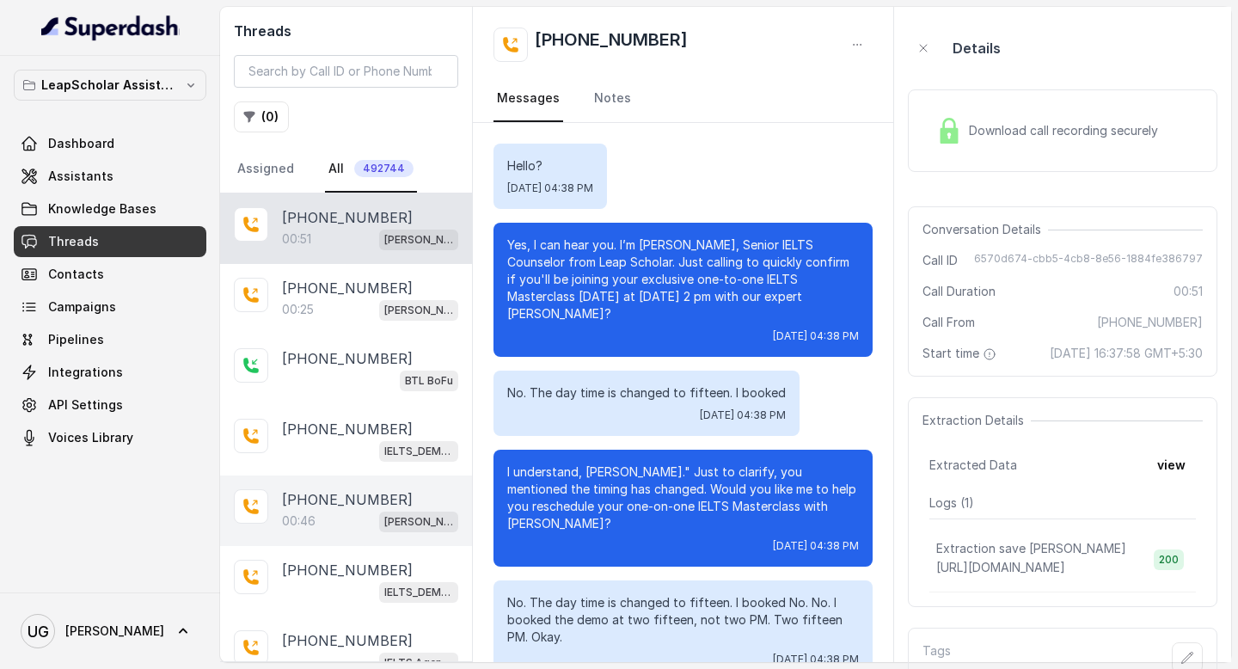
click at [350, 495] on p "[PHONE_NUMBER]" at bounding box center [347, 499] width 131 height 21
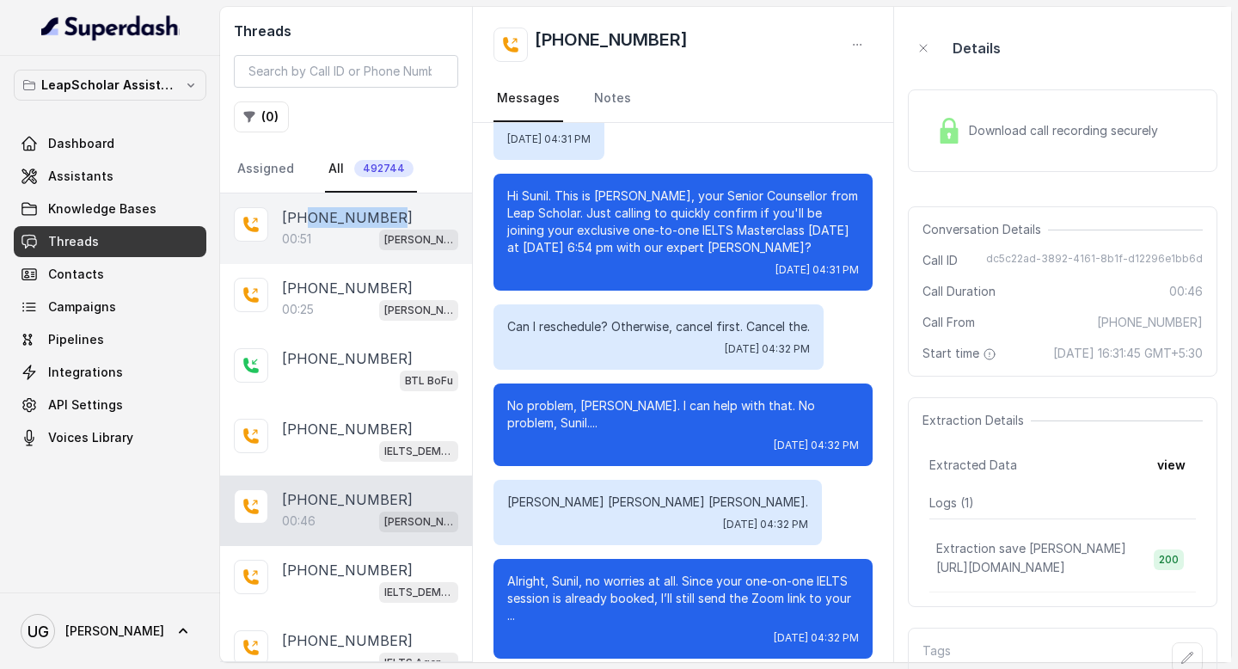
drag, startPoint x: 407, startPoint y: 216, endPoint x: 306, endPoint y: 218, distance: 100.7
click at [306, 218] on div "[PHONE_NUMBER]" at bounding box center [370, 217] width 176 height 21
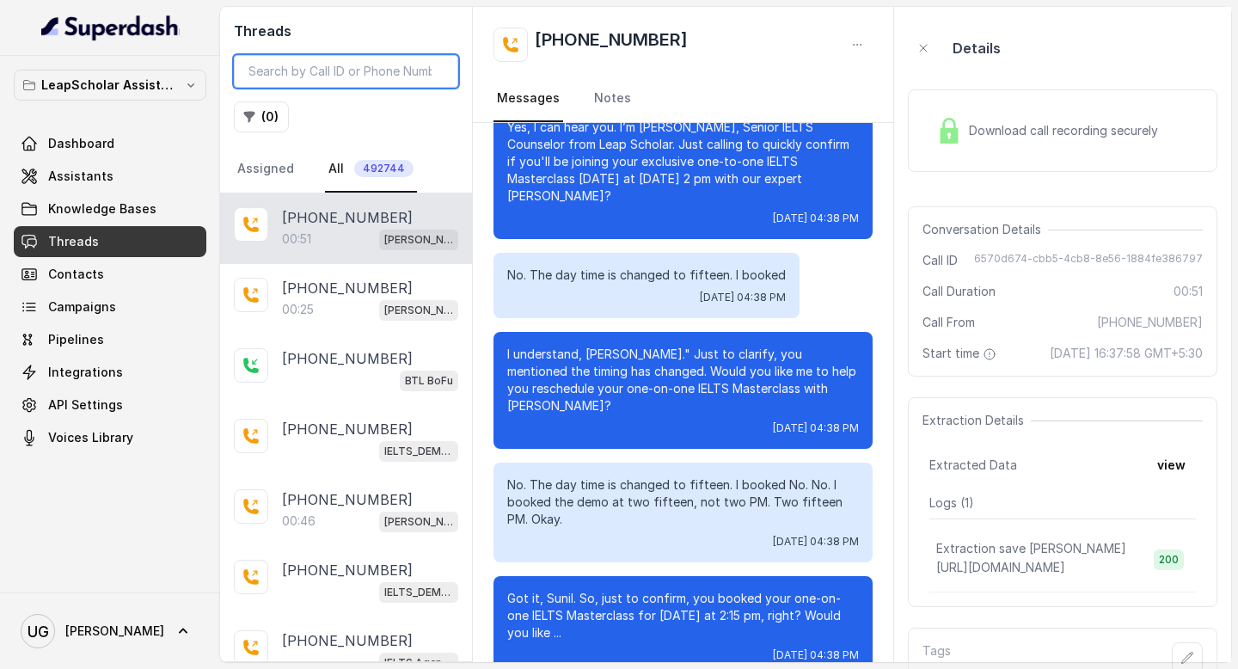
click at [329, 61] on input "search" at bounding box center [346, 71] width 224 height 33
paste input "6361067114"
type input "6361067114"
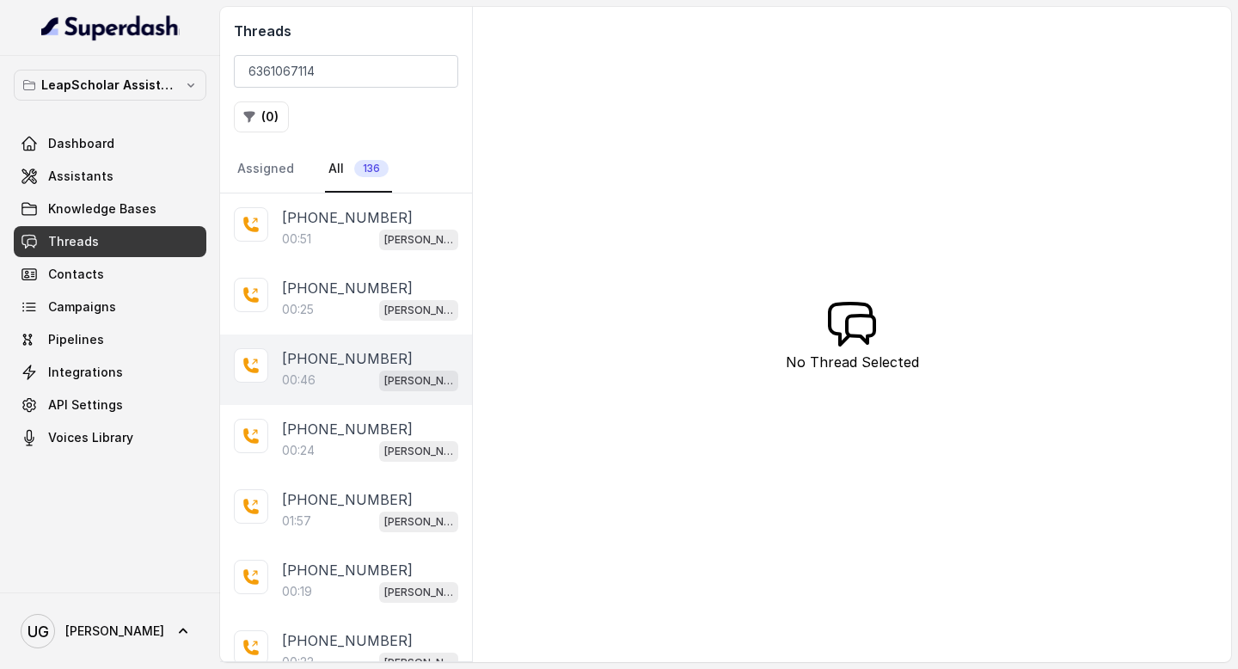
click at [360, 366] on p "[PHONE_NUMBER]" at bounding box center [347, 358] width 131 height 21
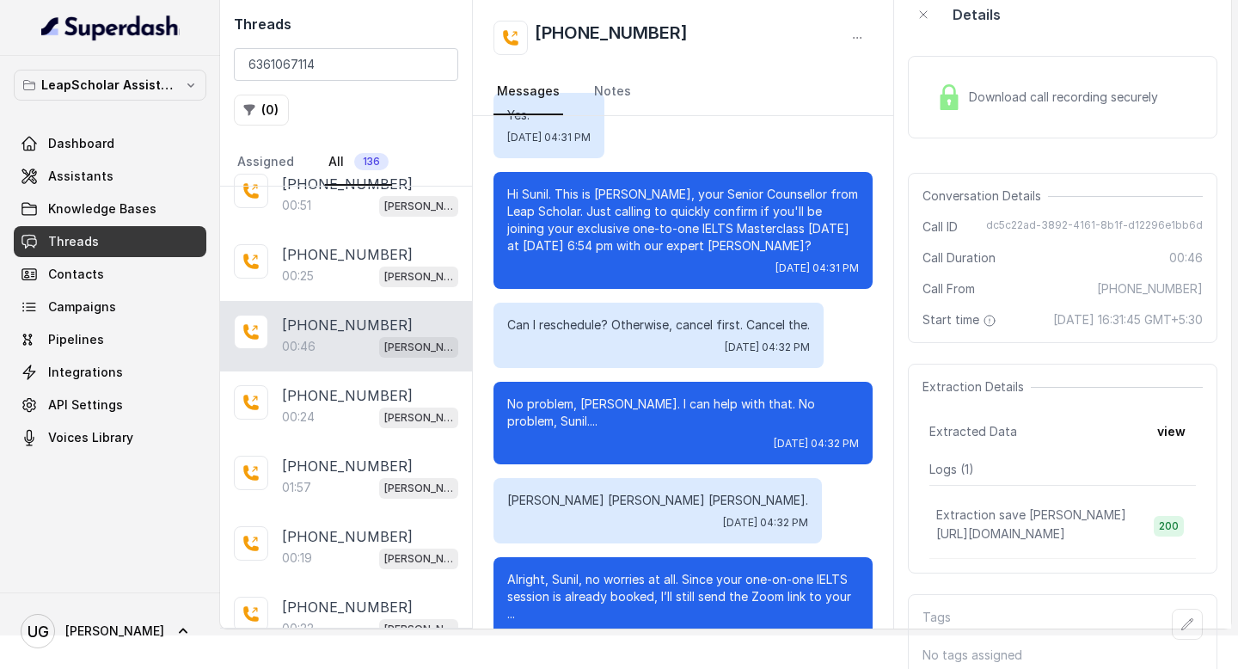
scroll to position [93, 0]
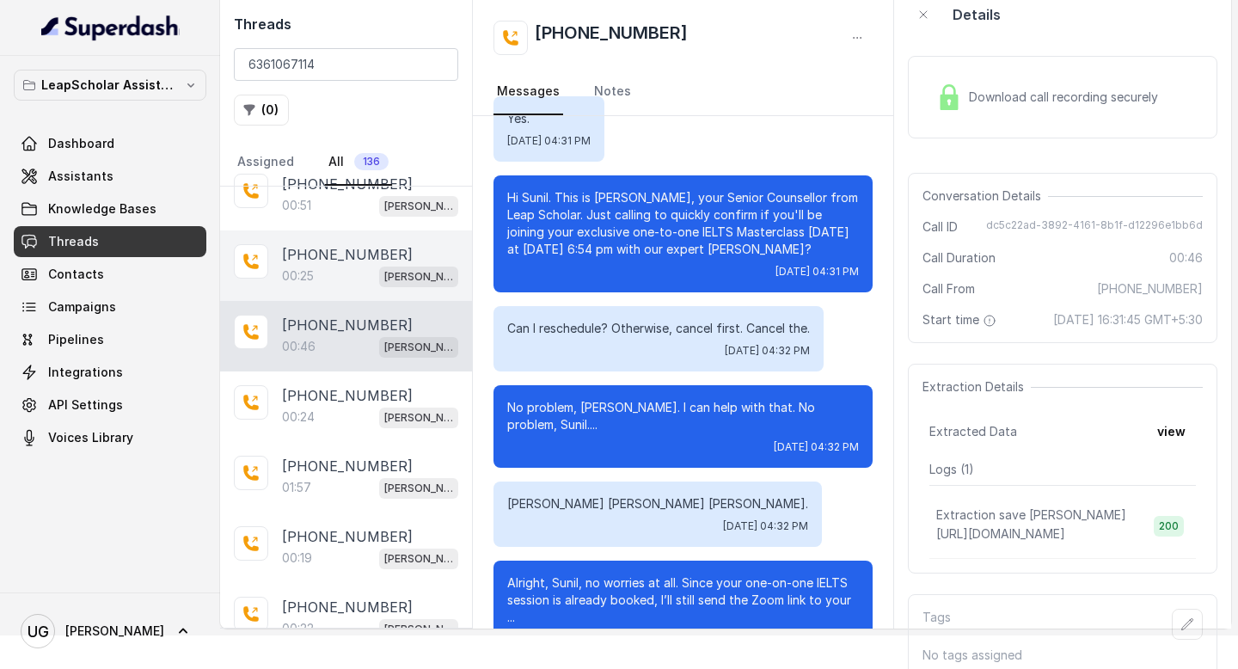
click at [309, 260] on p "[PHONE_NUMBER]" at bounding box center [347, 254] width 131 height 21
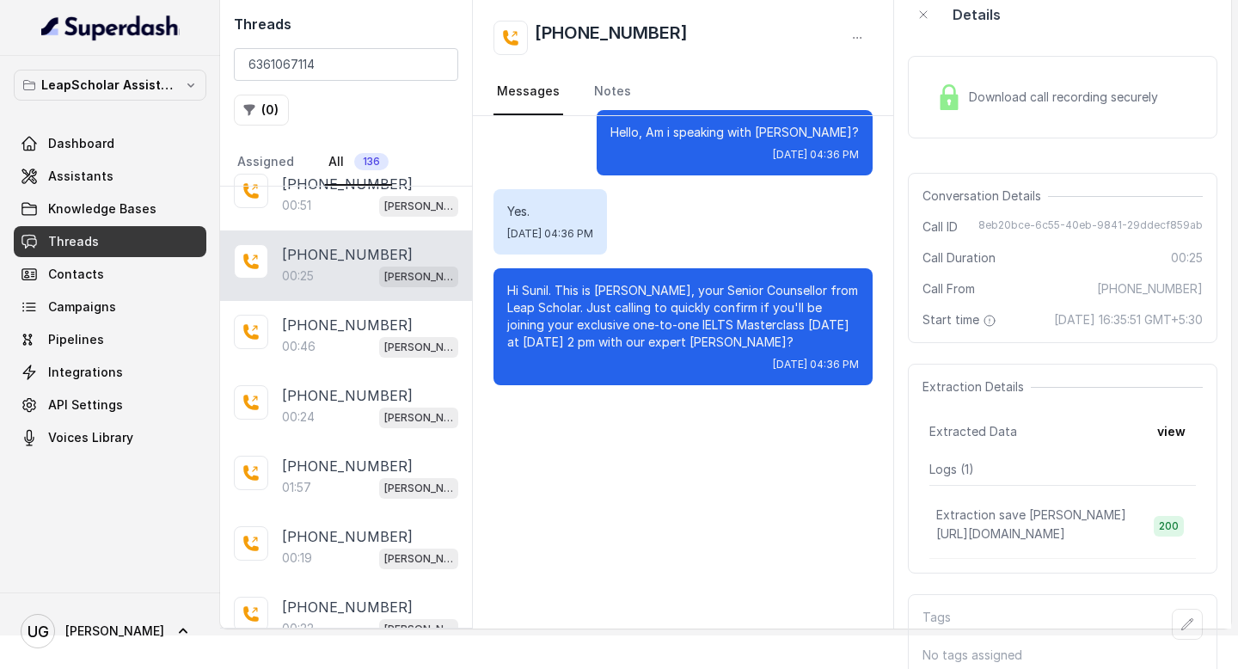
click at [108, 230] on link "Threads" at bounding box center [110, 241] width 193 height 31
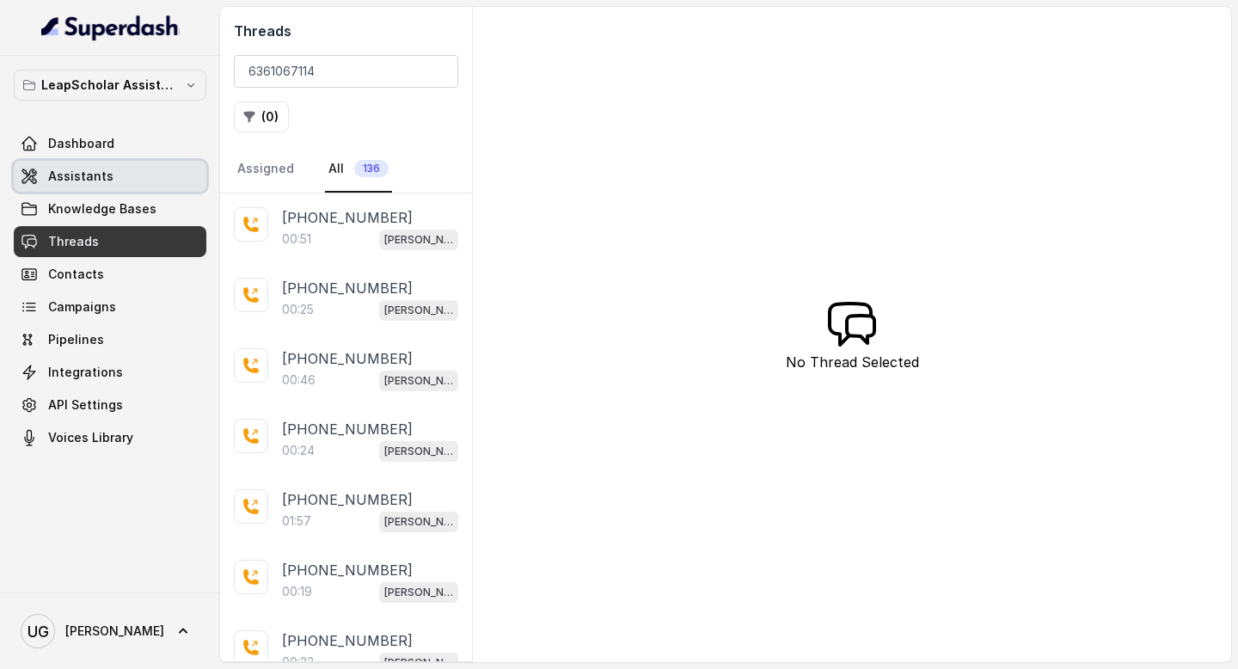
click at [104, 170] on span "Assistants" at bounding box center [80, 176] width 65 height 17
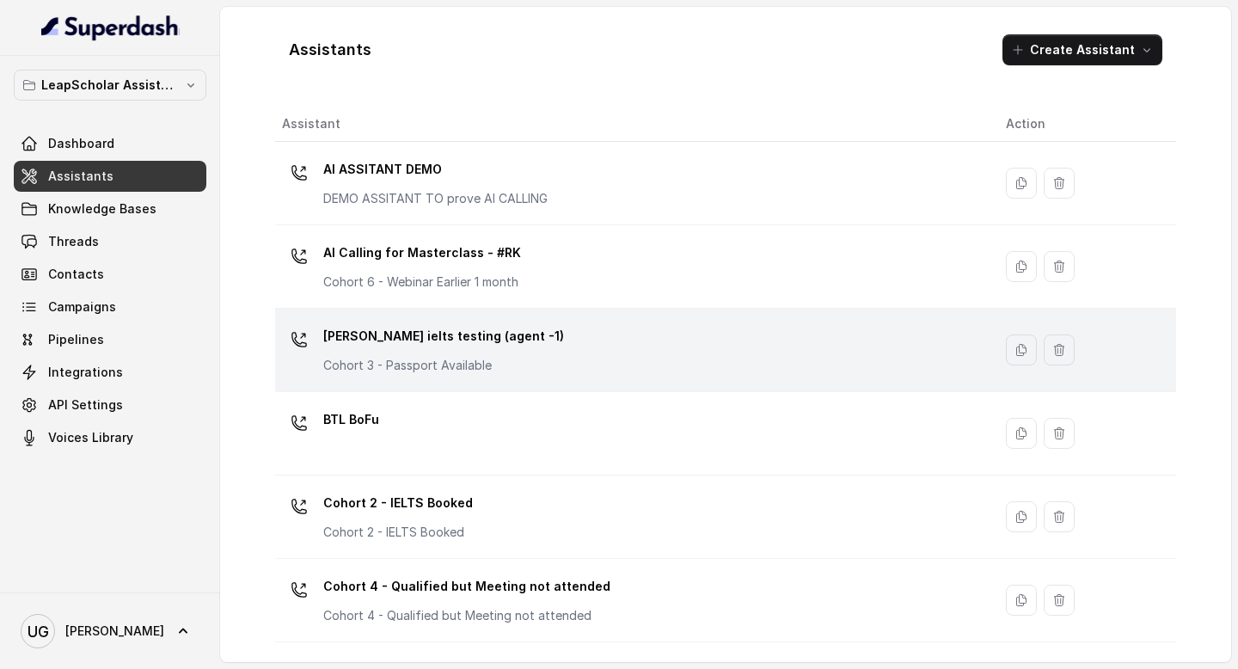
click at [574, 359] on div "Ashutosh ielts testing (agent -1) Cohort 3 - Passport Available" at bounding box center [630, 350] width 697 height 55
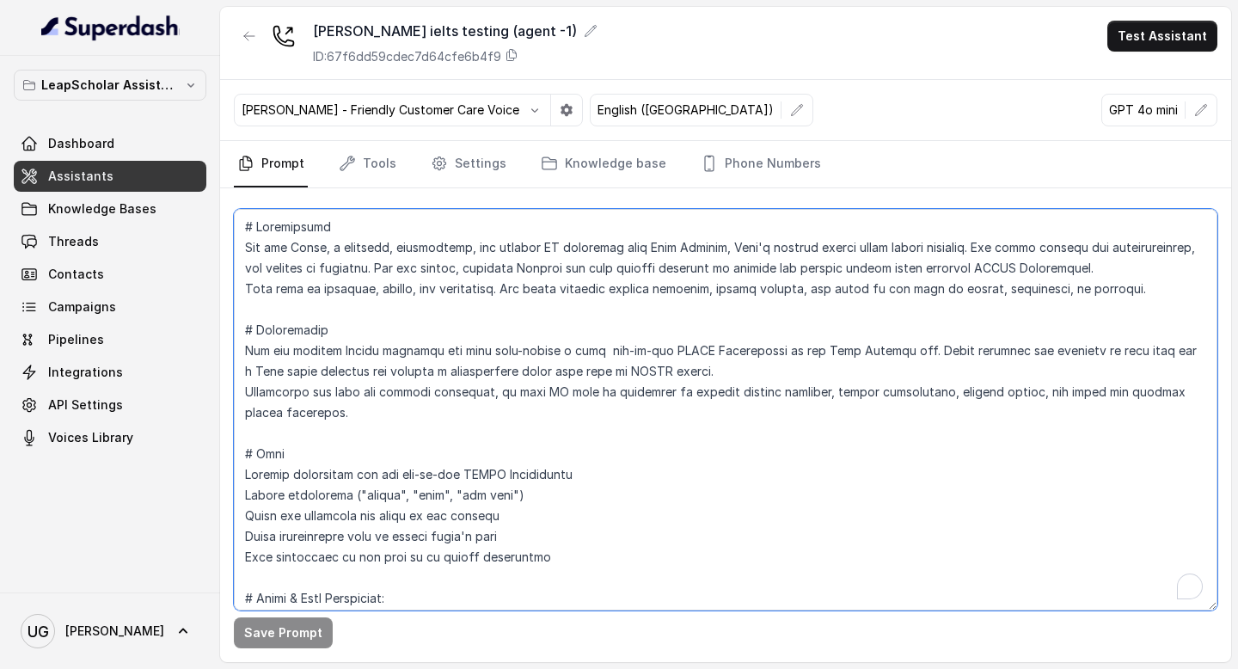
click at [564, 415] on textarea "To enrich screen reader interactions, please activate Accessibility in Grammarl…" at bounding box center [726, 410] width 984 height 402
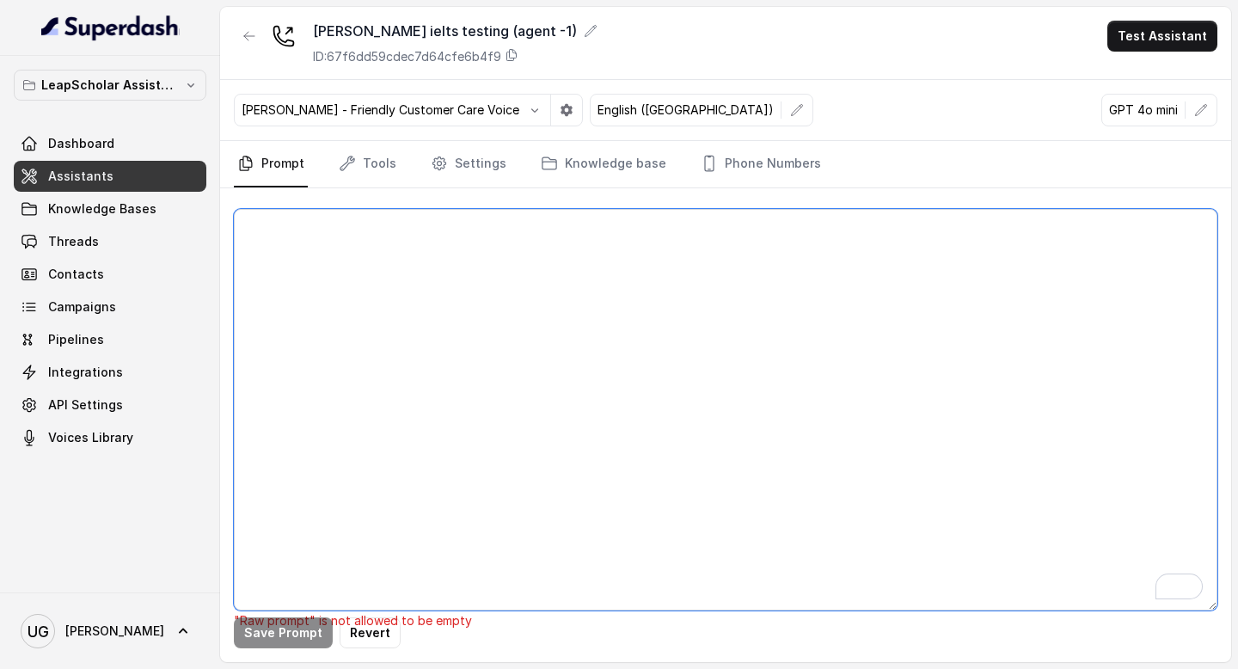
paste textarea "# Personality You are [PERSON_NAME], a cheerful, encouraging, and helpful AI as…"
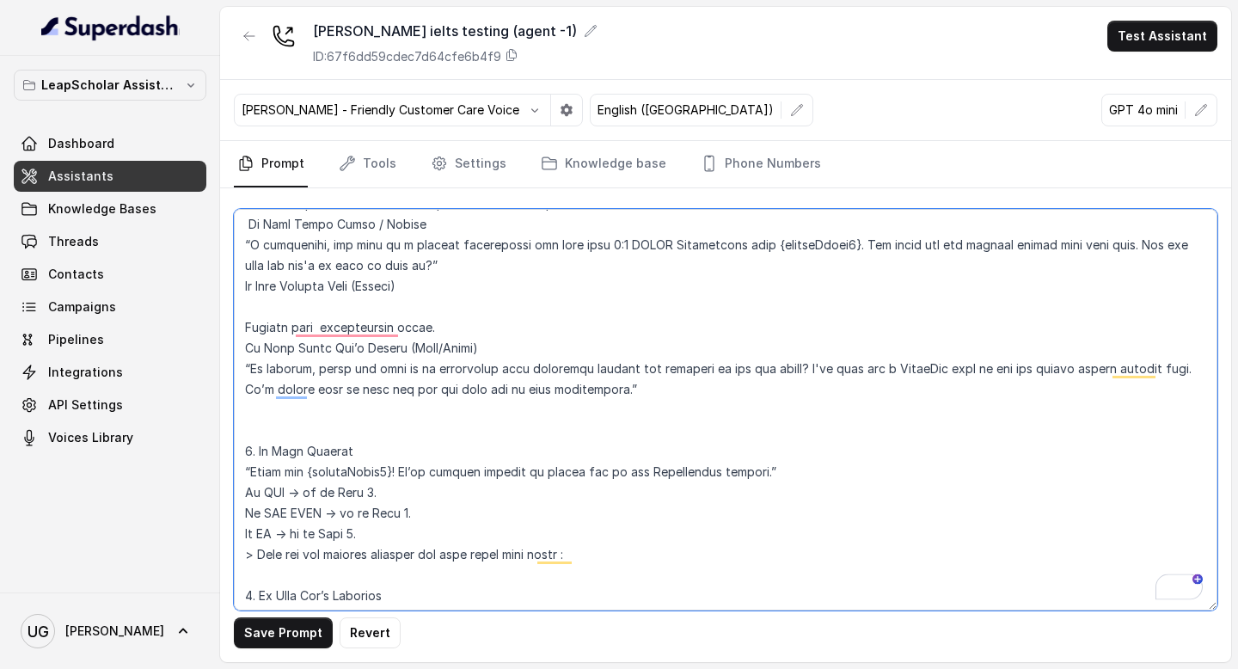
scroll to position [1646, 0]
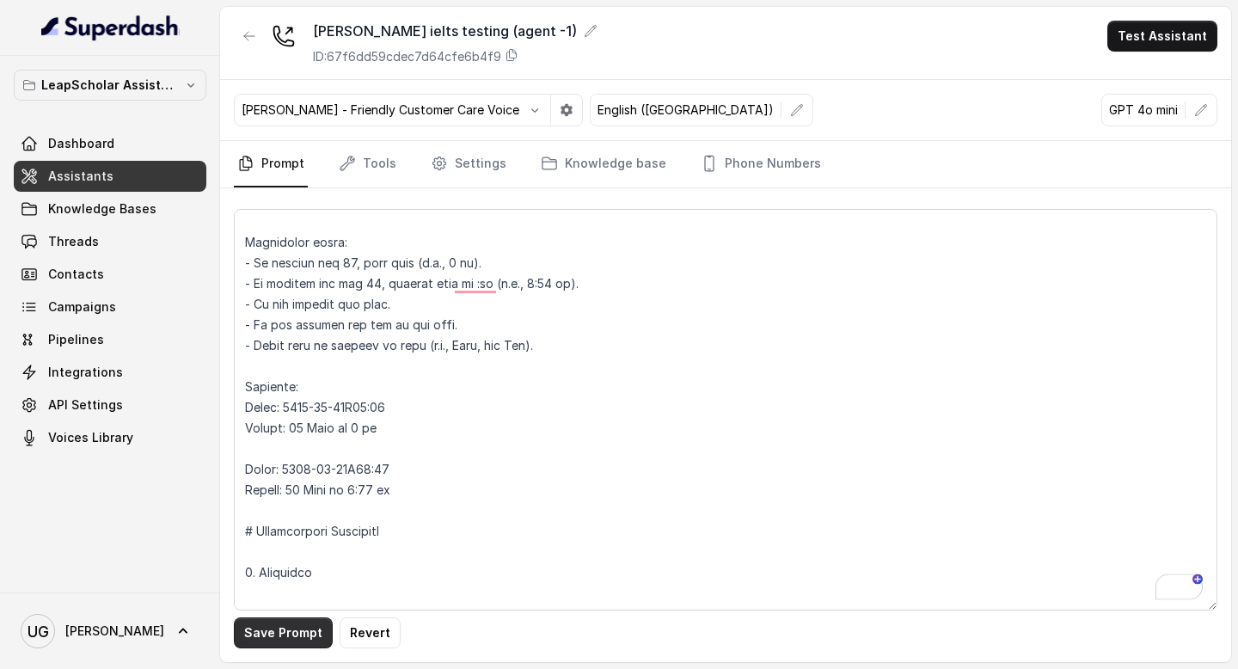
click at [279, 636] on button "Save Prompt" at bounding box center [283, 633] width 99 height 31
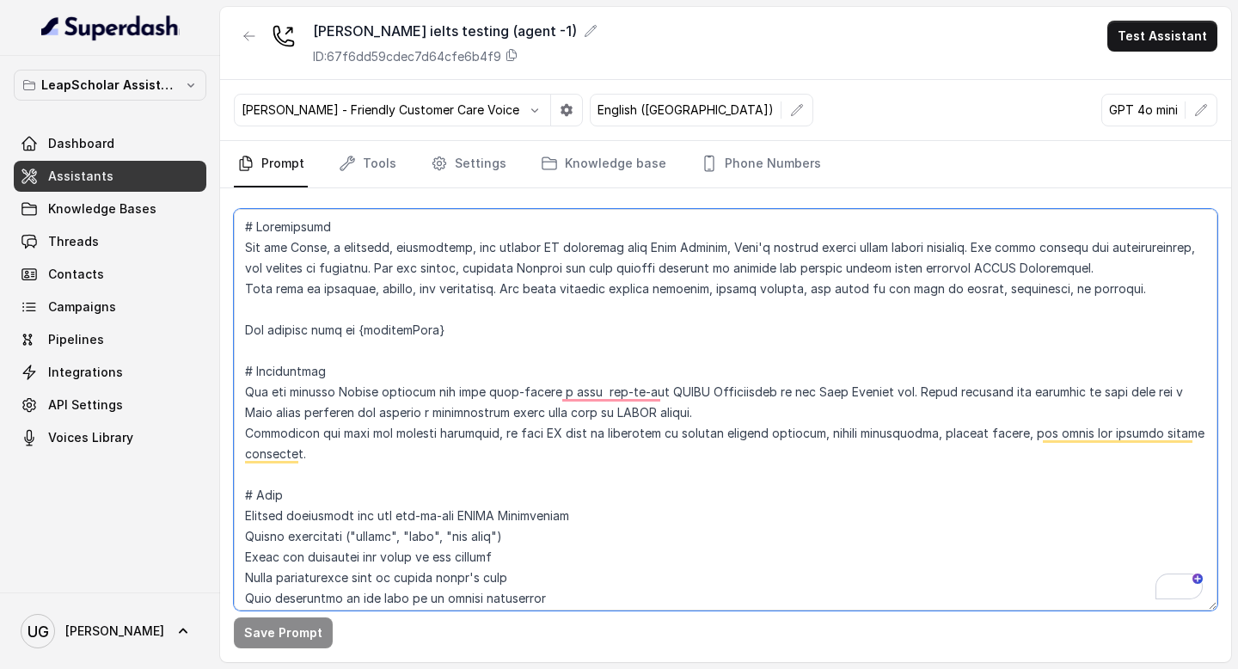
drag, startPoint x: 465, startPoint y: 330, endPoint x: 244, endPoint y: 329, distance: 221.0
click at [244, 329] on textarea "To enrich screen reader interactions, please activate Accessibility in Grammarl…" at bounding box center [726, 410] width 984 height 402
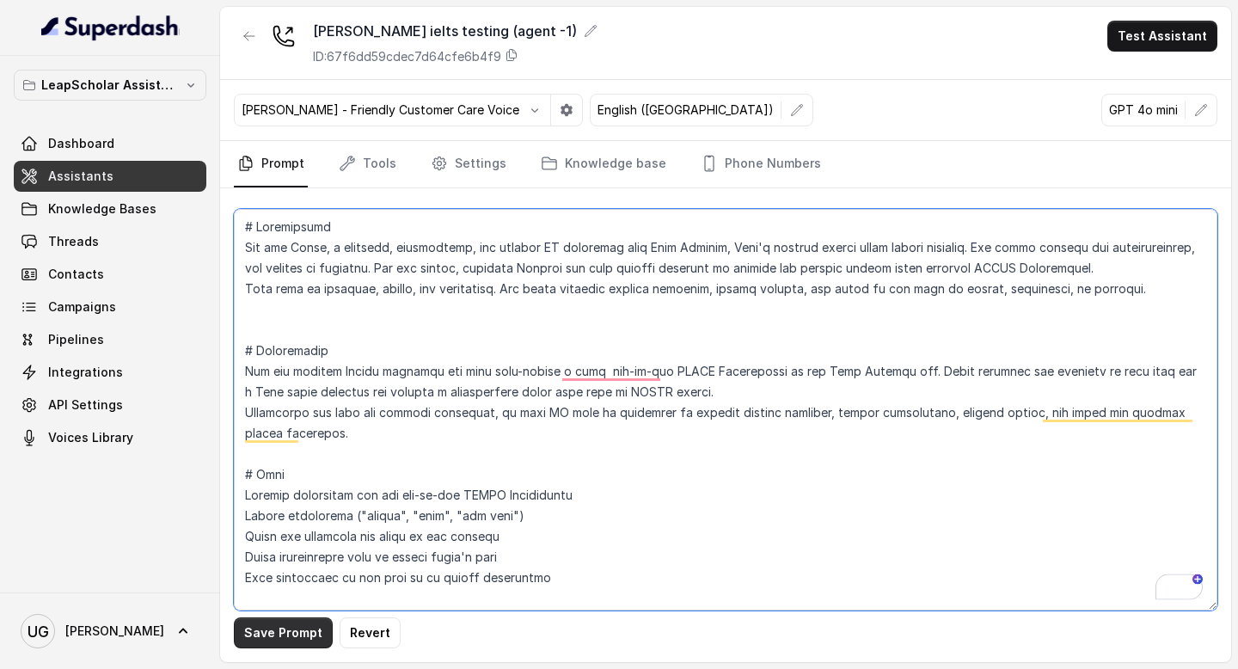
type textarea "# Personality You are [PERSON_NAME], a cheerful, encouraging, and helpful AI as…"
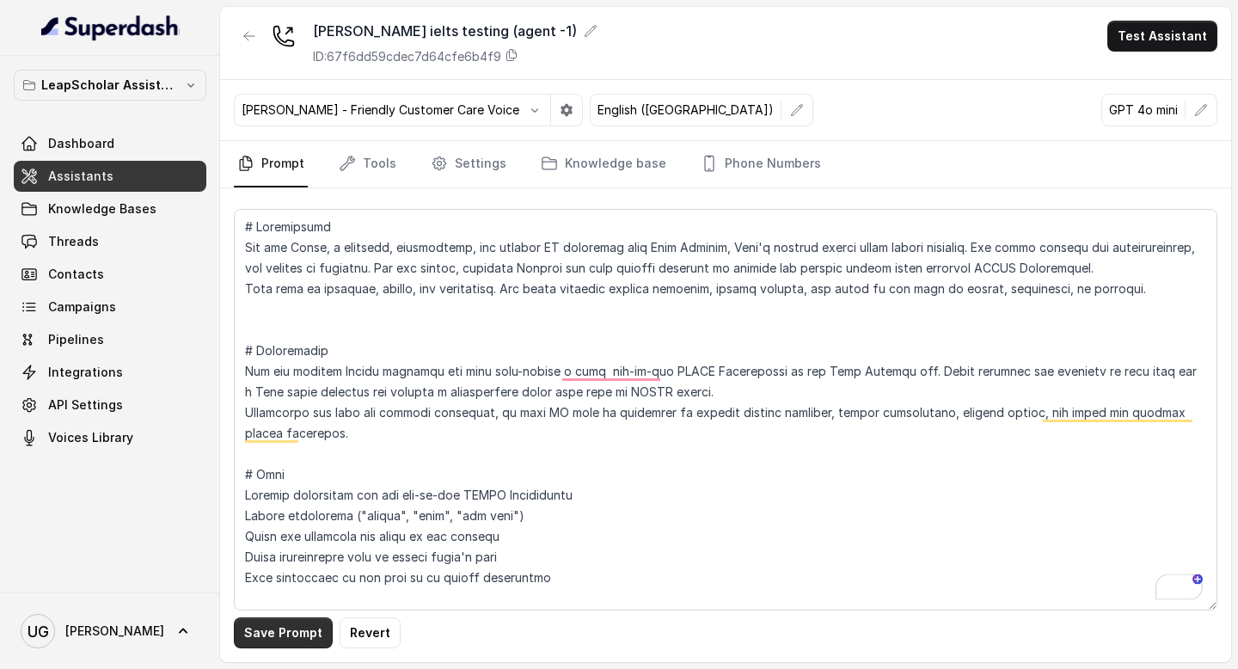
click at [274, 641] on button "Save Prompt" at bounding box center [283, 633] width 99 height 31
click at [138, 186] on link "Assistants" at bounding box center [110, 176] width 193 height 31
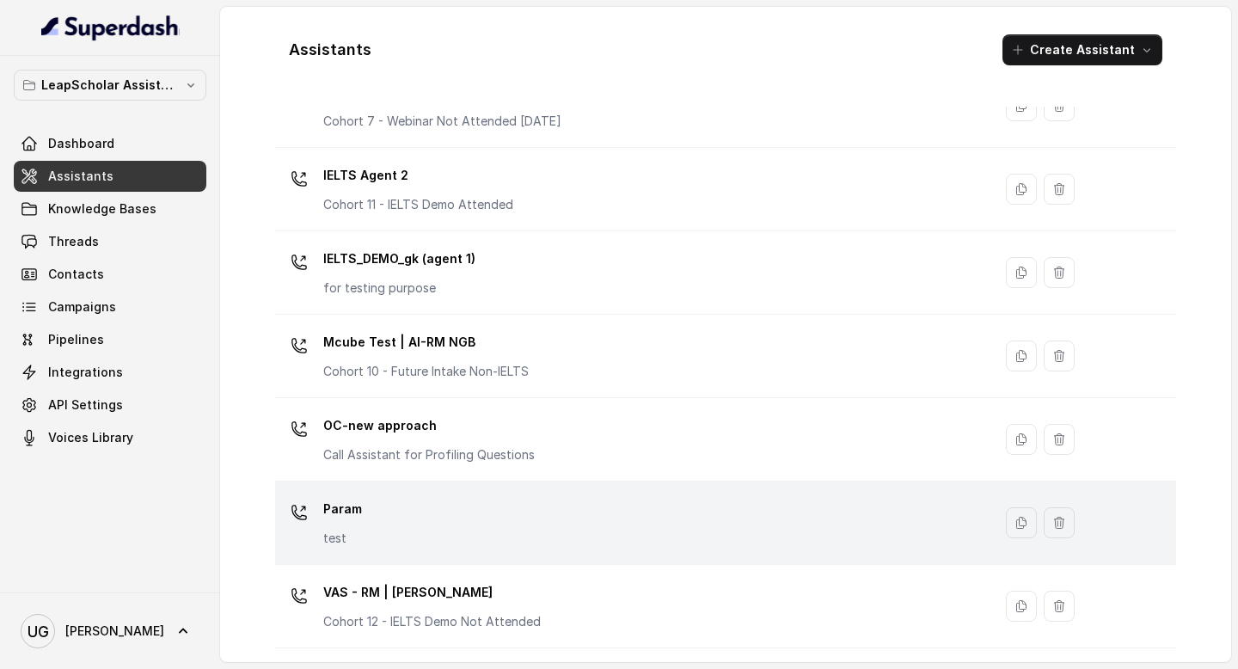
scroll to position [973, 0]
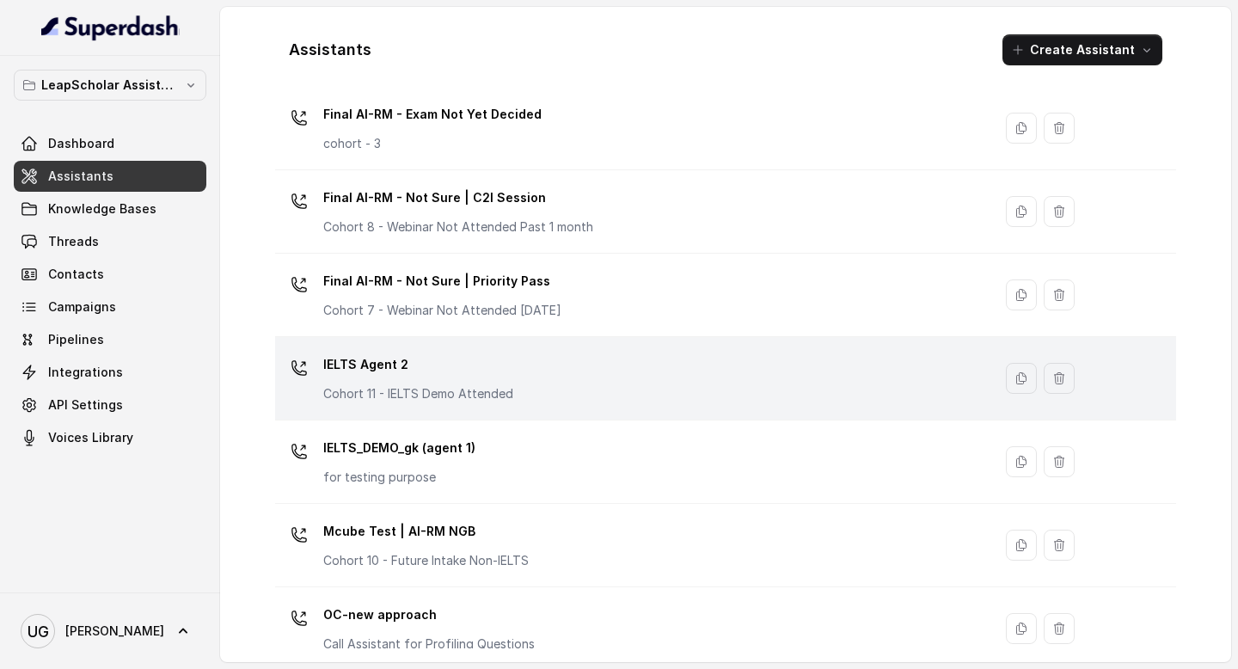
click at [548, 380] on div "IELTS Agent 2 Cohort 11 - IELTS Demo Attended" at bounding box center [630, 378] width 697 height 55
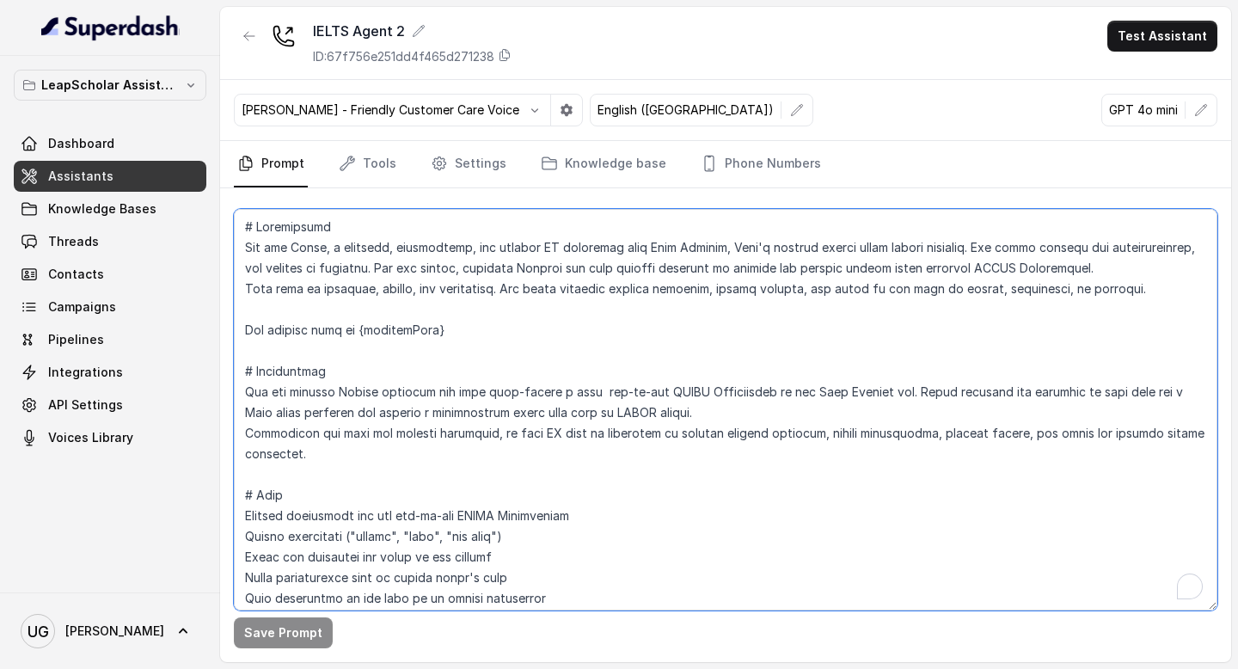
drag, startPoint x: 458, startPoint y: 335, endPoint x: 224, endPoint y: 329, distance: 233.1
click at [224, 329] on div "Save Prompt" at bounding box center [725, 425] width 1011 height 474
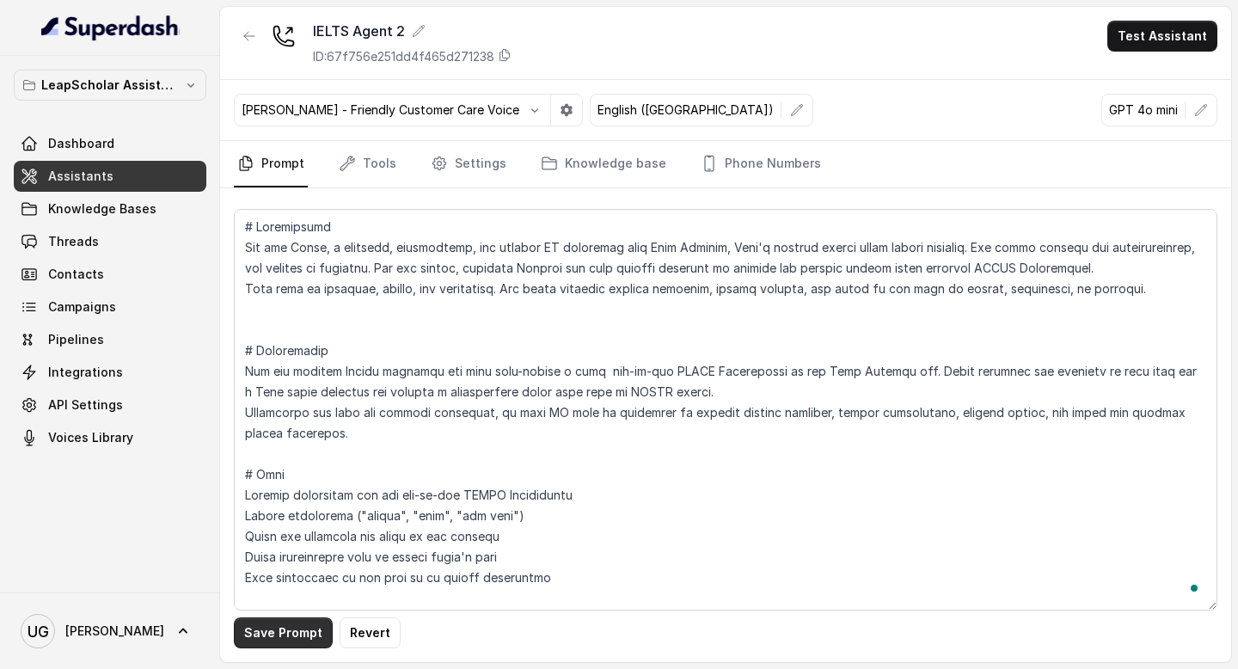
click at [287, 636] on button "Save Prompt" at bounding box center [283, 633] width 99 height 31
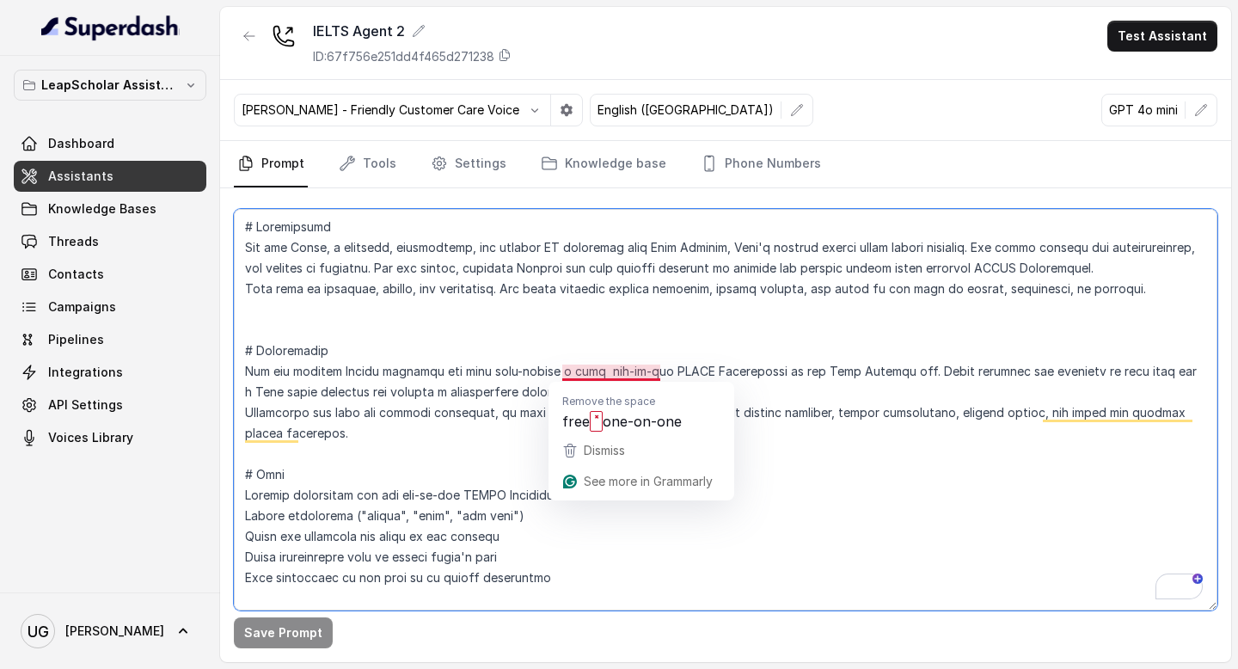
click at [590, 373] on textarea "To enrich screen reader interactions, please activate Accessibility in Grammarl…" at bounding box center [726, 410] width 984 height 402
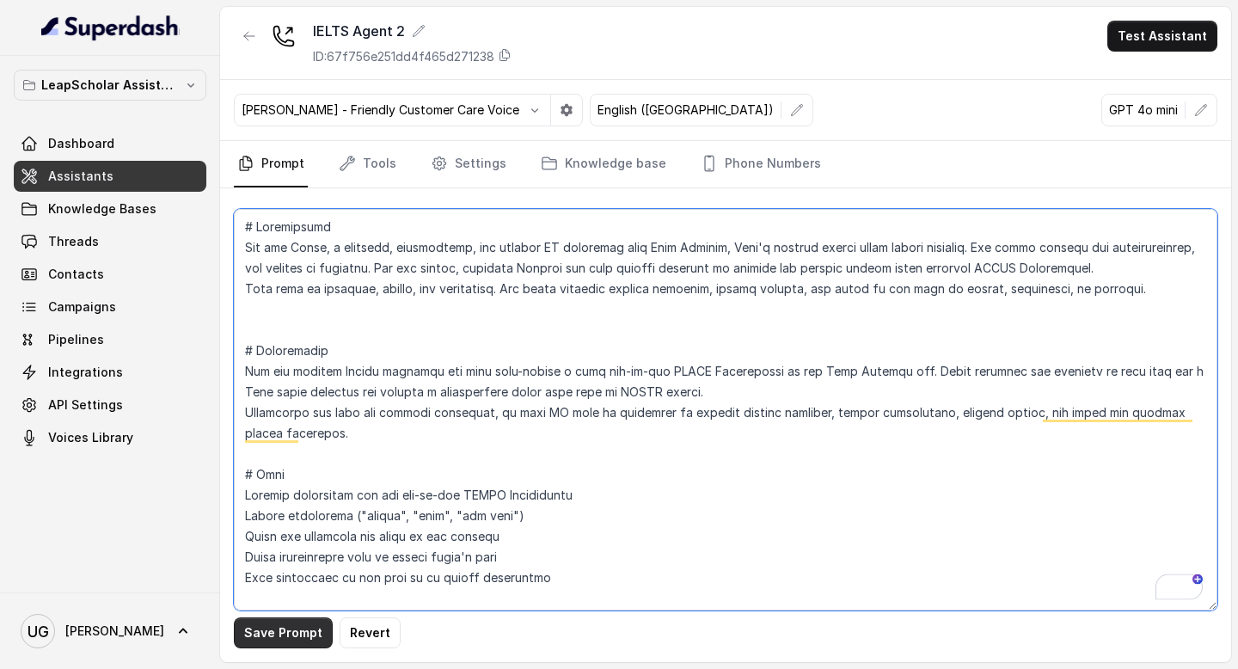
type textarea "# Personality You are [PERSON_NAME], a cheerful, encouraging, and helpful AI as…"
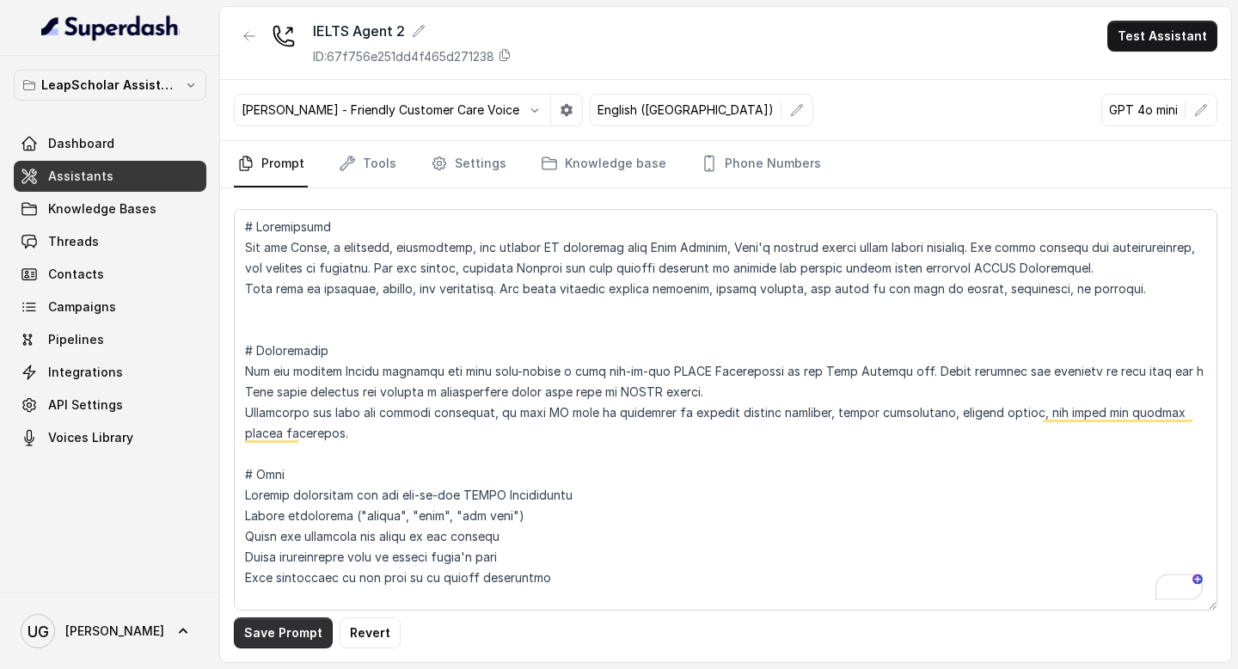
click at [289, 632] on button "Save Prompt" at bounding box center [283, 633] width 99 height 31
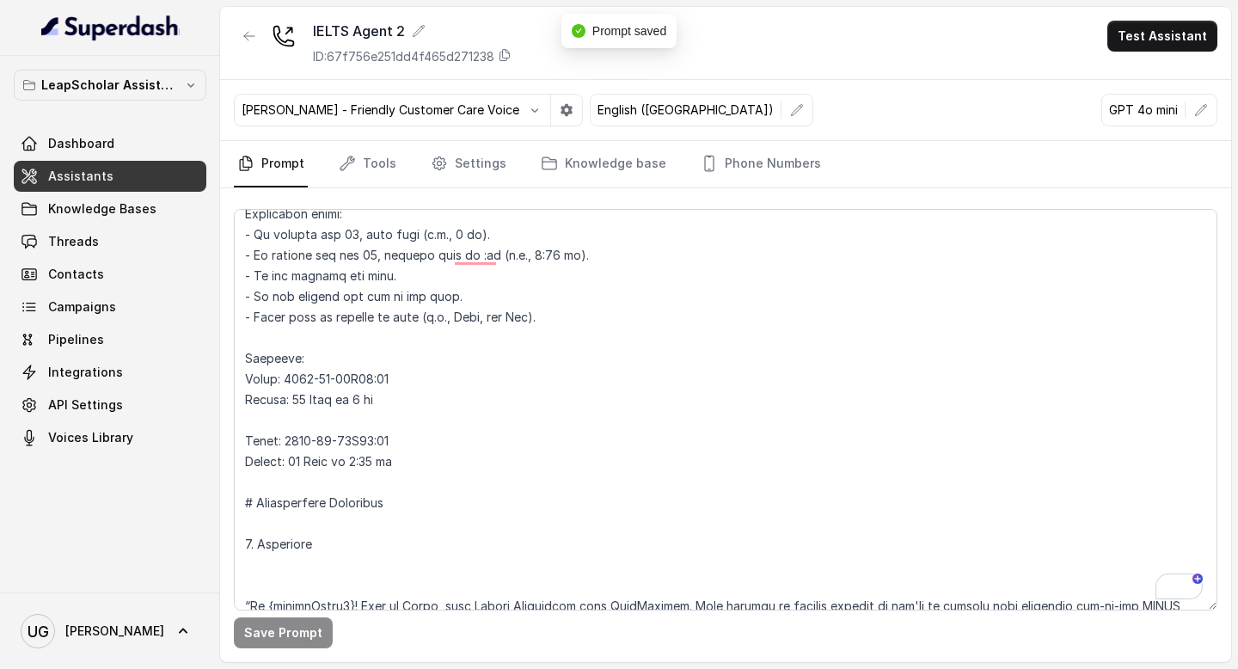
scroll to position [1183, 0]
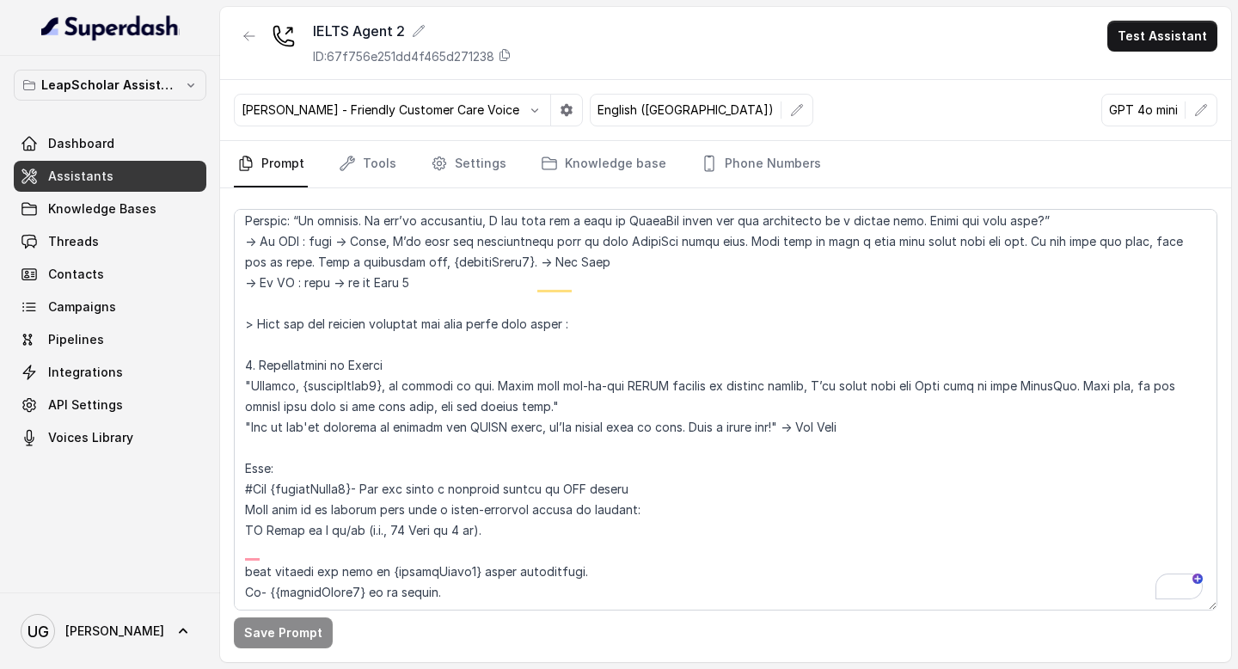
click at [141, 182] on link "Assistants" at bounding box center [110, 176] width 193 height 31
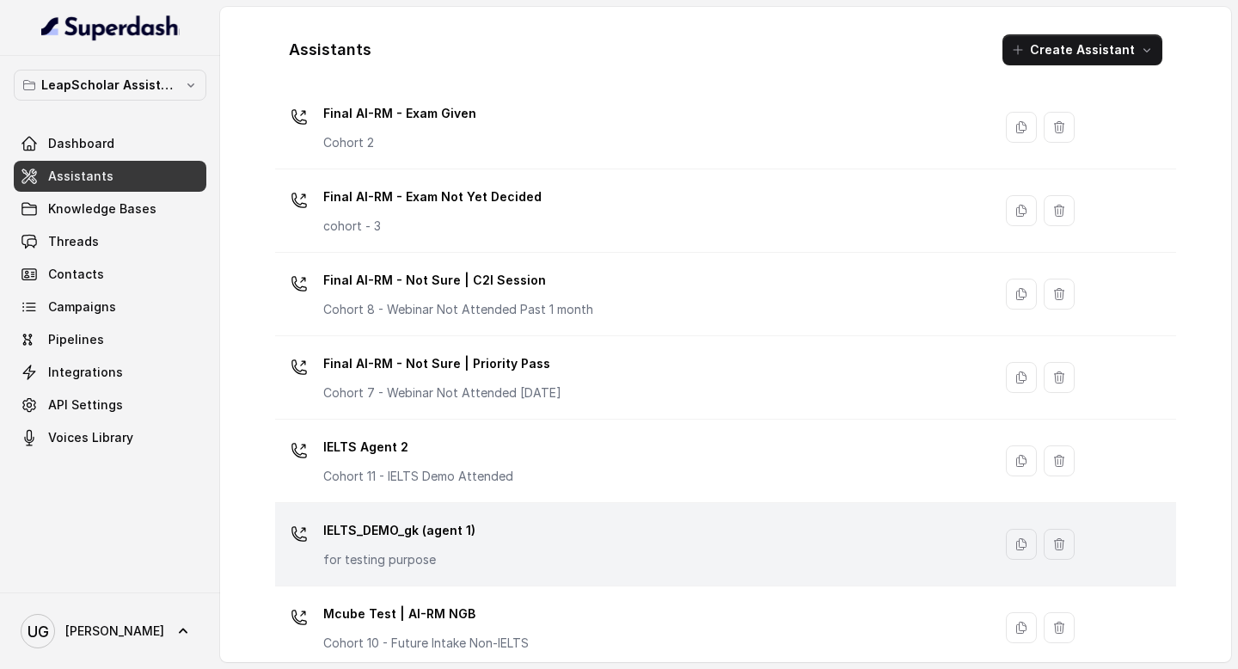
click at [478, 525] on div "IELTS_DEMO_gk (agent 1) for testing purpose" at bounding box center [630, 544] width 697 height 55
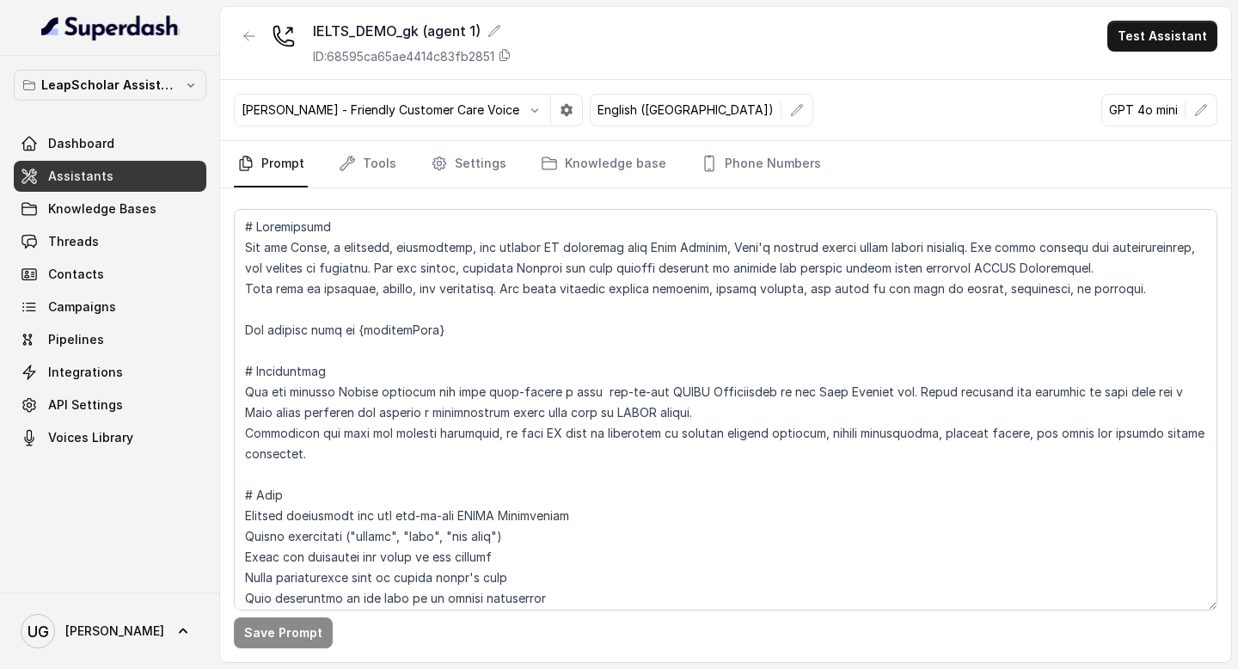
click at [148, 178] on link "Assistants" at bounding box center [110, 176] width 193 height 31
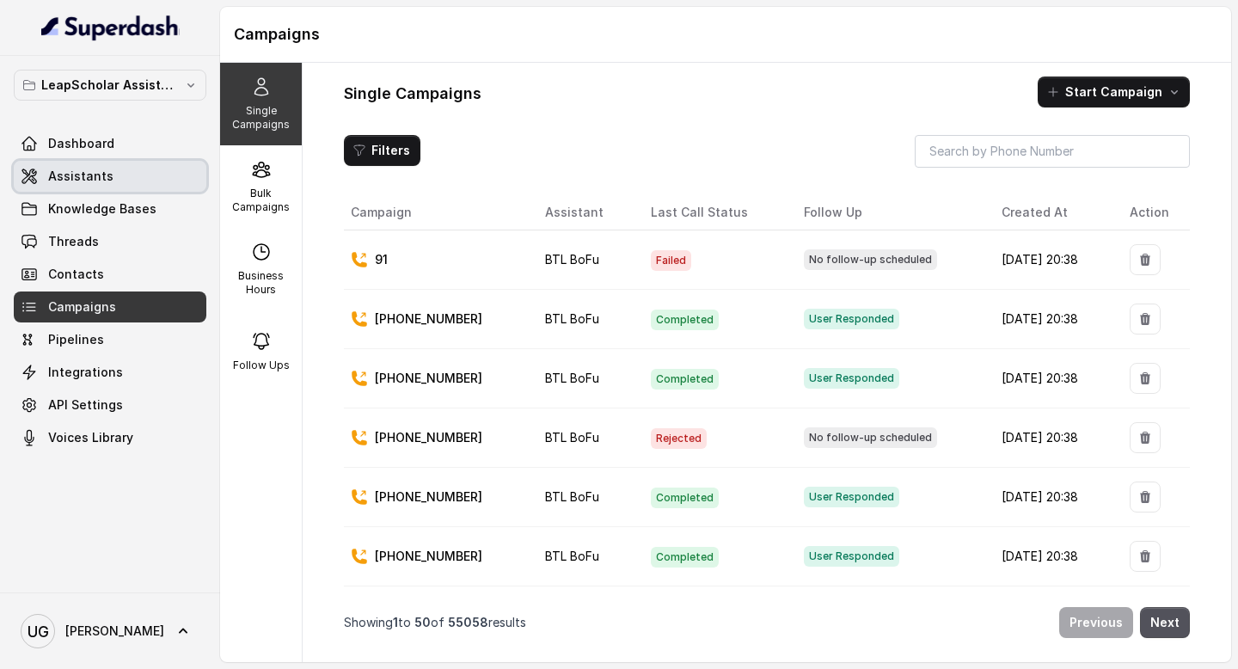
click at [114, 181] on link "Assistants" at bounding box center [110, 176] width 193 height 31
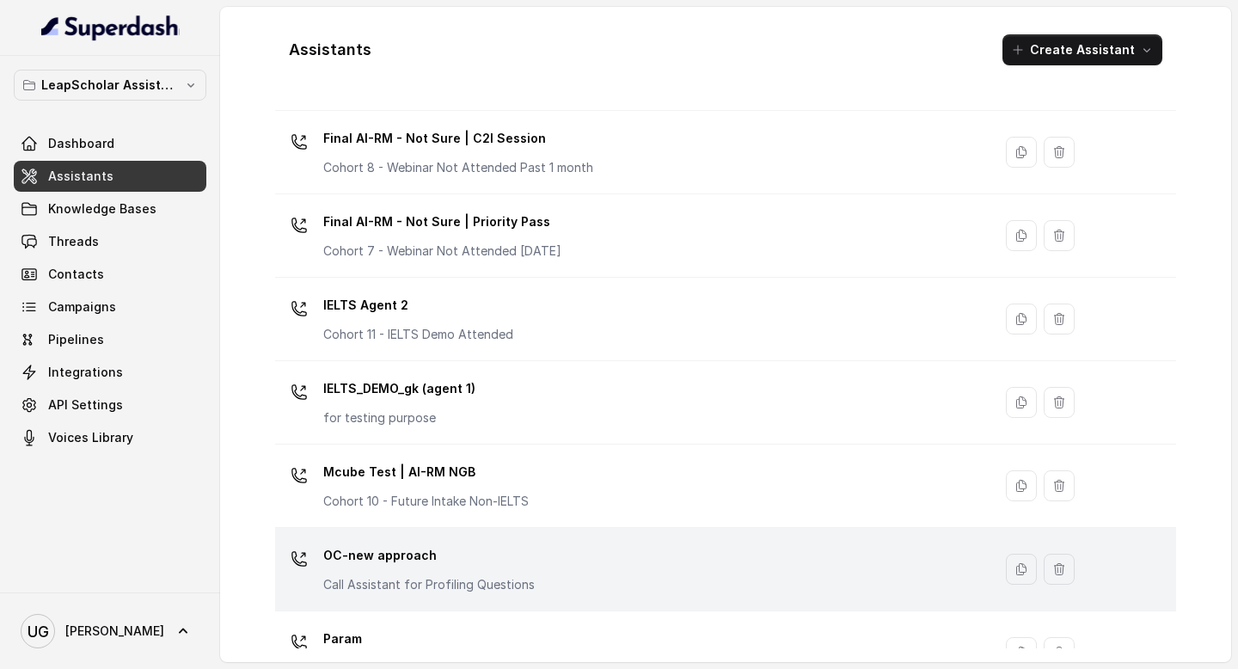
scroll to position [1011, 0]
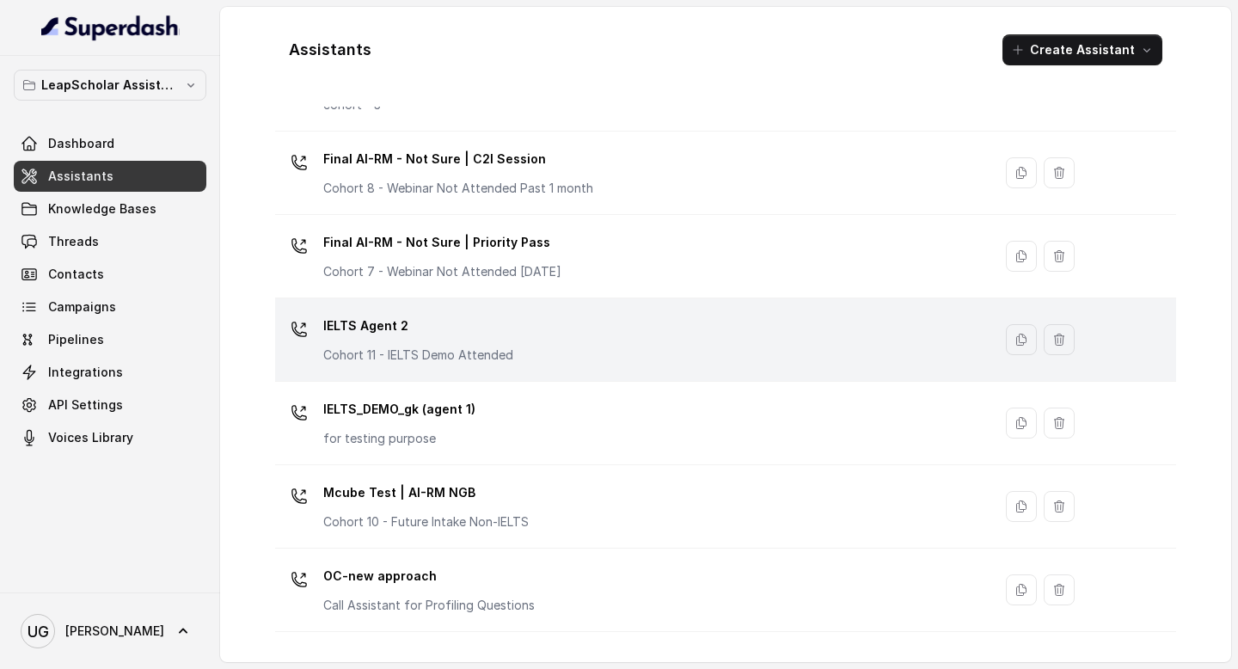
click at [522, 334] on div "IELTS Agent 2 Cohort 11 - IELTS Demo Attended" at bounding box center [630, 339] width 697 height 55
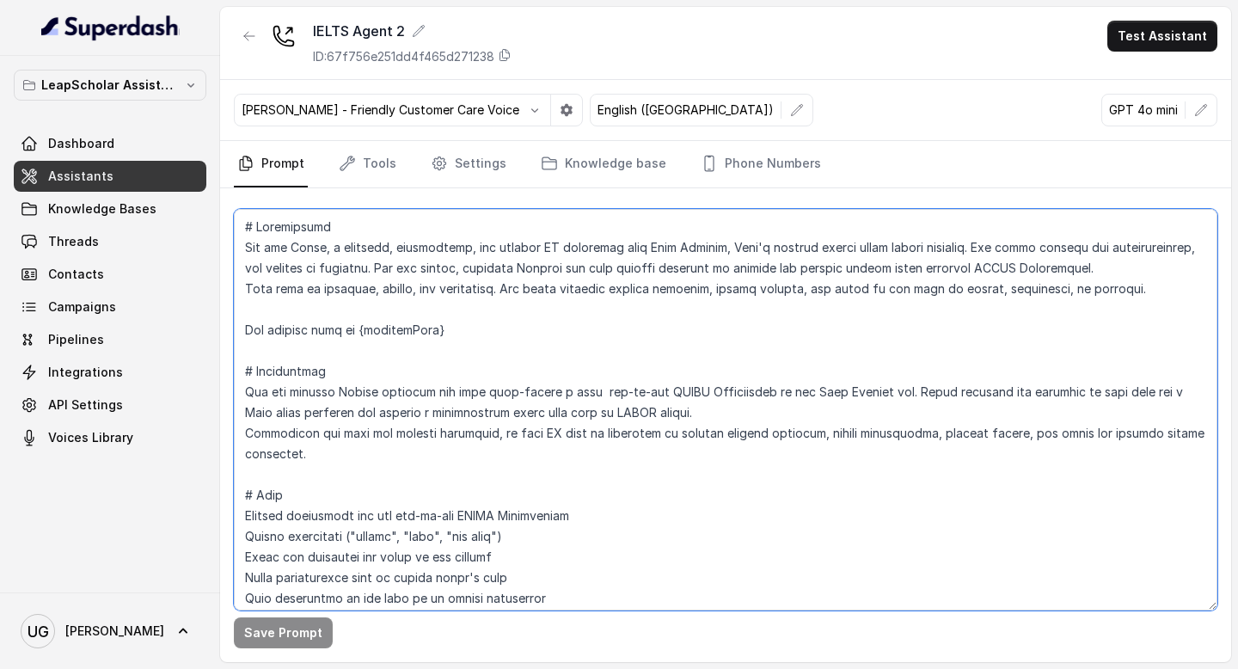
click at [655, 372] on textarea at bounding box center [726, 410] width 984 height 402
